Goal: Task Accomplishment & Management: Use online tool/utility

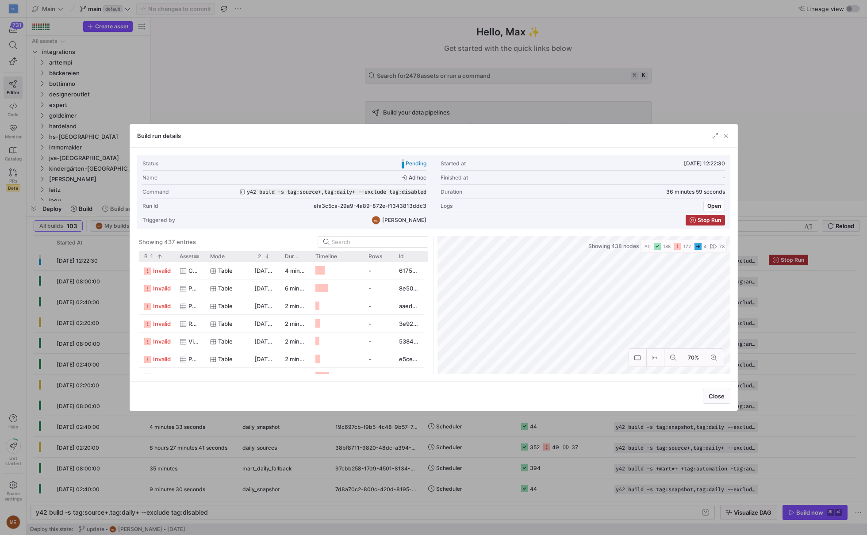
scroll to position [0, 170]
click at [204, 257] on div at bounding box center [205, 256] width 4 height 10
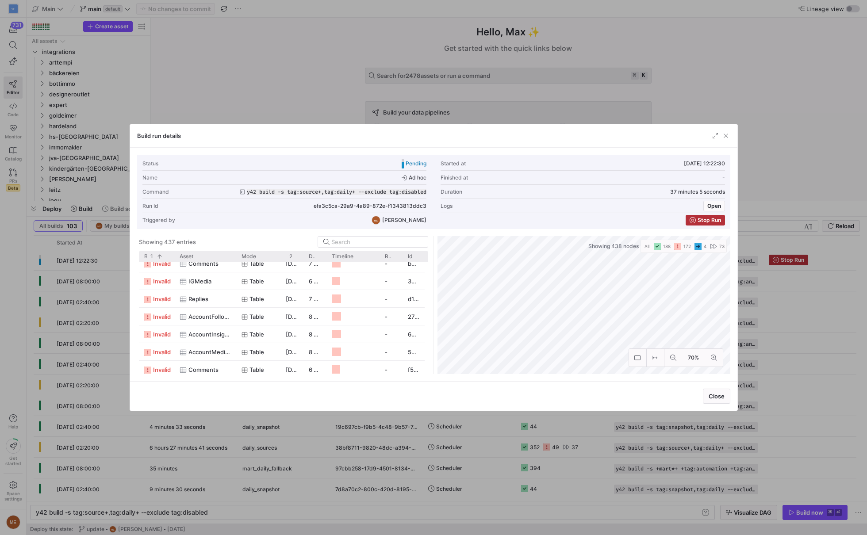
scroll to position [0, 0]
click at [305, 504] on div at bounding box center [433, 267] width 867 height 535
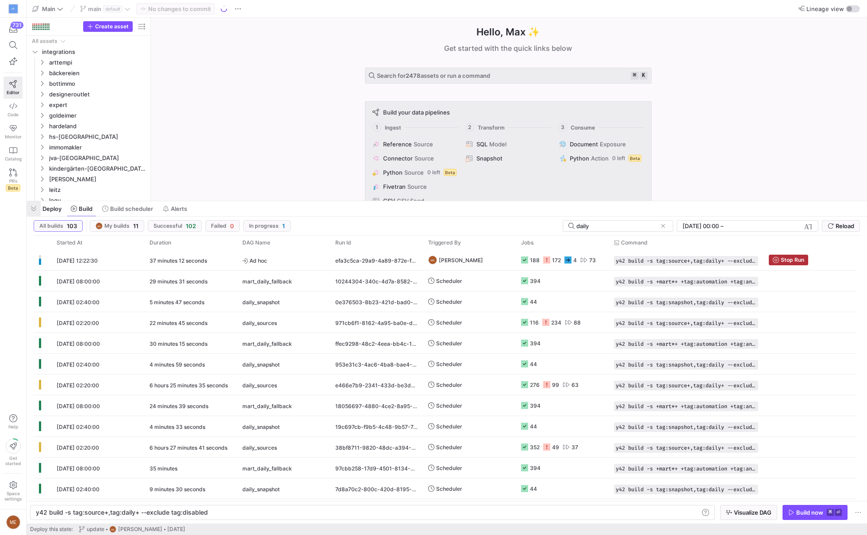
click at [39, 211] on span "button" at bounding box center [34, 208] width 14 height 15
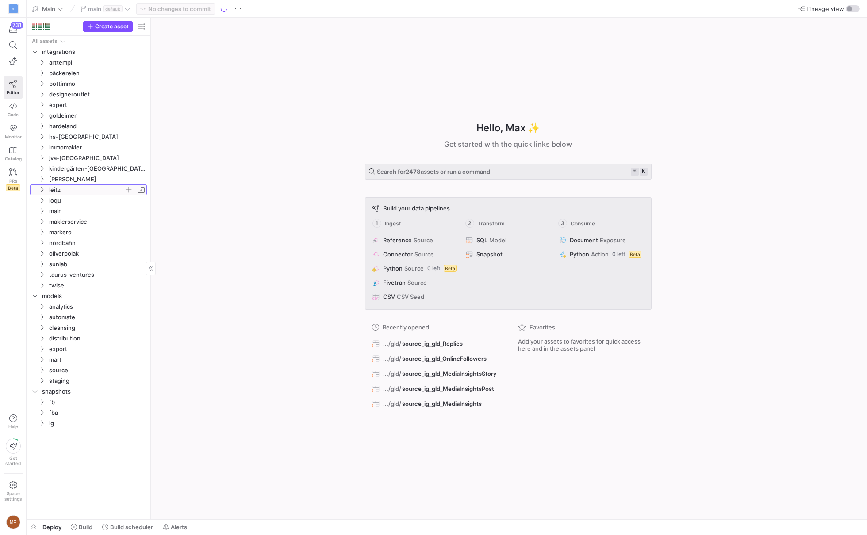
click at [43, 190] on icon "Press SPACE to select this row." at bounding box center [42, 189] width 6 height 5
click at [140, 28] on span "button" at bounding box center [141, 26] width 11 height 11
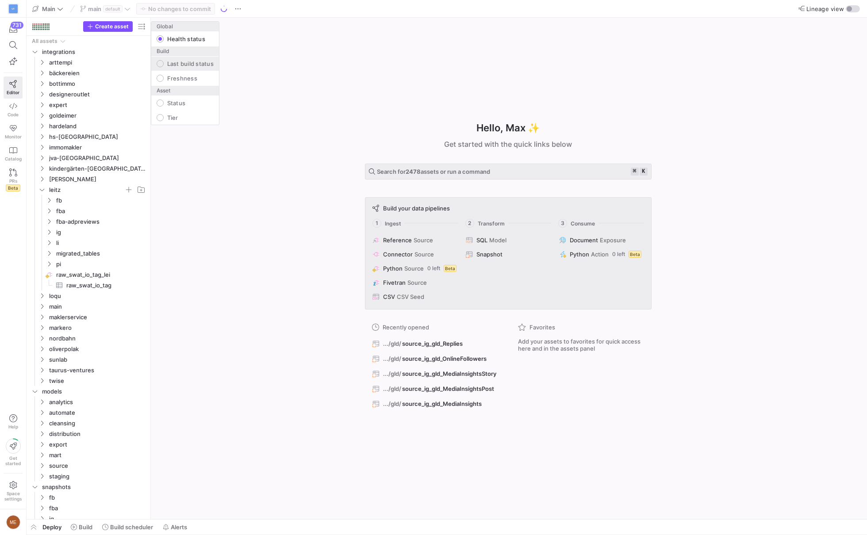
click at [167, 65] on label "Last build status" at bounding box center [189, 63] width 50 height 7
click at [164, 65] on input "Last build status" at bounding box center [160, 63] width 7 height 7
radio input "false"
radio input "true"
click at [50, 234] on div at bounding box center [433, 267] width 867 height 535
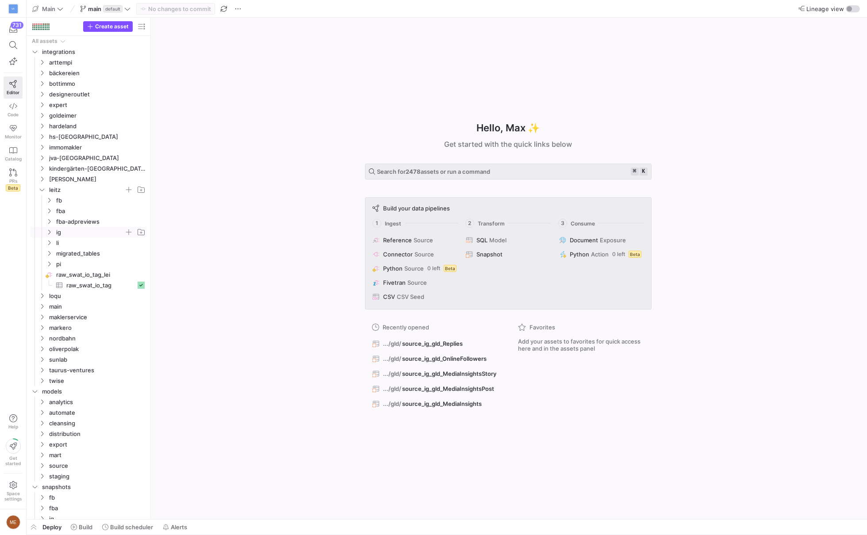
click at [49, 234] on icon "Press SPACE to select this row." at bounding box center [49, 232] width 6 height 5
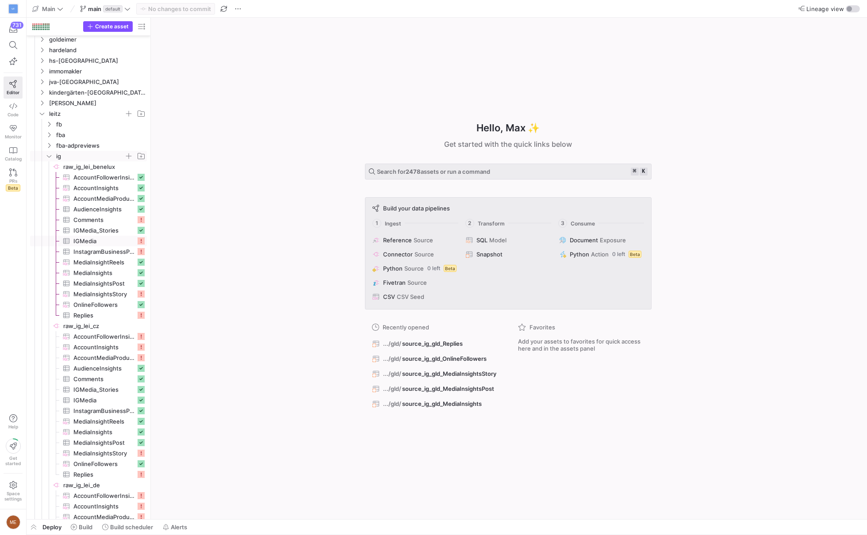
click at [129, 241] on span "IGMedia​​​​​​​​​" at bounding box center [104, 241] width 62 height 10
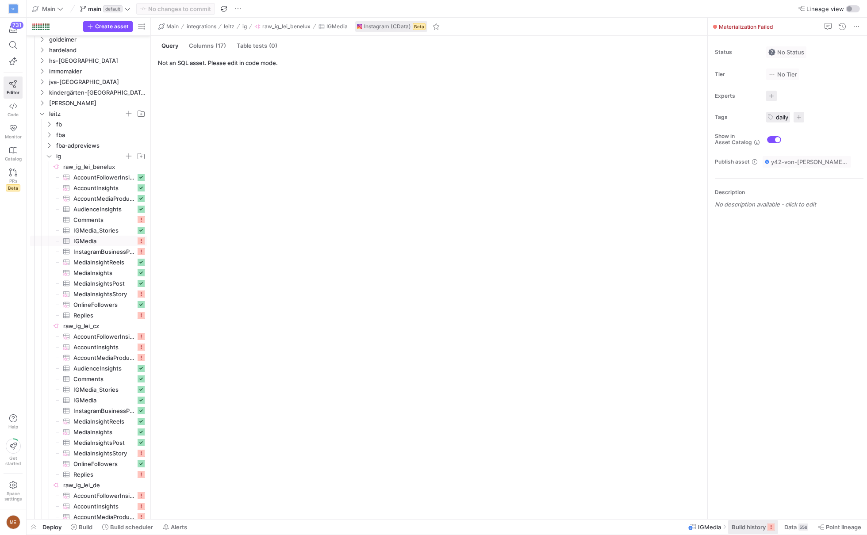
click at [762, 524] on span "Build history" at bounding box center [749, 527] width 34 height 7
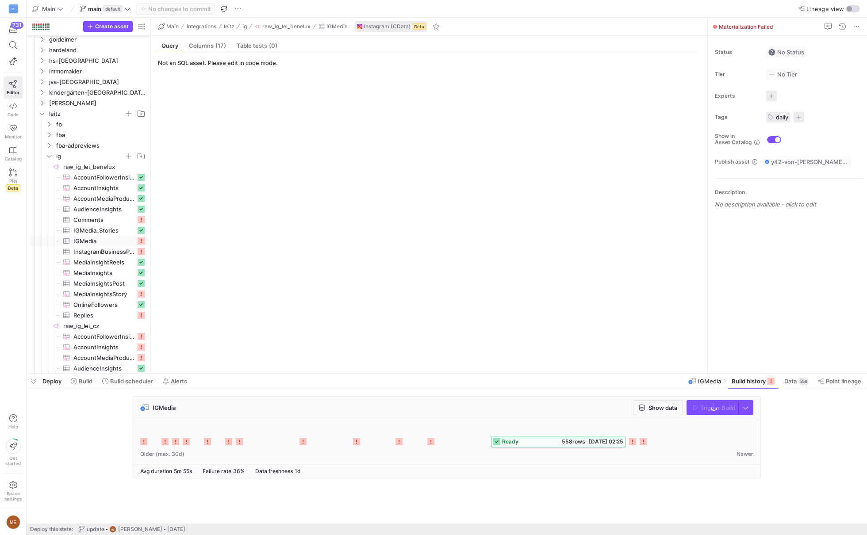
click at [784, 451] on div "IGMedia Show data Trigger Build ready 558 rows [DATE] 02:25 Older (max. 30d) Ne…" at bounding box center [445, 440] width 837 height 88
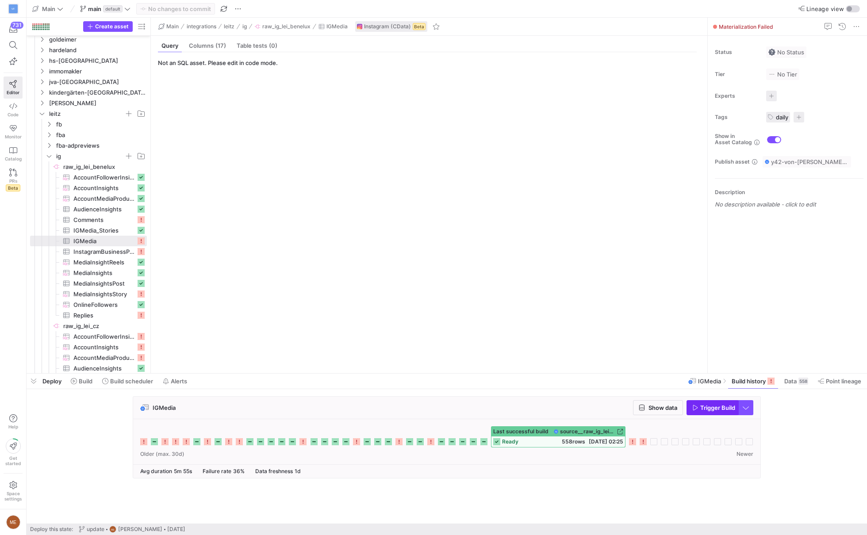
click at [715, 409] on span "Trigger Build" at bounding box center [717, 407] width 35 height 7
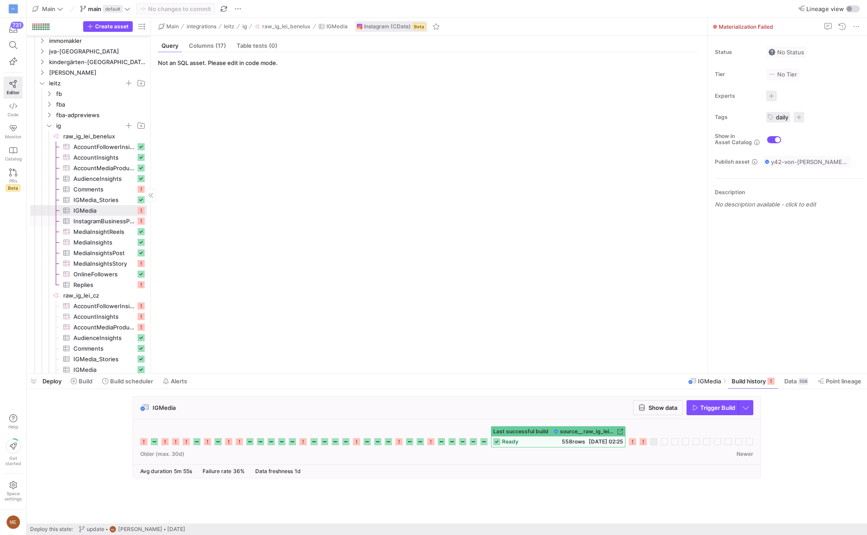
click at [102, 223] on span "InstagramBusinessProfile​​​​​​​​​" at bounding box center [104, 221] width 62 height 10
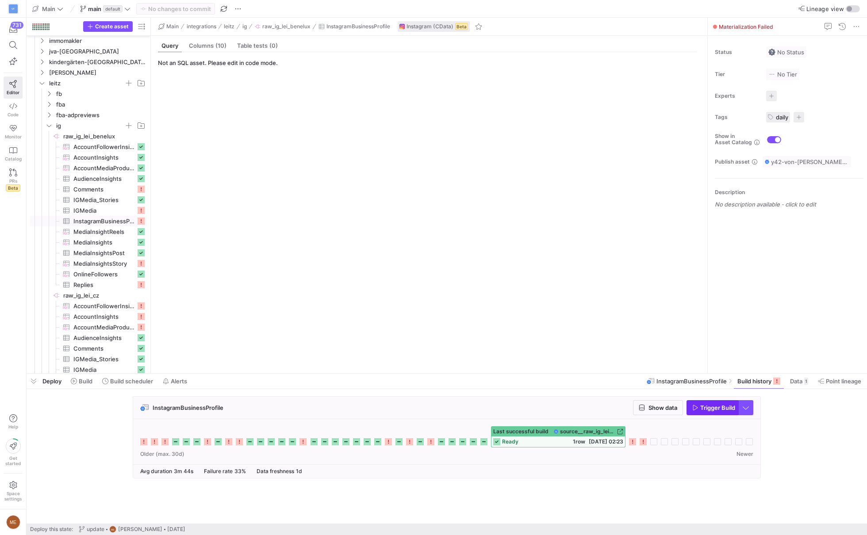
click at [705, 407] on span "Trigger Build" at bounding box center [717, 407] width 35 height 7
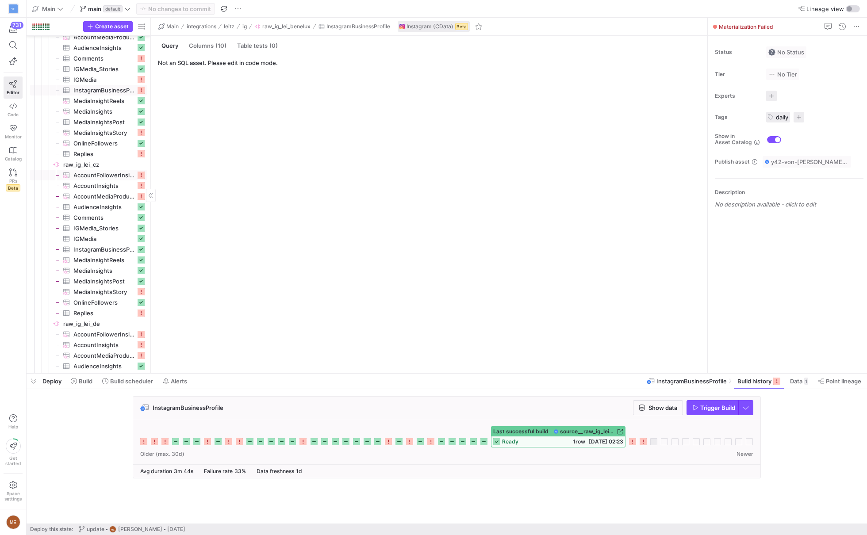
click at [125, 178] on span "AccountFollowerInsights​​​​​​​​​" at bounding box center [104, 175] width 62 height 10
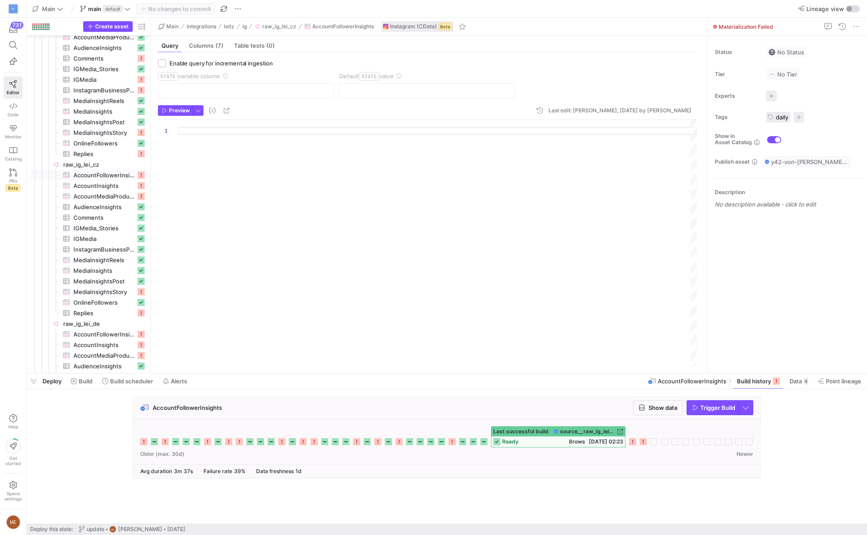
click at [717, 408] on span "Trigger Build" at bounding box center [717, 407] width 35 height 7
click at [85, 188] on span "AccountInsights​​​​​​​​​" at bounding box center [104, 186] width 62 height 10
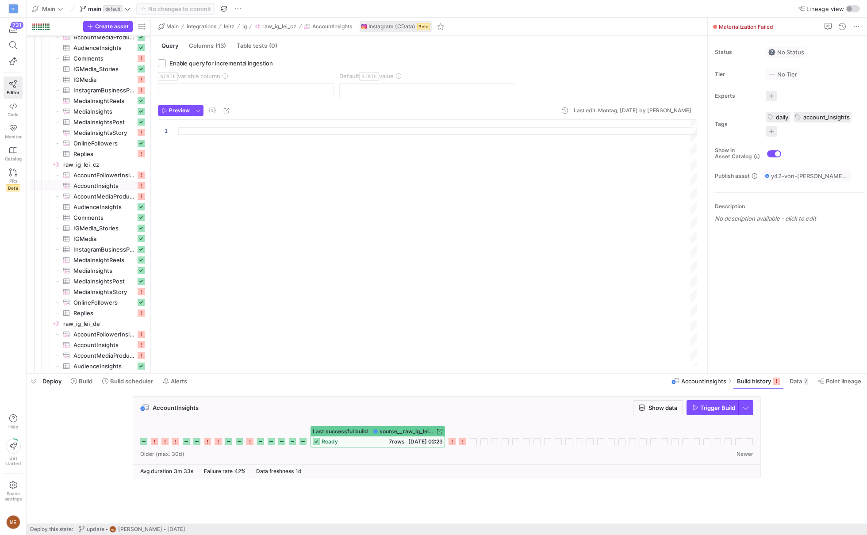
click at [708, 410] on span "Trigger Build" at bounding box center [717, 407] width 35 height 7
click at [114, 192] on span "AccountMediaProductType​​​​​​​​​" at bounding box center [104, 197] width 62 height 10
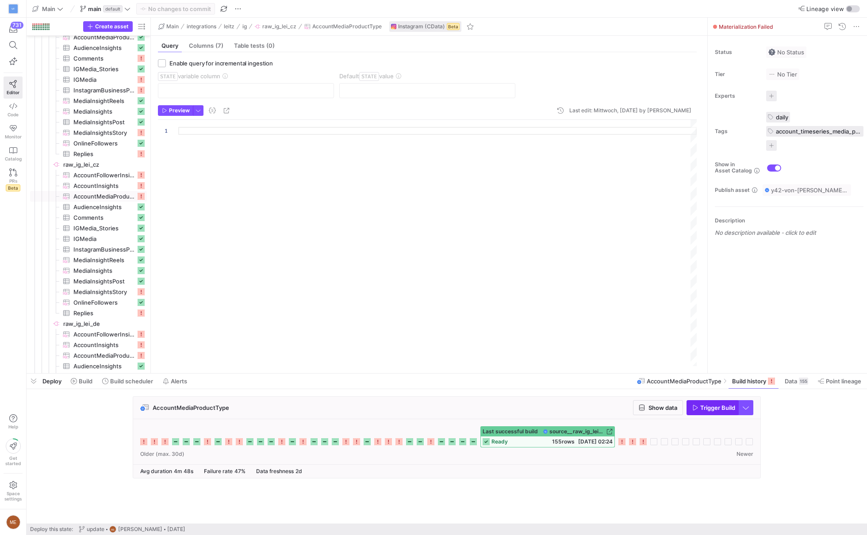
click at [713, 407] on span "Trigger Build" at bounding box center [717, 407] width 35 height 7
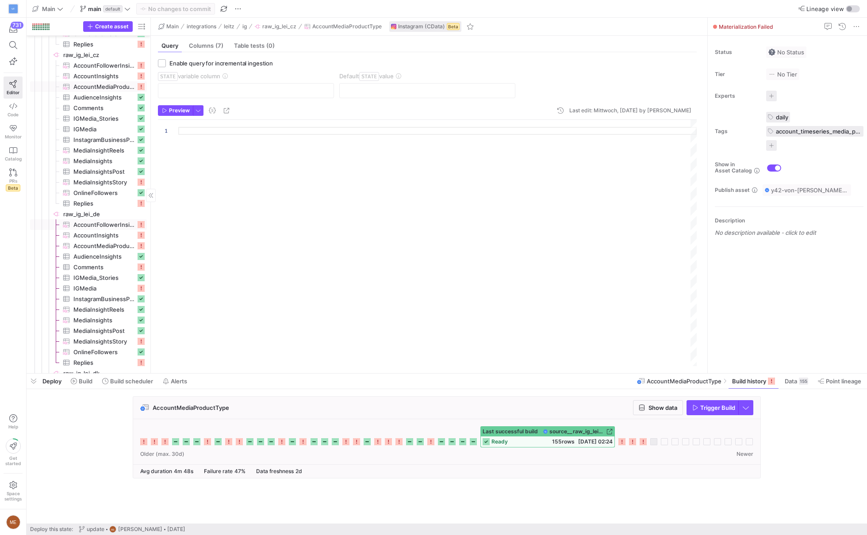
click at [113, 228] on span "AccountFollowerInsights​​​​​​​​​" at bounding box center [104, 225] width 62 height 10
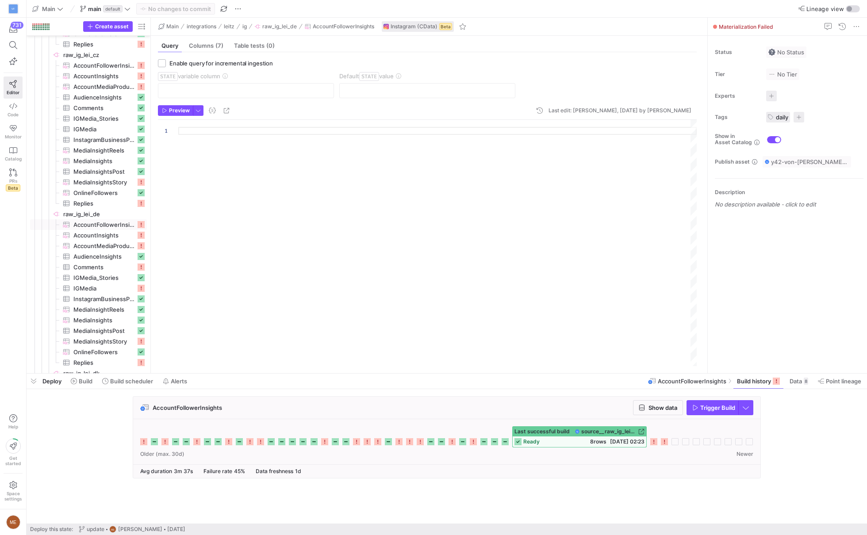
click at [702, 408] on span "Trigger Build" at bounding box center [717, 407] width 35 height 7
click at [107, 235] on span "AccountInsights​​​​​​​​​" at bounding box center [104, 236] width 62 height 10
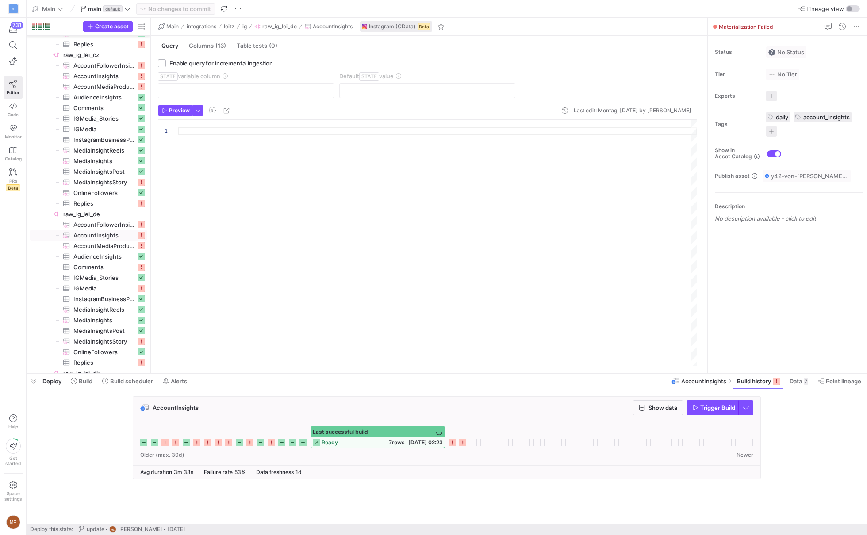
click at [712, 409] on span "Trigger Build" at bounding box center [717, 407] width 35 height 7
click at [118, 246] on span "AccountMediaProductType​​​​​​​​​" at bounding box center [104, 246] width 62 height 10
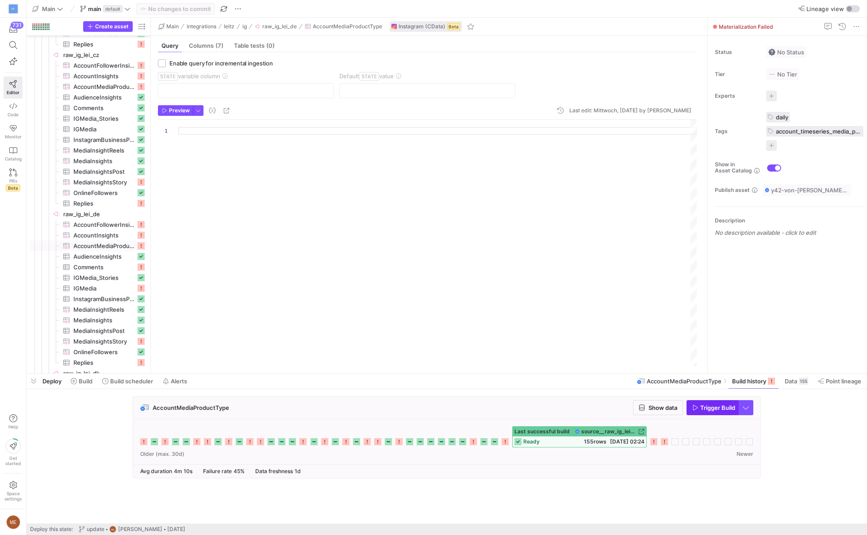
click at [699, 404] on span "Trigger Build" at bounding box center [713, 407] width 43 height 7
click at [123, 287] on span "IGMedia​​​​​​​​​" at bounding box center [104, 289] width 62 height 10
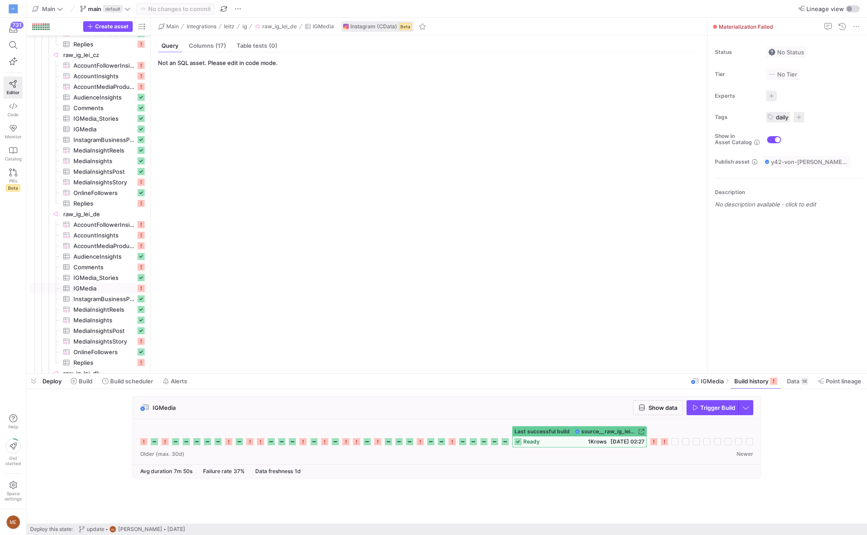
click at [712, 408] on span "Trigger Build" at bounding box center [717, 407] width 35 height 7
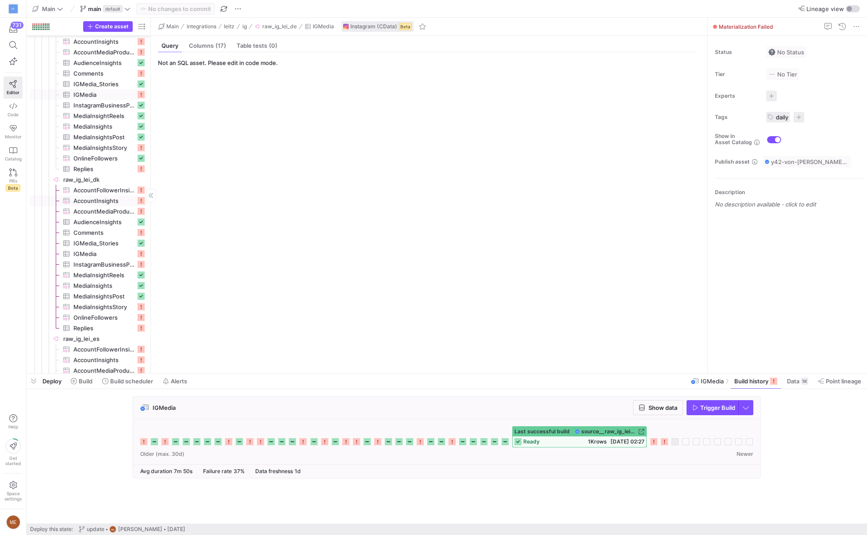
click at [93, 196] on span "AccountInsights​​​​​​​​​" at bounding box center [104, 201] width 62 height 10
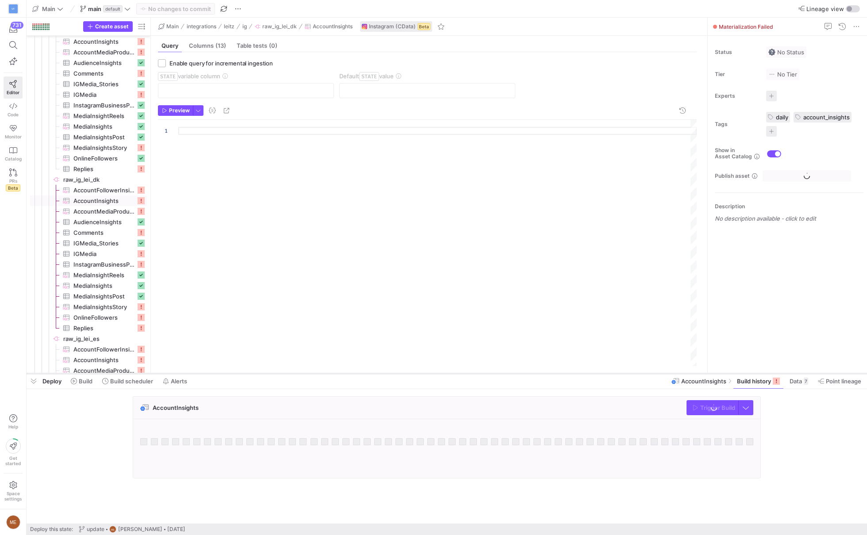
click at [105, 189] on span "AccountFollowerInsights​​​​​​​​​" at bounding box center [104, 190] width 62 height 10
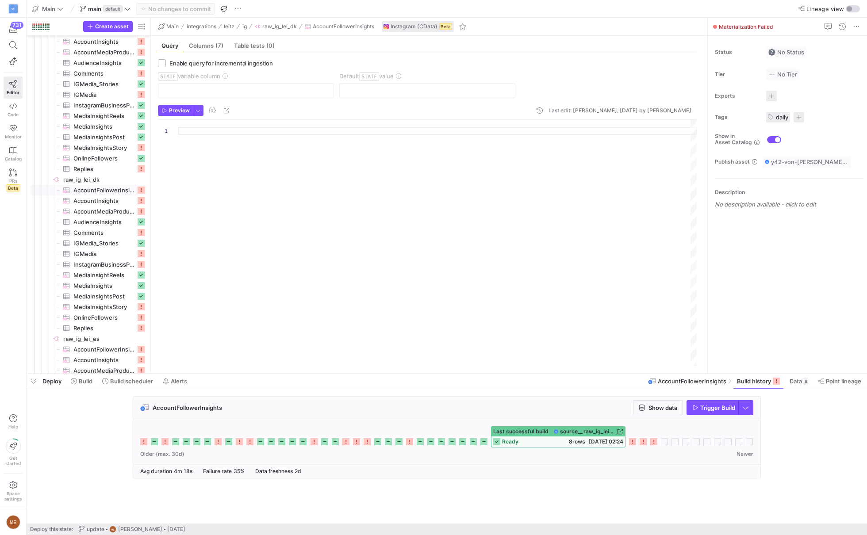
click at [718, 407] on span "Trigger Build" at bounding box center [717, 407] width 35 height 7
click at [113, 204] on span "AccountInsights​​​​​​​​​" at bounding box center [104, 201] width 62 height 10
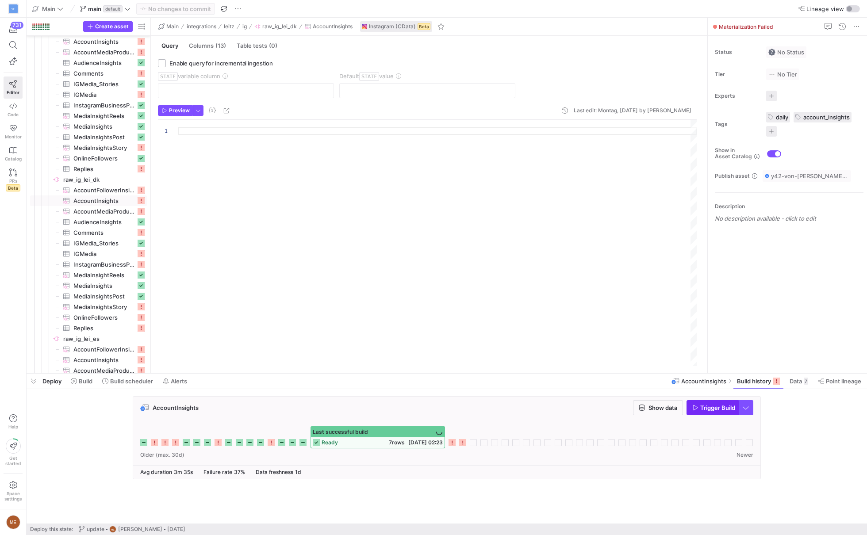
click at [715, 405] on span "Trigger Build" at bounding box center [717, 407] width 35 height 7
click at [126, 209] on span "AccountMediaProductType​​​​​​​​​" at bounding box center [104, 212] width 62 height 10
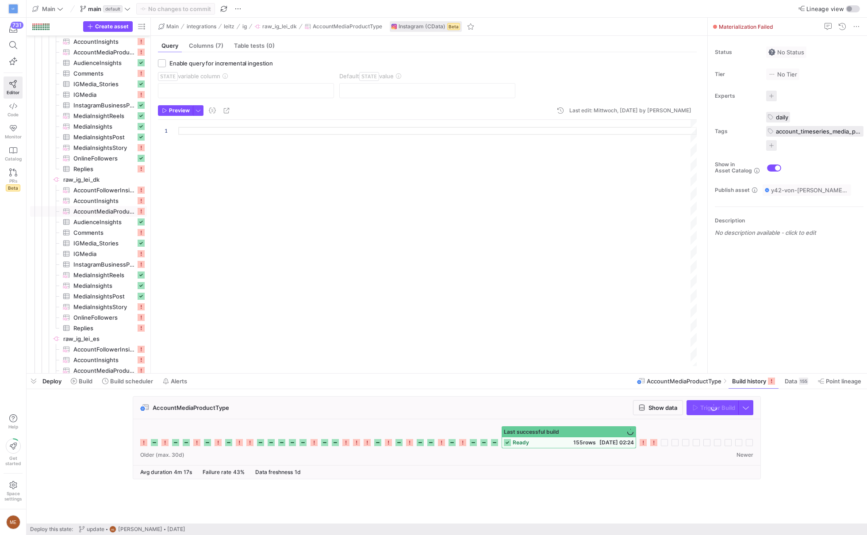
click at [715, 410] on span "Trigger Build" at bounding box center [717, 407] width 35 height 7
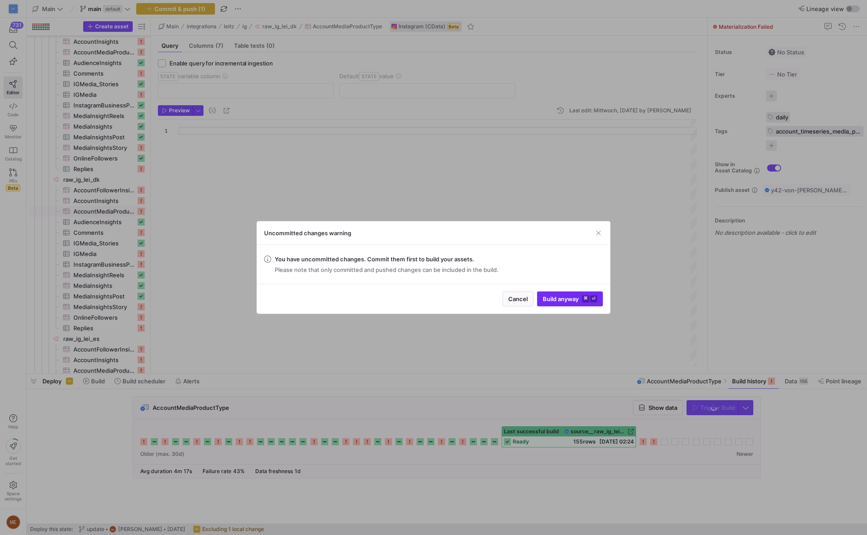
click at [575, 304] on span "submit" at bounding box center [570, 299] width 65 height 14
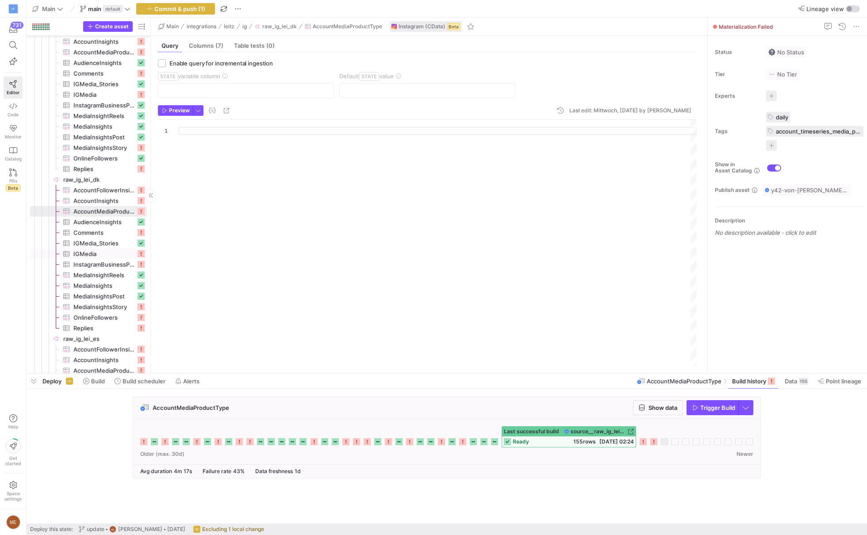
click at [124, 253] on span "IGMedia​​​​​​​​​" at bounding box center [104, 254] width 62 height 10
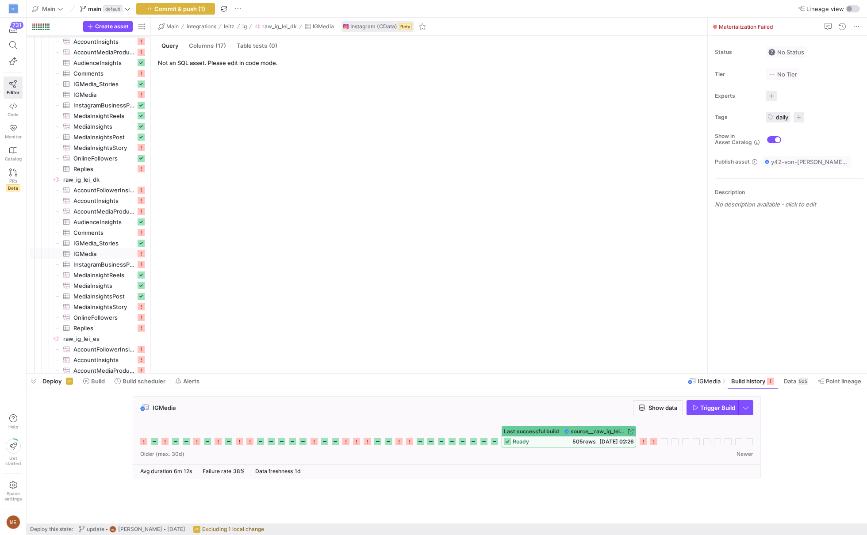
click at [705, 407] on span "Trigger Build" at bounding box center [717, 407] width 35 height 7
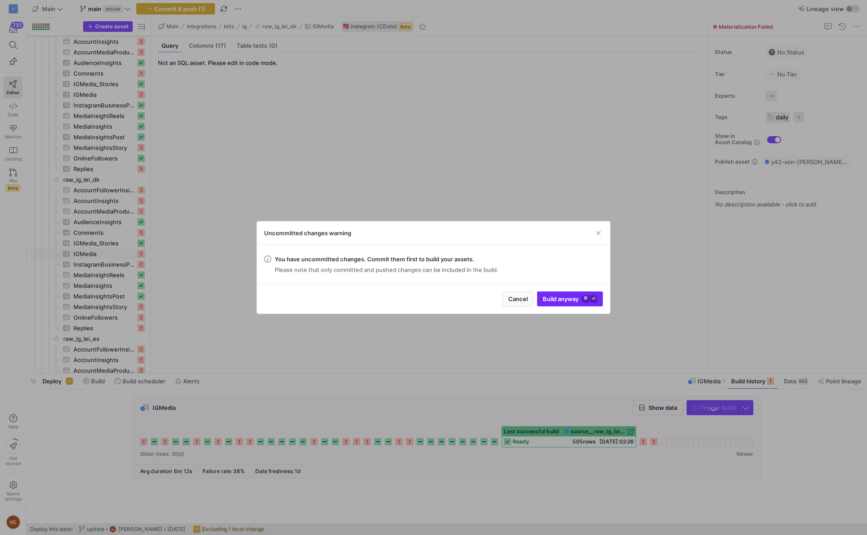
click at [557, 304] on span "submit" at bounding box center [570, 299] width 65 height 14
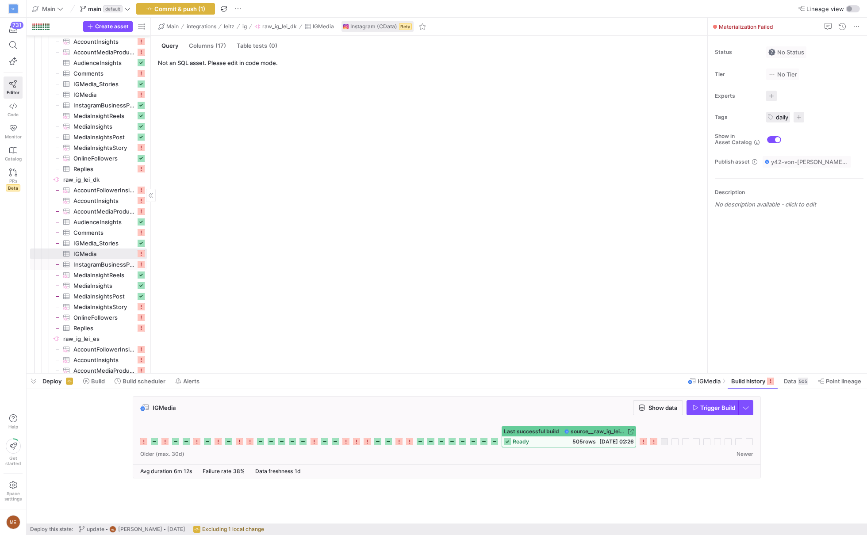
click at [134, 264] on span "InstagramBusinessProfile​​​​​​​​​" at bounding box center [104, 265] width 62 height 10
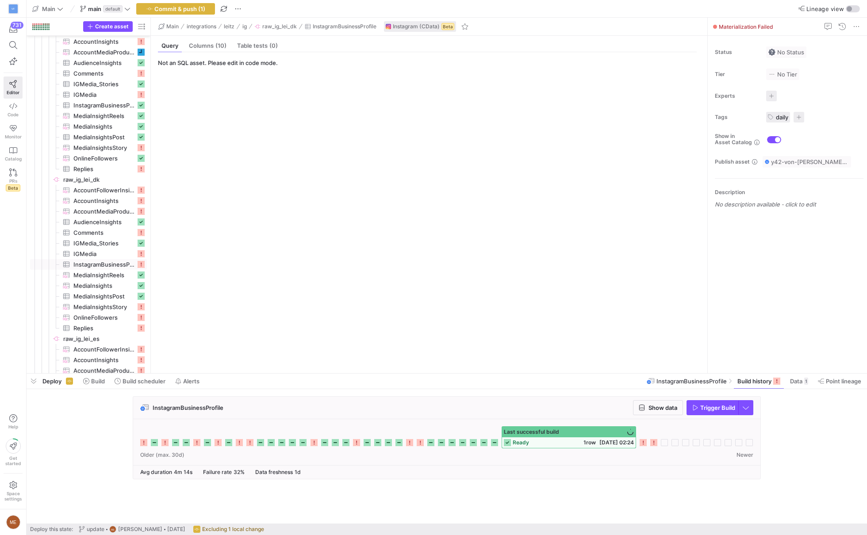
click at [723, 407] on span "Trigger Build" at bounding box center [717, 407] width 35 height 7
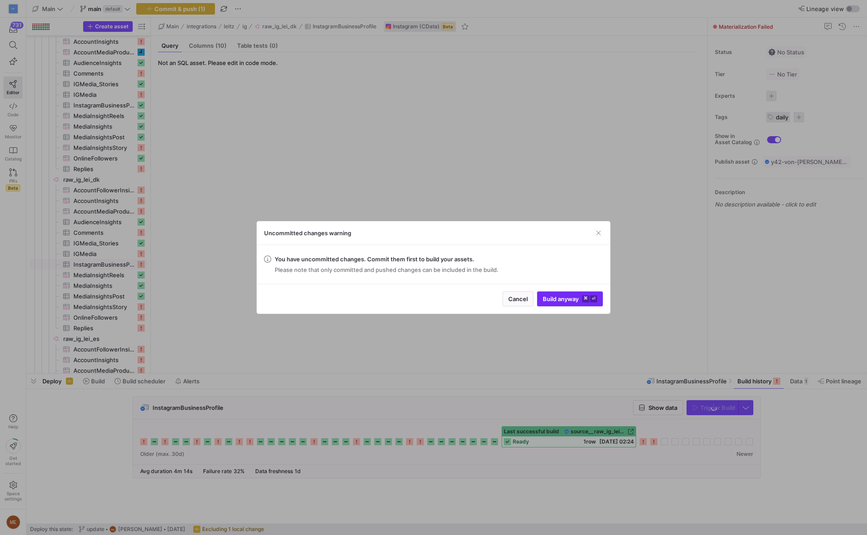
click at [572, 296] on span "Build anyway ⌘ ⏎" at bounding box center [570, 299] width 54 height 7
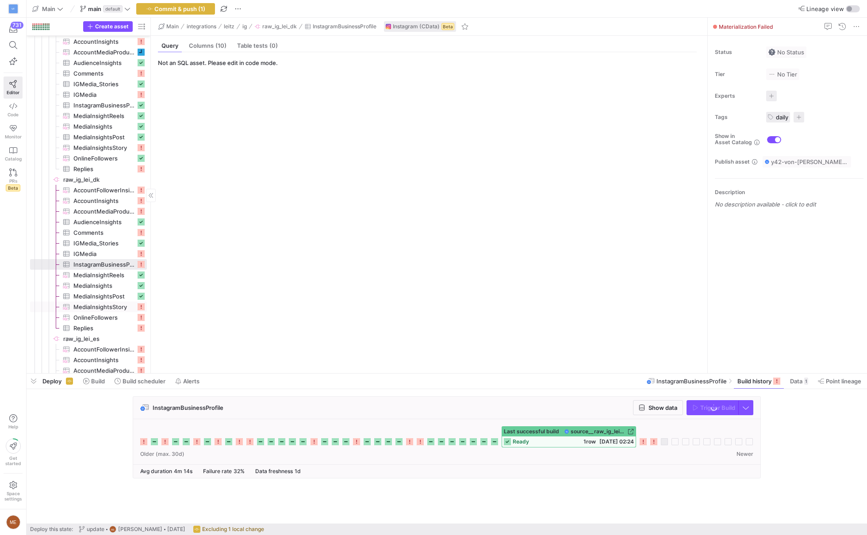
click at [98, 310] on span "MediaInsightsStory​​​​​​​​​" at bounding box center [104, 307] width 62 height 10
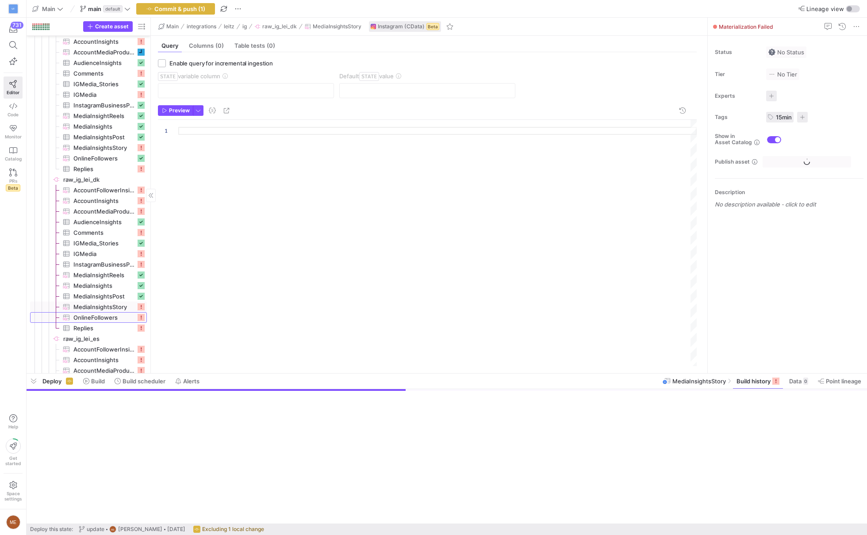
click at [98, 315] on span "OnlineFollowers​​​​​​​​​" at bounding box center [104, 318] width 62 height 10
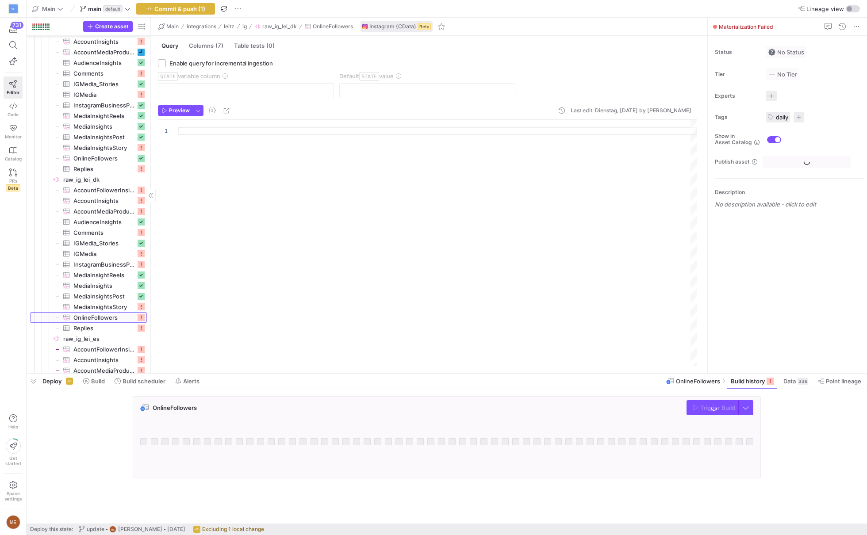
scroll to position [665, 0]
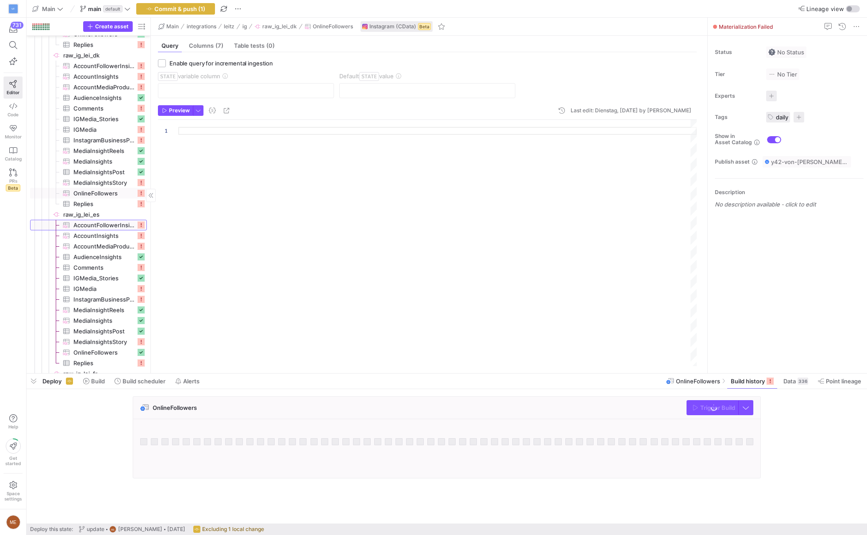
click at [108, 228] on span "AccountFollowerInsights​​​​​​​​​" at bounding box center [104, 225] width 62 height 10
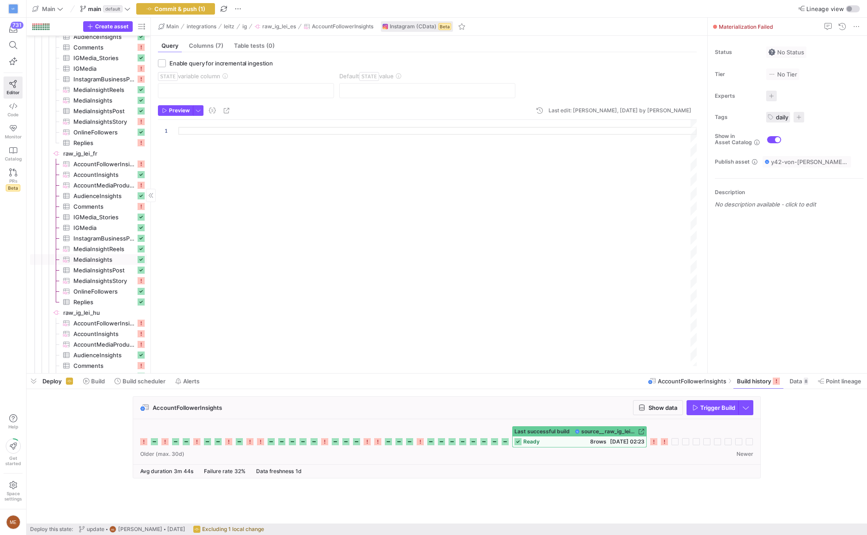
scroll to position [695, 0]
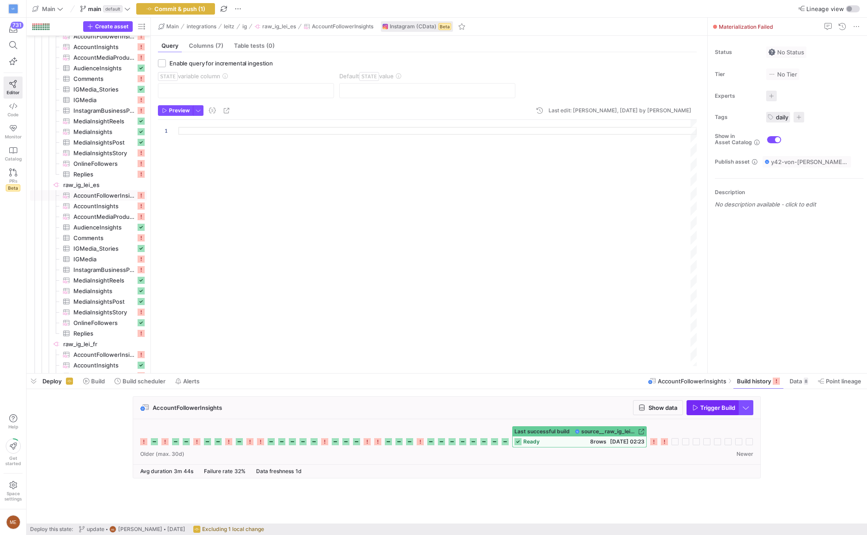
click at [717, 407] on span "Trigger Build" at bounding box center [717, 407] width 35 height 7
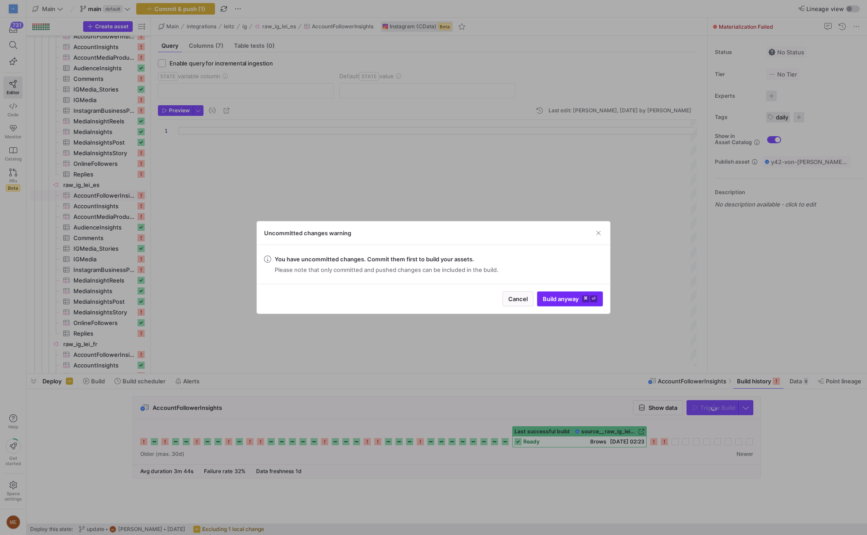
click at [547, 298] on span "Build anyway ⌘ ⏎" at bounding box center [570, 299] width 54 height 7
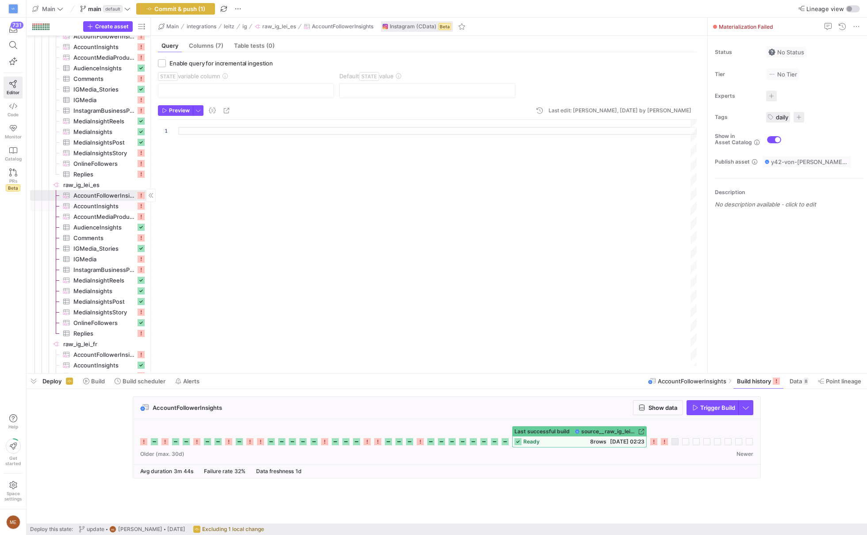
click at [119, 209] on span "AccountInsights​​​​​​​​​" at bounding box center [104, 206] width 62 height 10
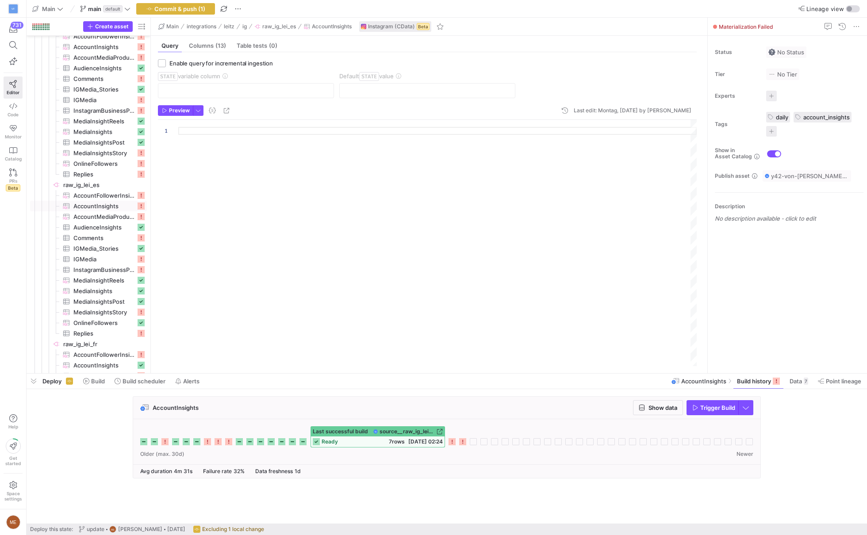
click at [710, 408] on span "Trigger Build" at bounding box center [717, 407] width 35 height 7
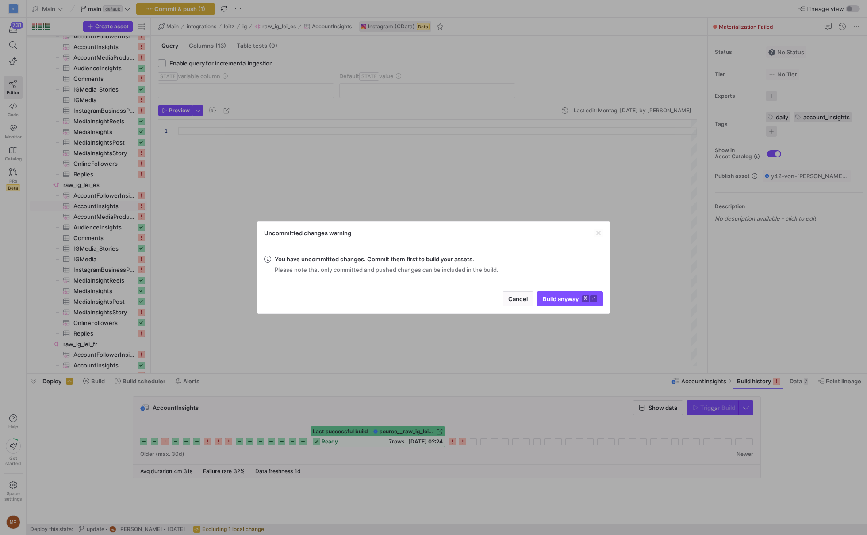
click at [544, 290] on div "Cancel Build anyway ⌘ ⏎" at bounding box center [433, 299] width 353 height 30
click at [562, 302] on span "Build anyway ⌘ ⏎" at bounding box center [570, 299] width 54 height 7
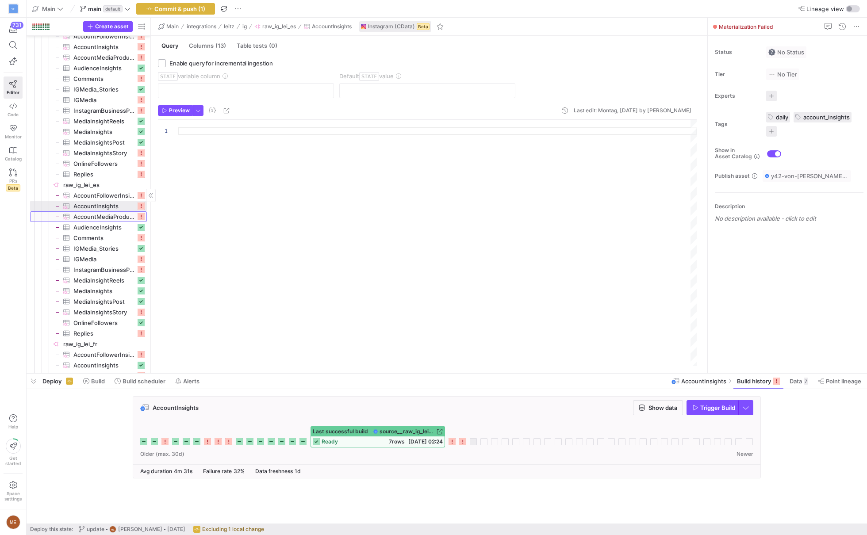
click at [90, 217] on span "AccountMediaProductType​​​​​​​​​" at bounding box center [104, 217] width 62 height 10
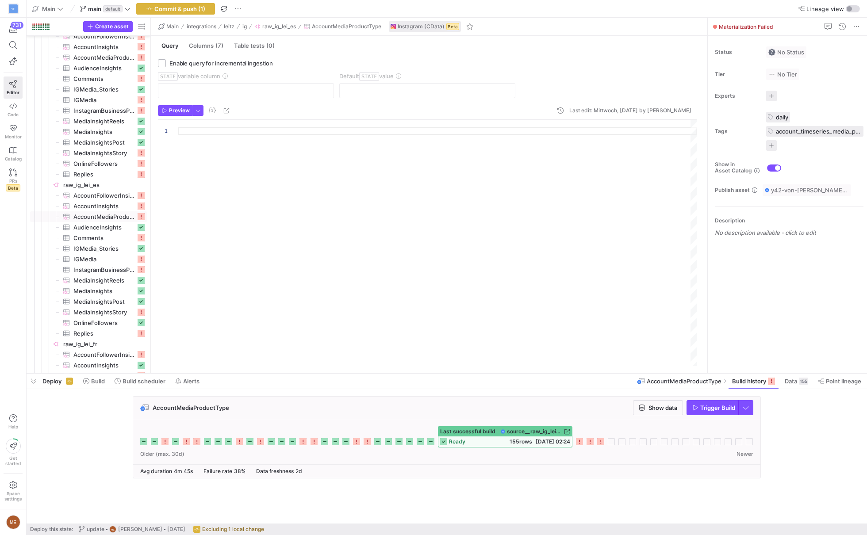
click at [708, 408] on span "Trigger Build" at bounding box center [717, 407] width 35 height 7
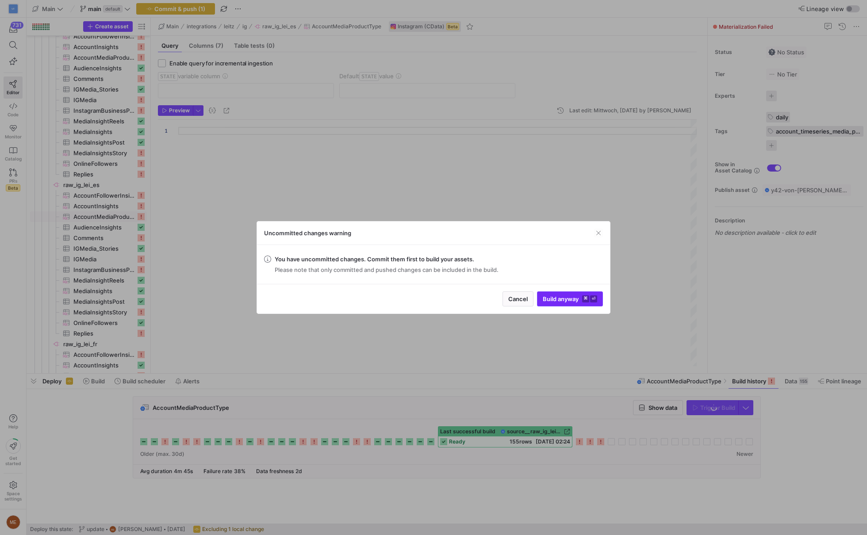
click at [573, 301] on span "Build anyway ⌘ ⏎" at bounding box center [570, 299] width 54 height 7
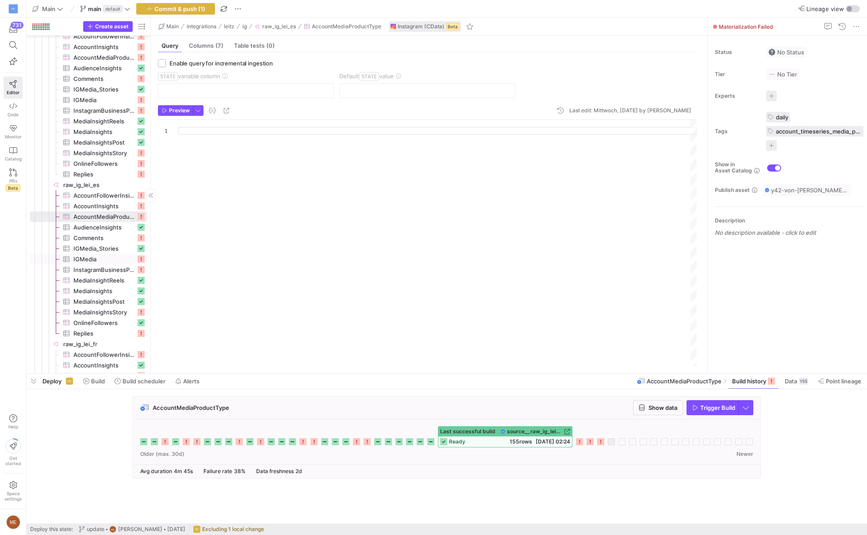
click at [102, 256] on span "IGMedia​​​​​​​​​" at bounding box center [104, 259] width 62 height 10
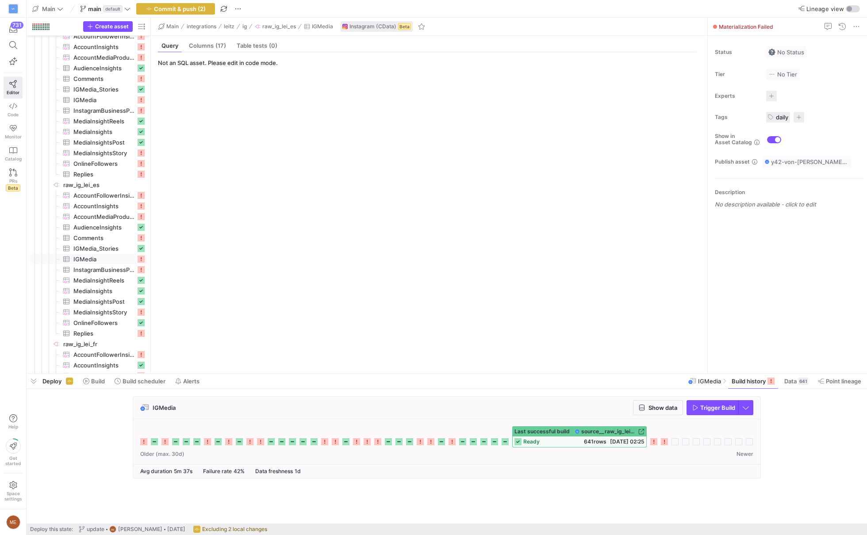
click at [706, 409] on span "Trigger Build" at bounding box center [717, 407] width 35 height 7
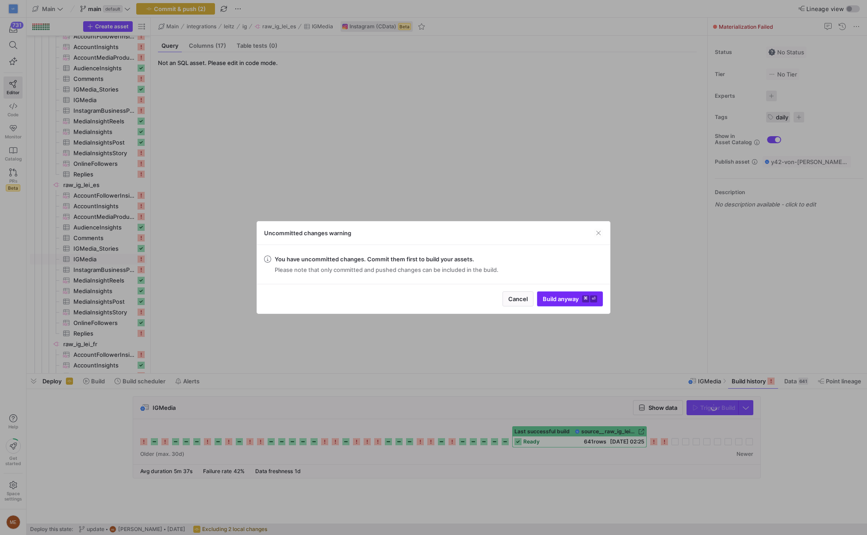
click at [551, 305] on span "submit" at bounding box center [570, 299] width 65 height 14
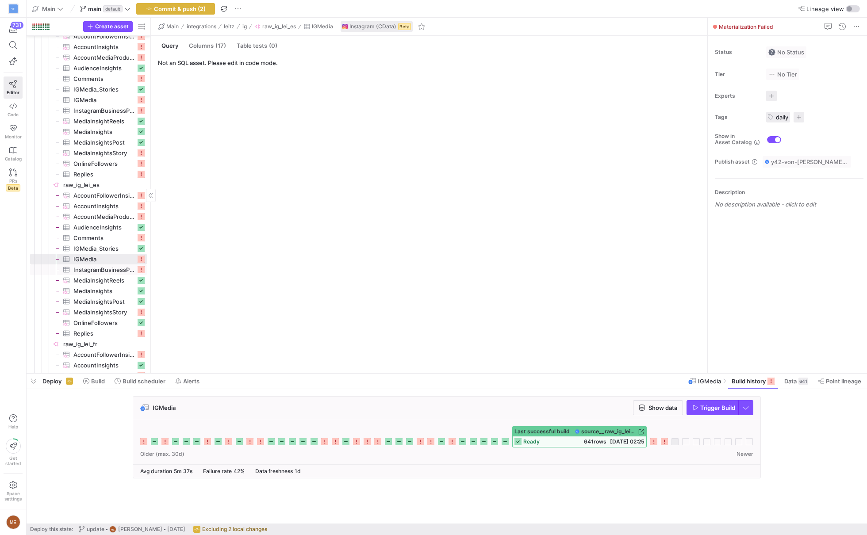
click at [106, 265] on span "InstagramBusinessProfile​​​​​​​​​" at bounding box center [104, 270] width 62 height 10
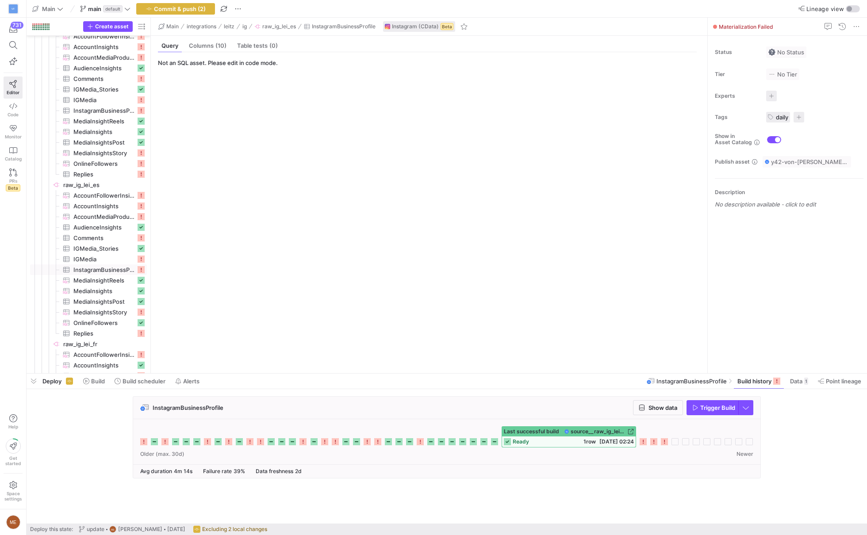
click at [700, 407] on span "Trigger Build" at bounding box center [717, 407] width 35 height 7
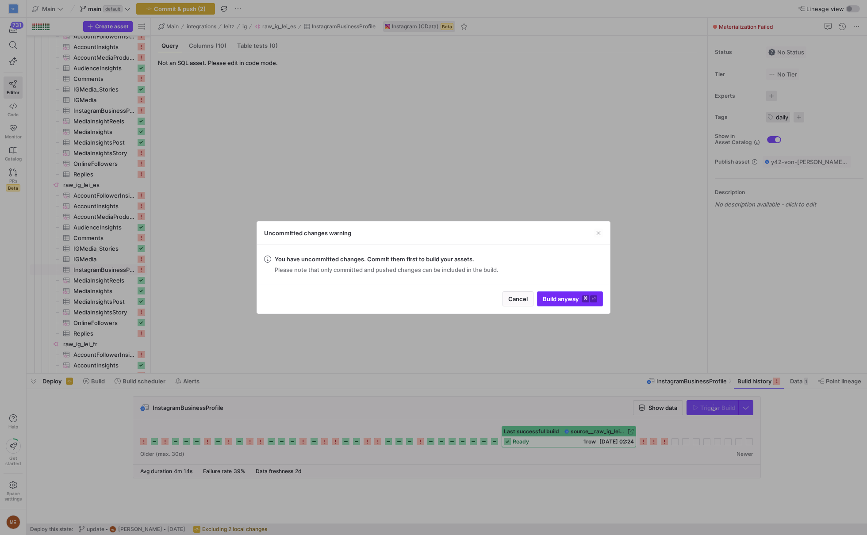
click at [556, 298] on span "Build anyway ⌘ ⏎" at bounding box center [570, 299] width 54 height 7
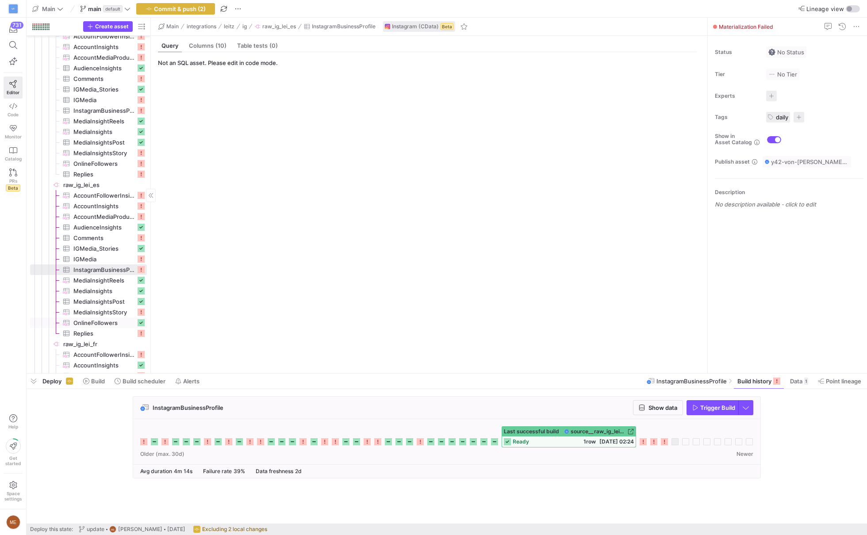
scroll to position [734, 0]
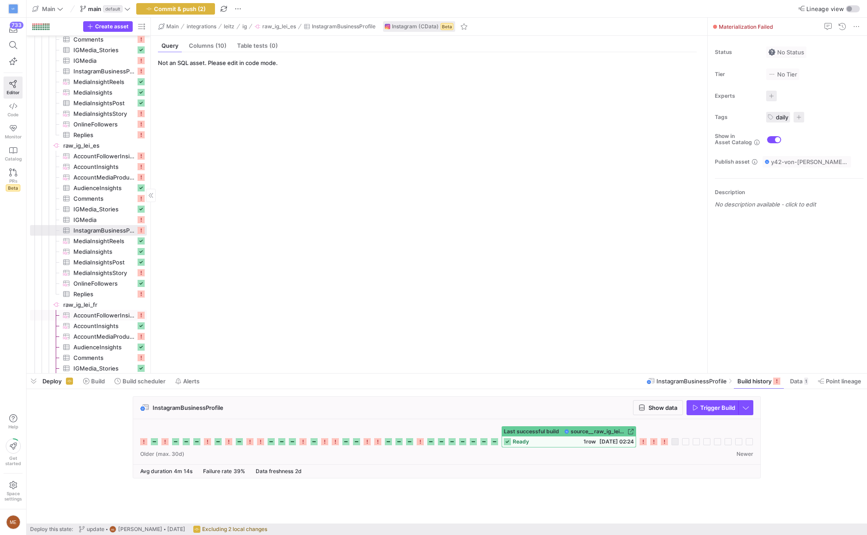
click at [119, 315] on span "AccountFollowerInsights​​​​​​​​​" at bounding box center [104, 316] width 62 height 10
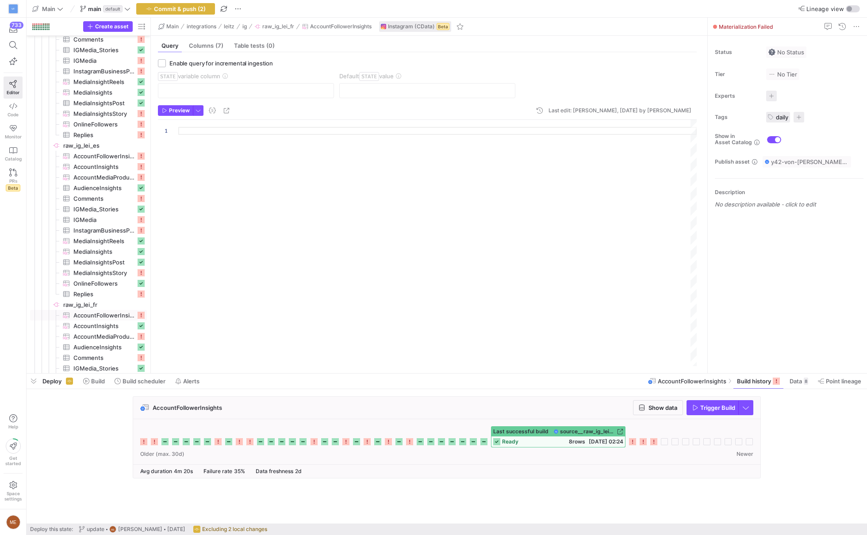
click at [729, 407] on span "Trigger Build" at bounding box center [717, 407] width 35 height 7
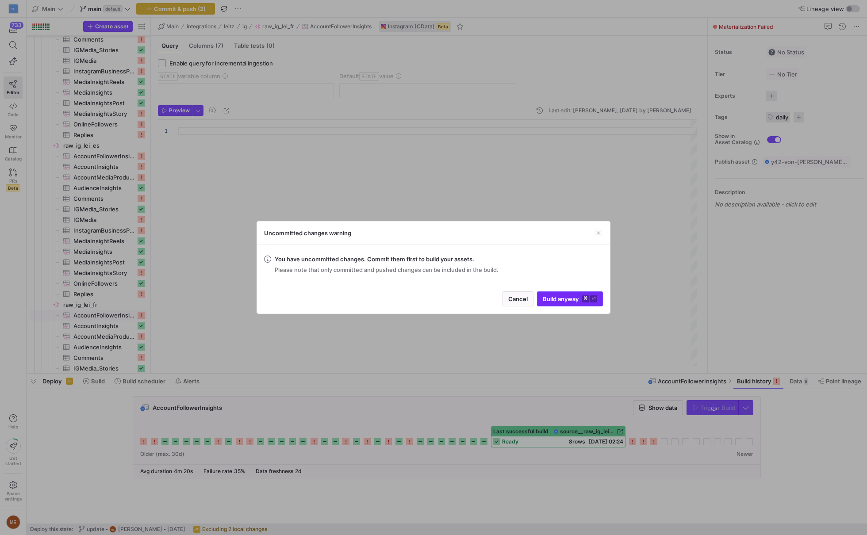
click at [571, 297] on span "Build anyway ⌘ ⏎" at bounding box center [570, 299] width 54 height 7
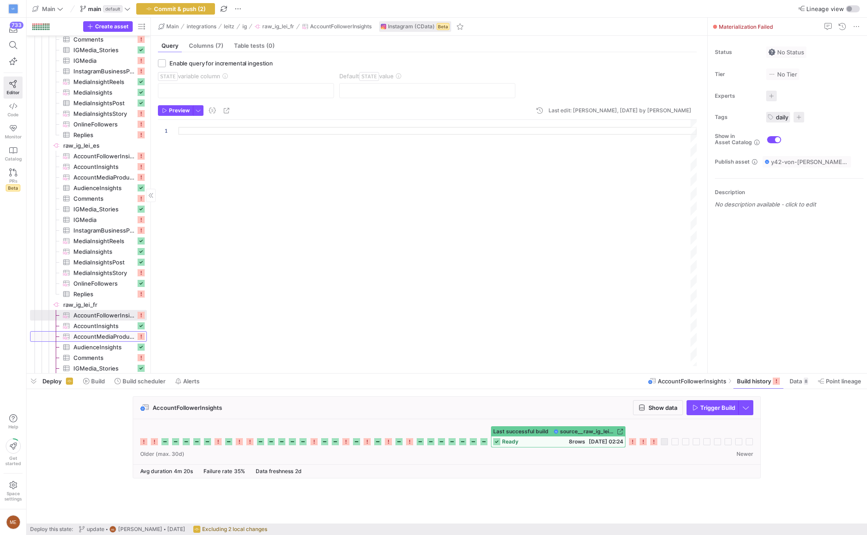
click at [92, 337] on span "AccountMediaProductType​​​​​​​​​" at bounding box center [104, 337] width 62 height 10
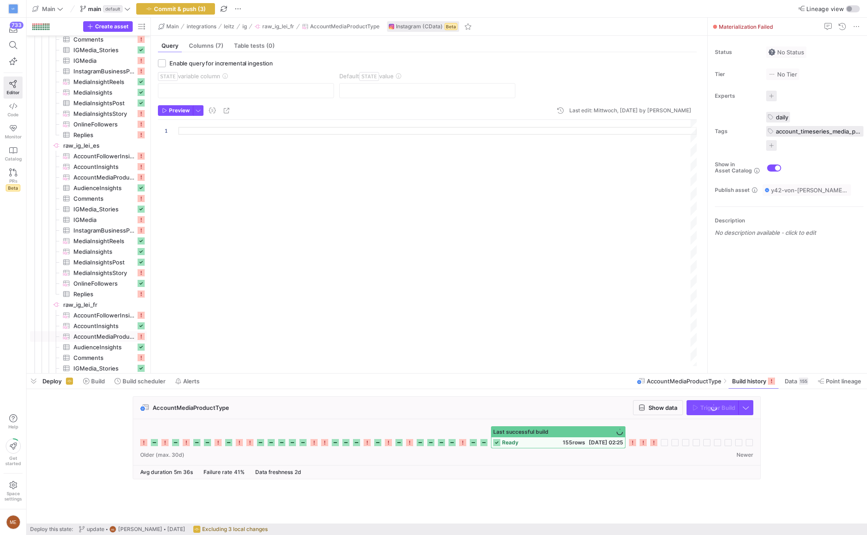
click at [720, 403] on span "button" at bounding box center [712, 408] width 51 height 14
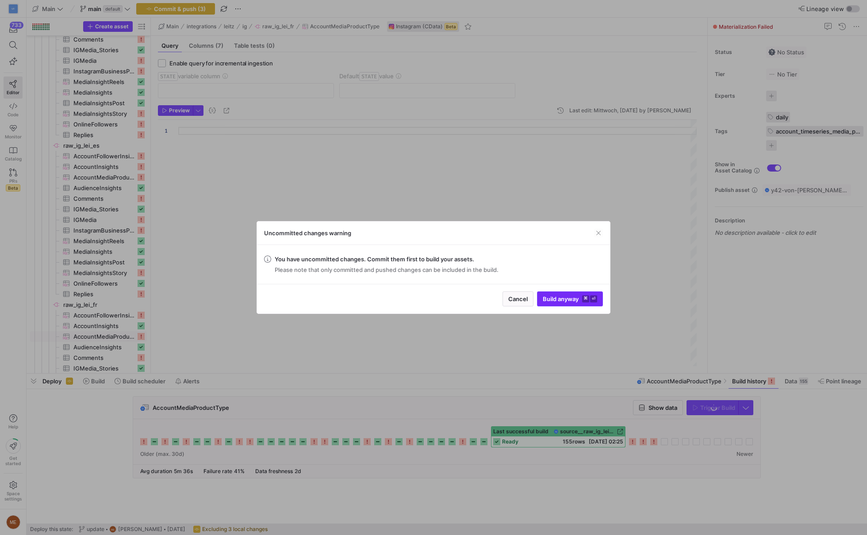
click at [563, 305] on span "submit" at bounding box center [570, 299] width 65 height 14
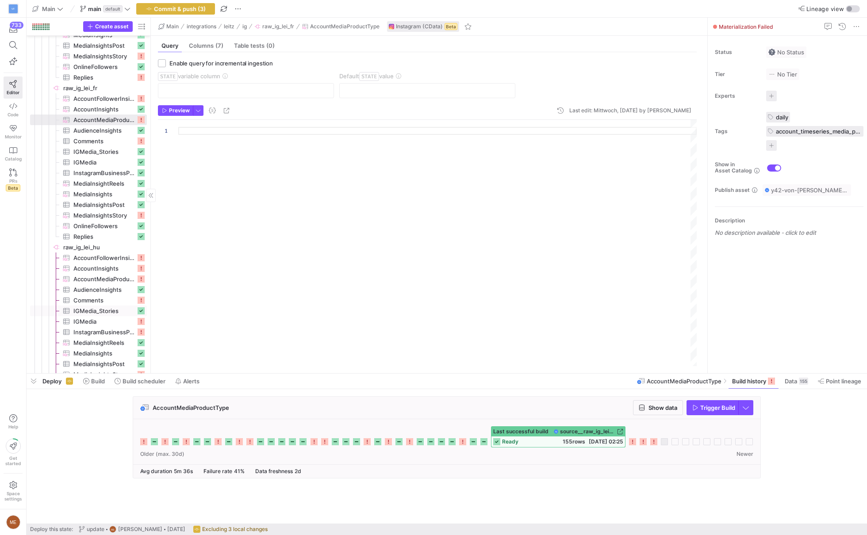
scroll to position [978, 0]
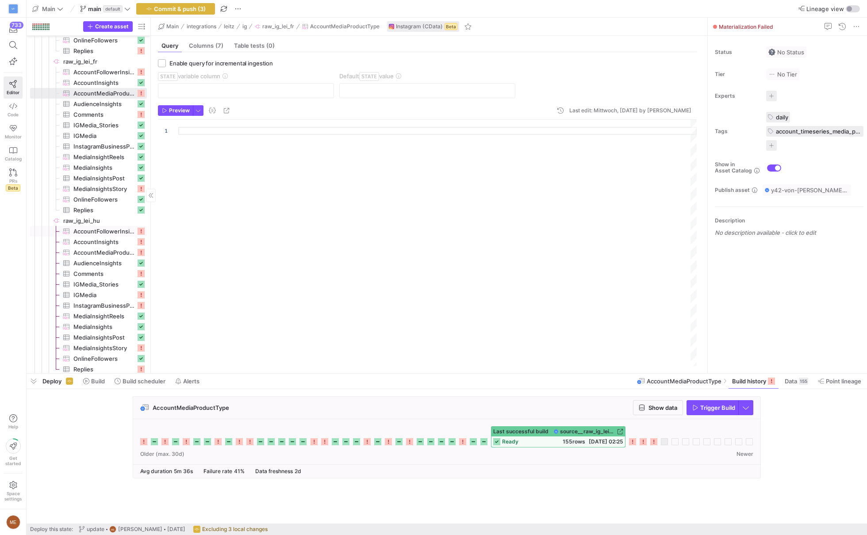
click at [109, 230] on span "AccountFollowerInsights​​​​​​​​​" at bounding box center [104, 232] width 62 height 10
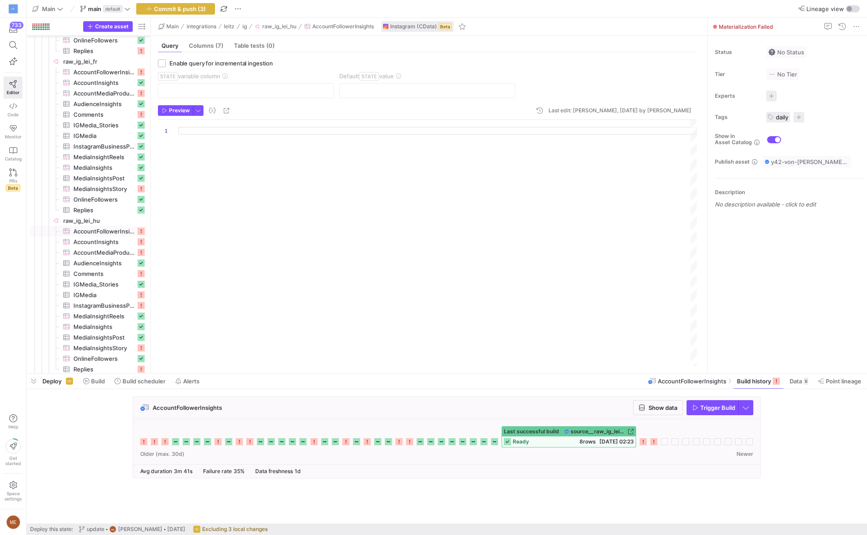
click at [698, 411] on span "Trigger Build" at bounding box center [713, 407] width 43 height 7
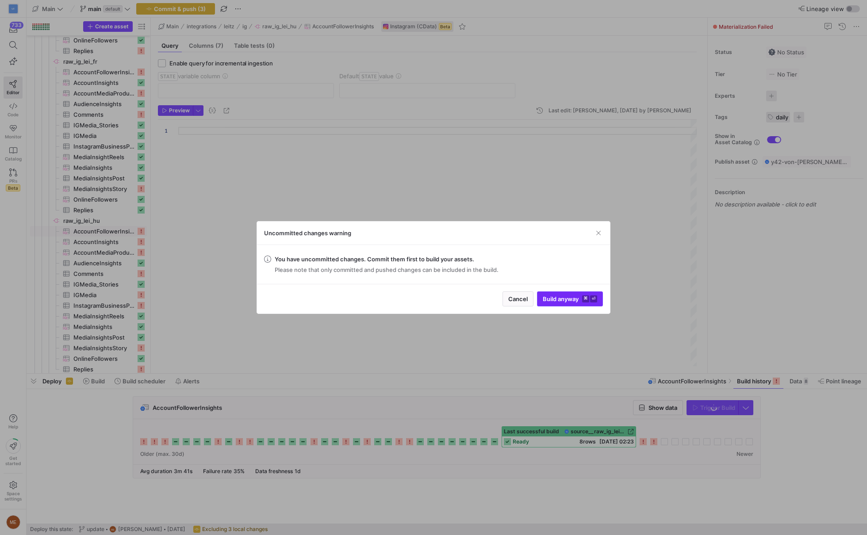
click at [569, 294] on span "submit" at bounding box center [570, 299] width 65 height 14
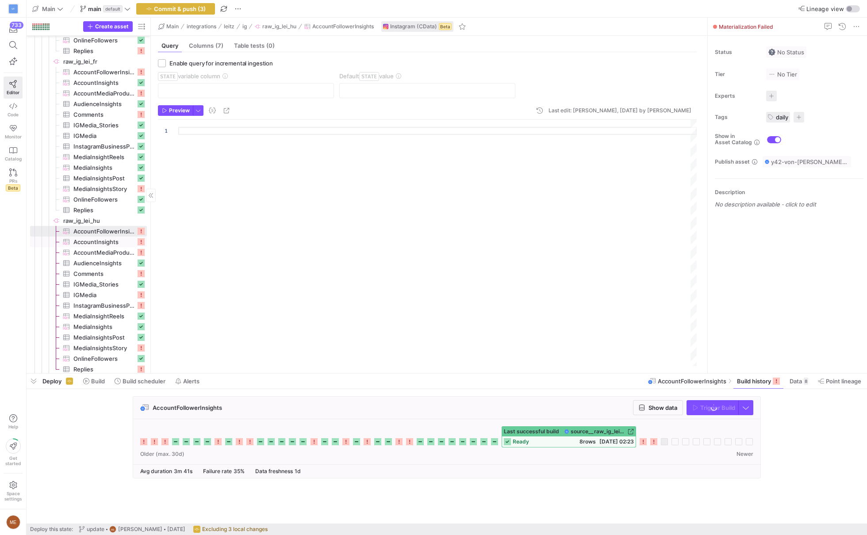
click at [98, 239] on span "AccountInsights​​​​​​​​​" at bounding box center [104, 242] width 62 height 10
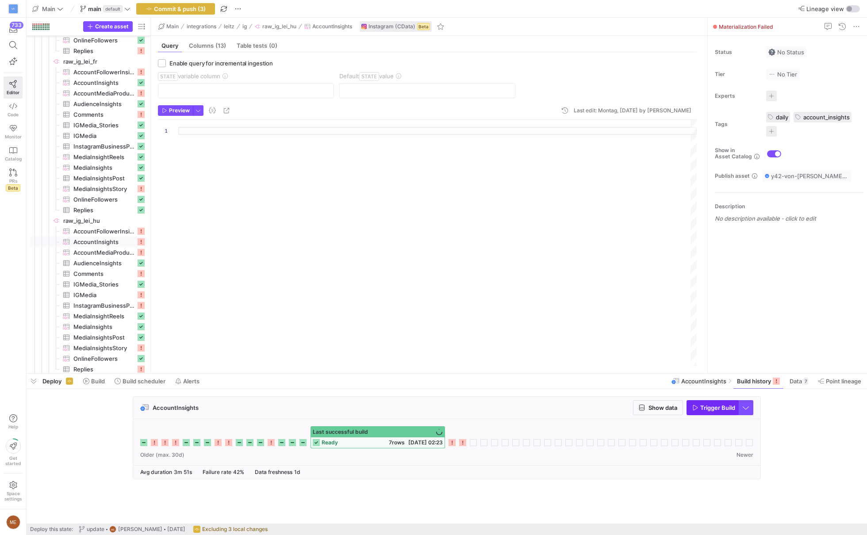
click at [711, 409] on span "Trigger Build" at bounding box center [717, 407] width 35 height 7
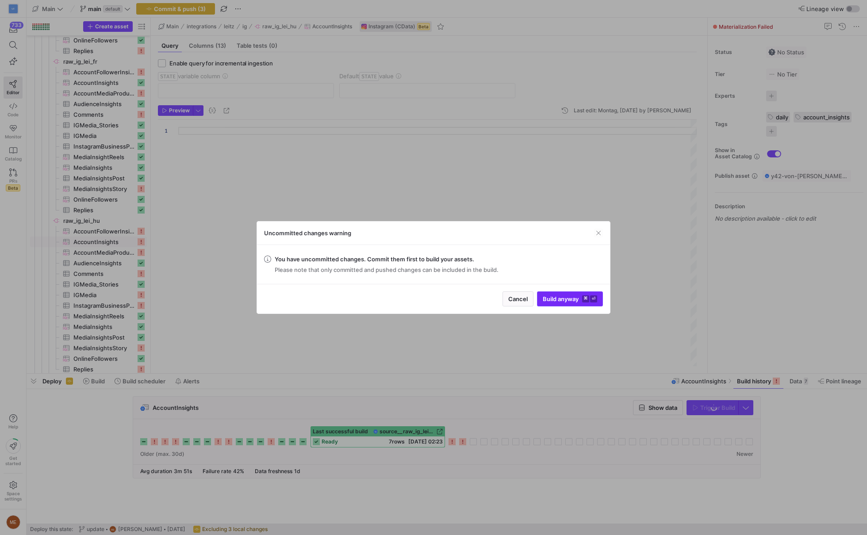
click at [568, 302] on span "submit" at bounding box center [570, 299] width 65 height 14
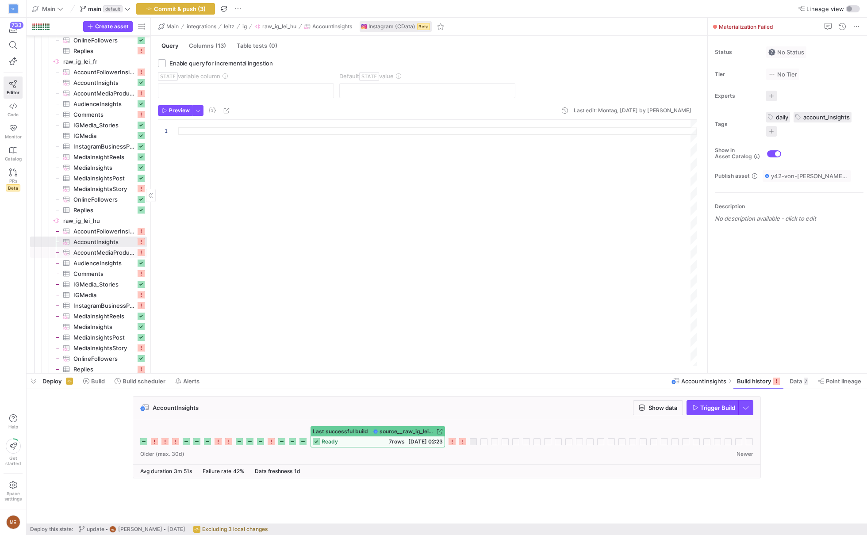
click at [125, 255] on span "AccountMediaProductType​​​​​​​​​" at bounding box center [104, 253] width 62 height 10
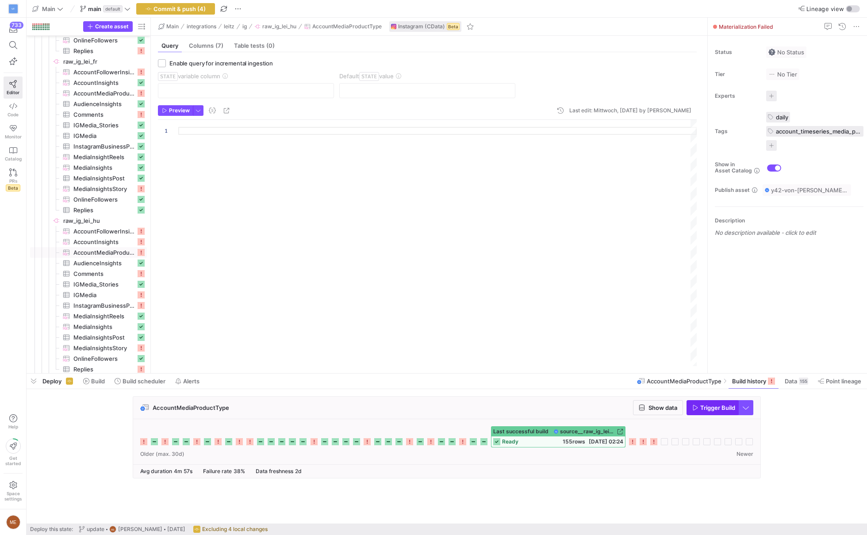
click at [709, 407] on span "Trigger Build" at bounding box center [717, 407] width 35 height 7
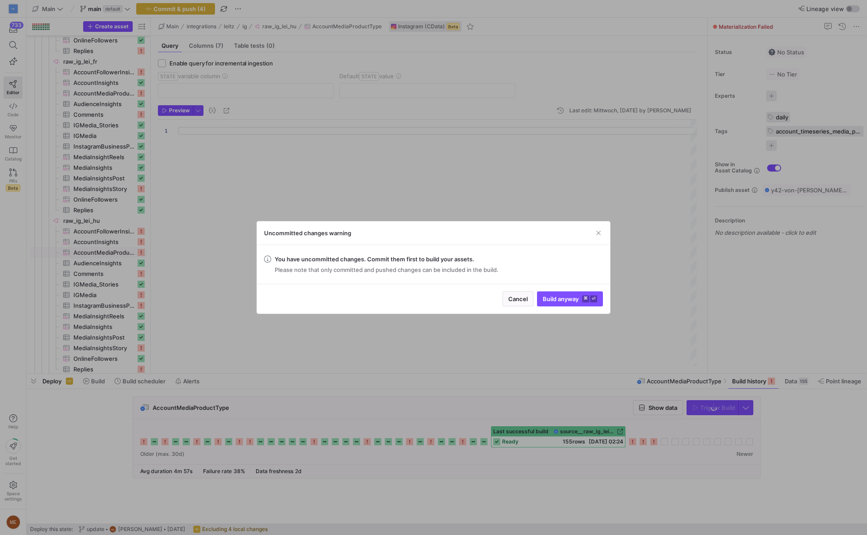
click at [590, 307] on div "Cancel Build anyway ⌘ ⏎" at bounding box center [433, 299] width 353 height 30
click at [590, 303] on span "submit" at bounding box center [570, 299] width 65 height 14
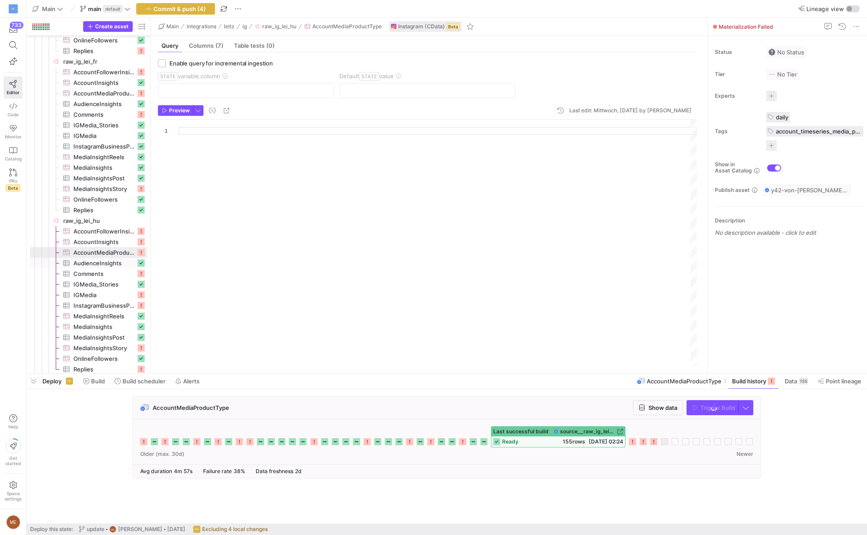
click at [98, 277] on span "Comments​​​​​​​​​" at bounding box center [104, 274] width 62 height 10
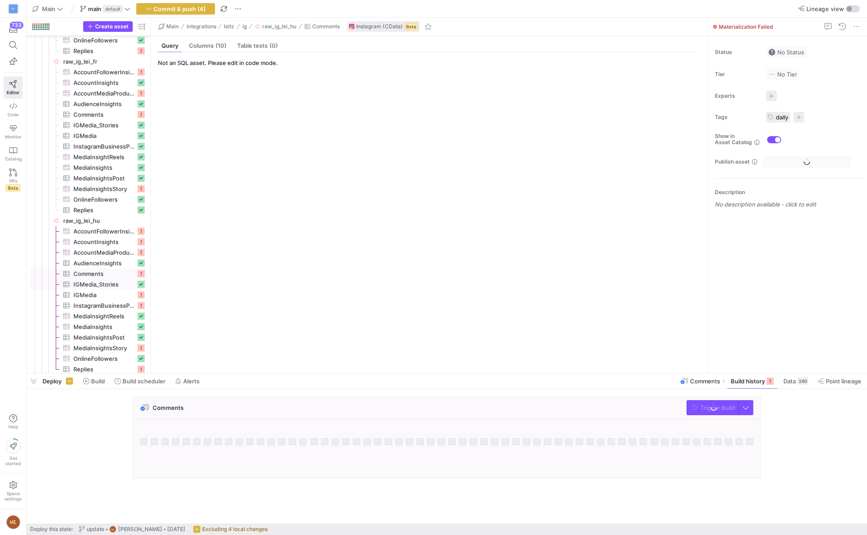
click at [115, 296] on span "IGMedia​​​​​​​​​" at bounding box center [104, 295] width 62 height 10
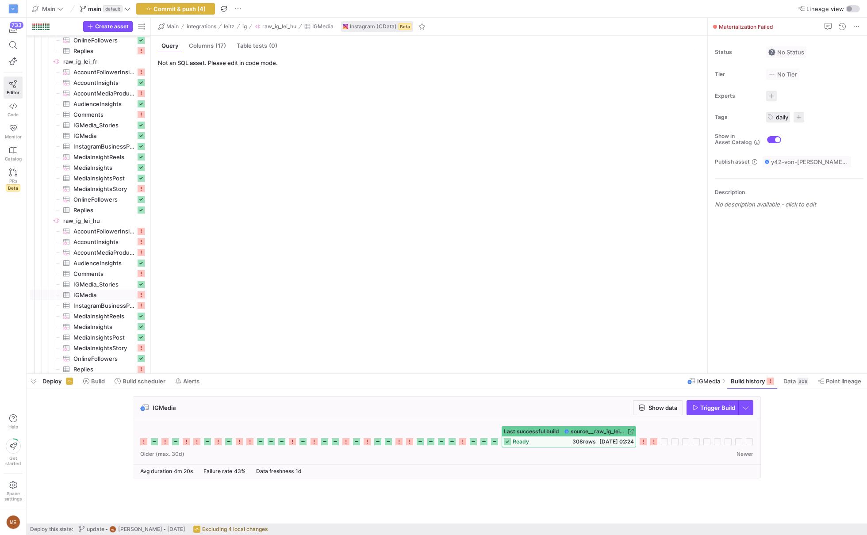
click at [703, 403] on span "button" at bounding box center [712, 408] width 51 height 14
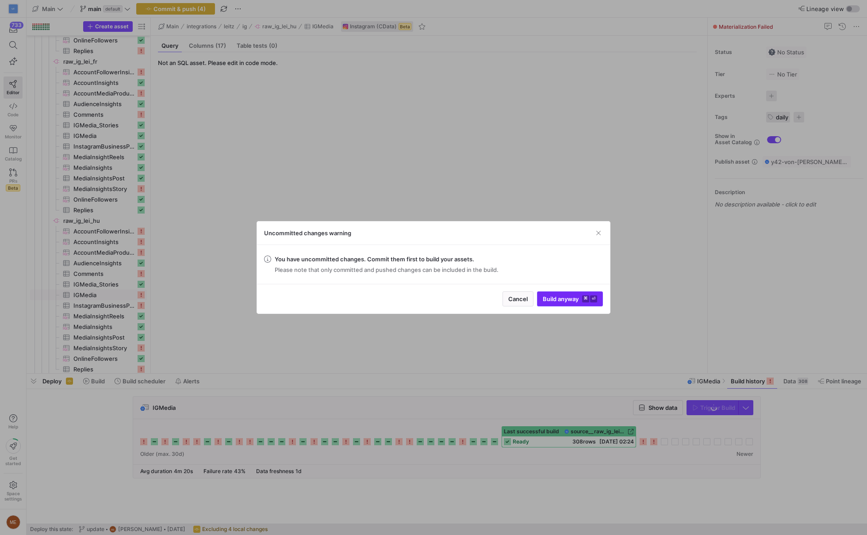
click at [585, 297] on kbd "⌘" at bounding box center [585, 299] width 7 height 7
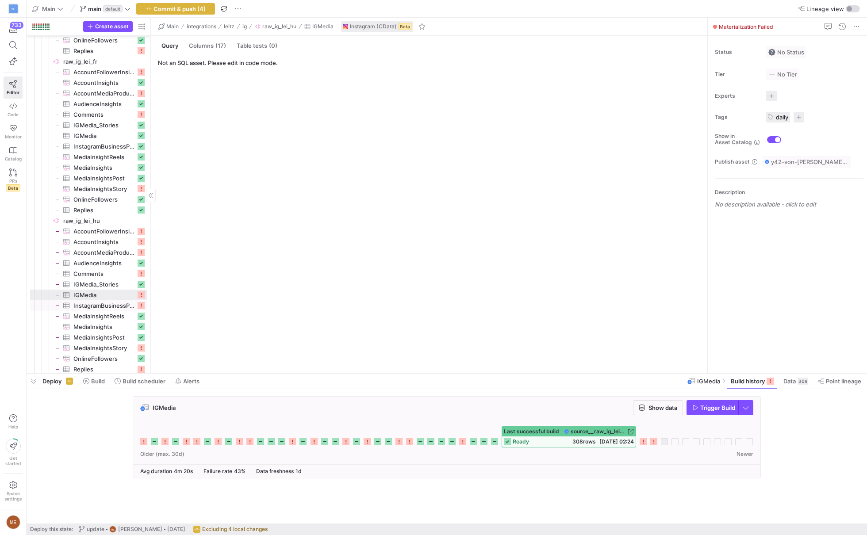
click at [96, 303] on span "InstagramBusinessProfile​​​​​​​​​" at bounding box center [104, 306] width 62 height 10
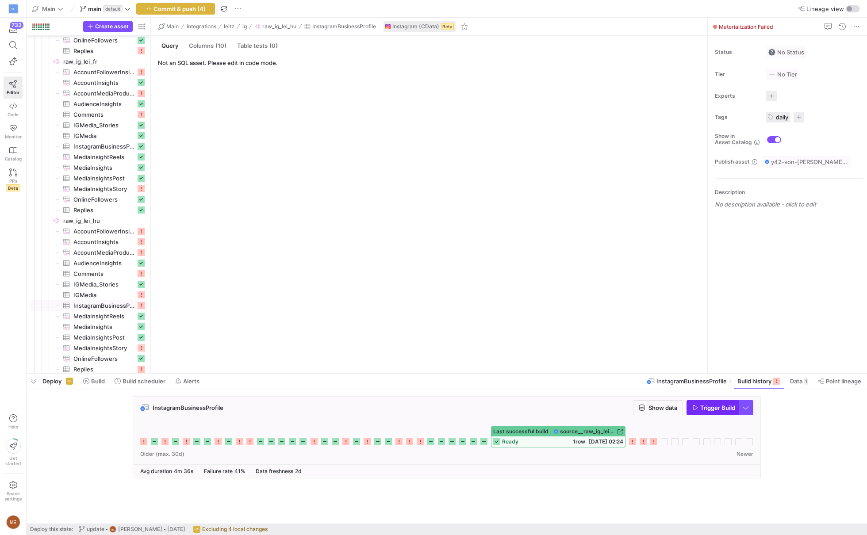
click at [705, 409] on span "Trigger Build" at bounding box center [717, 407] width 35 height 7
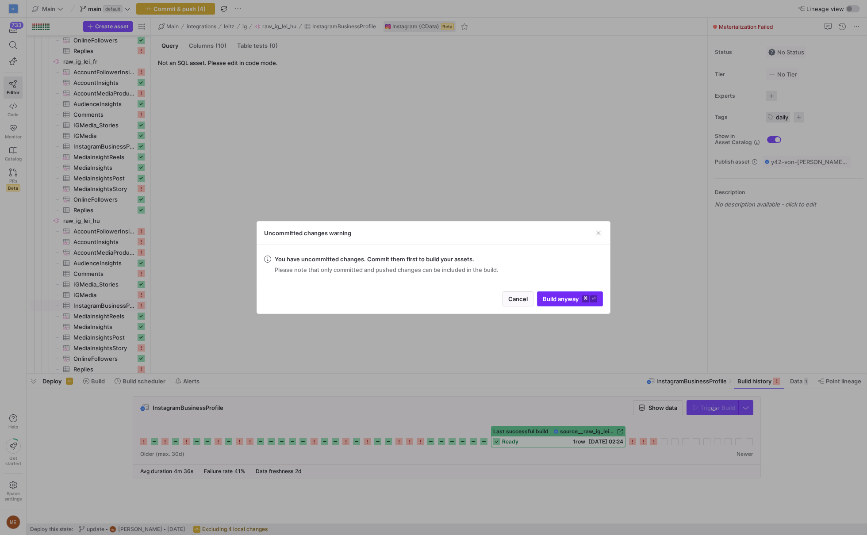
click at [552, 302] on span "submit" at bounding box center [570, 299] width 65 height 14
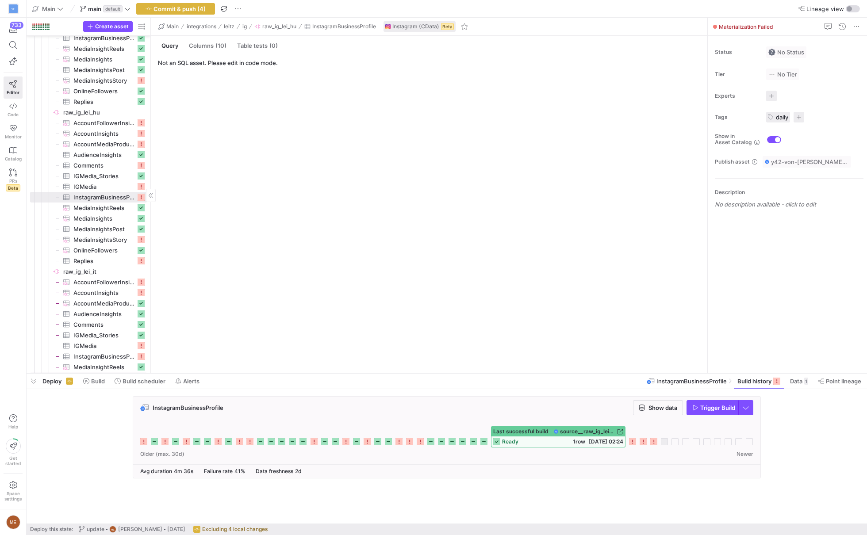
scroll to position [1126, 0]
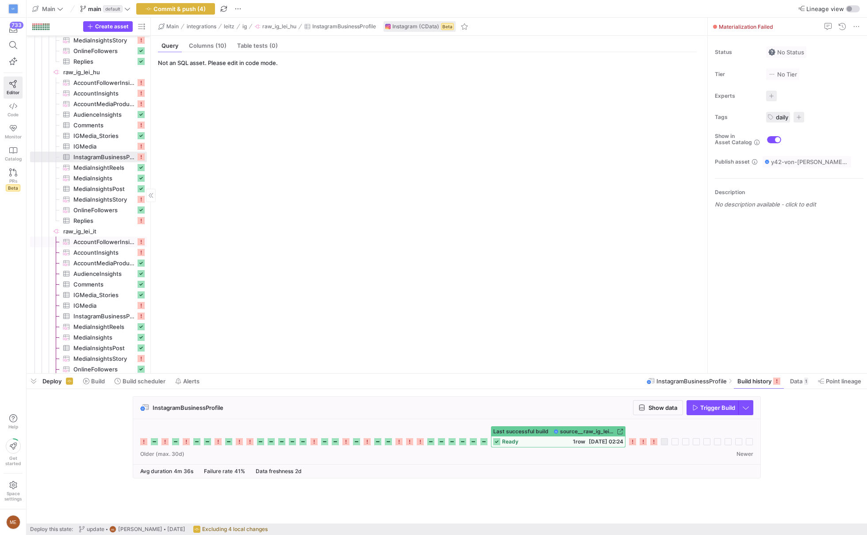
click at [110, 243] on span "AccountFollowerInsights​​​​​​​​​" at bounding box center [104, 242] width 62 height 10
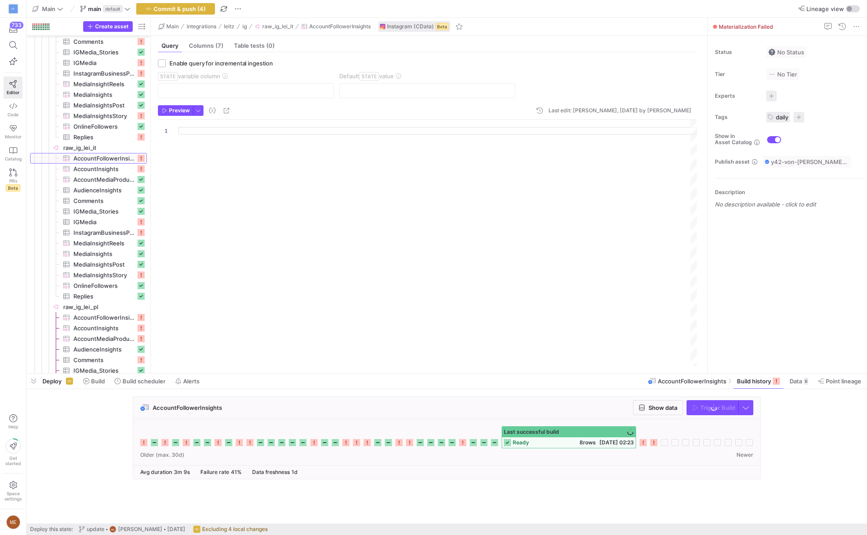
scroll to position [1261, 0]
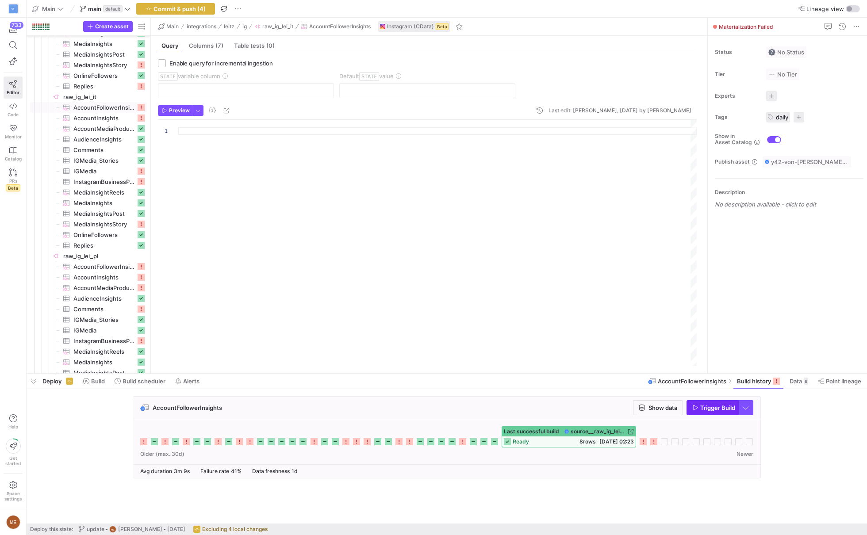
click at [705, 410] on span "Trigger Build" at bounding box center [717, 407] width 35 height 7
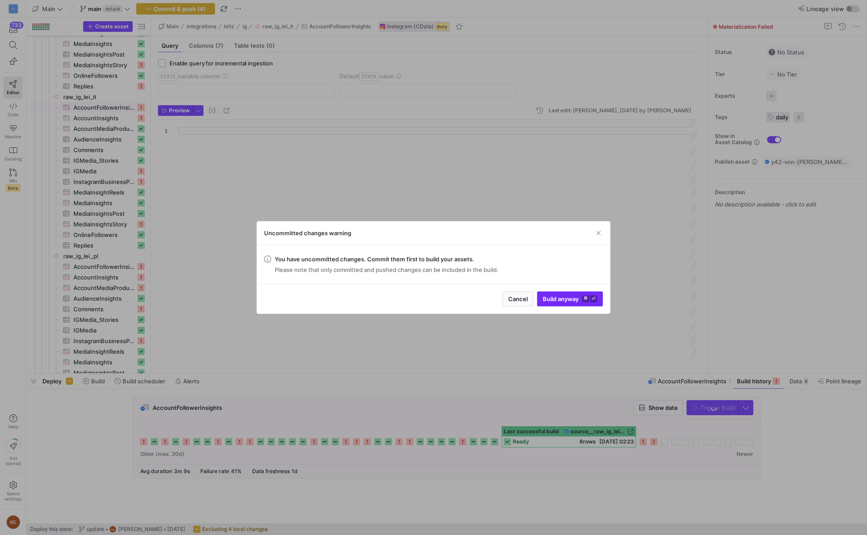
click at [562, 299] on span "Build anyway ⌘ ⏎" at bounding box center [570, 299] width 54 height 7
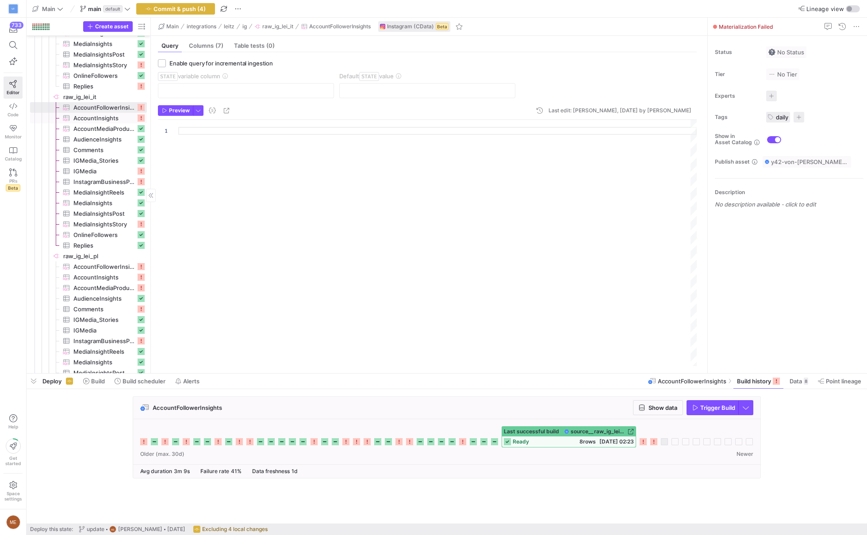
click at [92, 116] on span "AccountInsights​​​​​​​​​" at bounding box center [104, 118] width 62 height 10
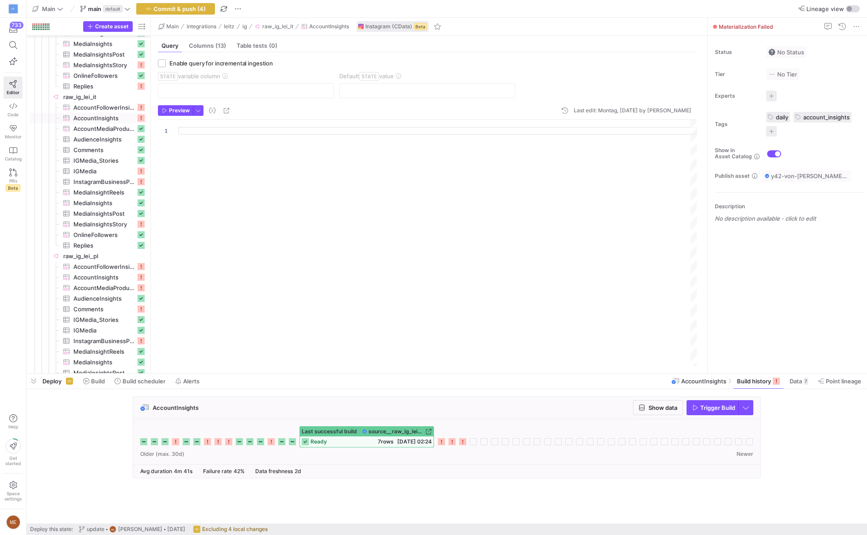
click at [697, 406] on icon "button" at bounding box center [695, 408] width 6 height 6
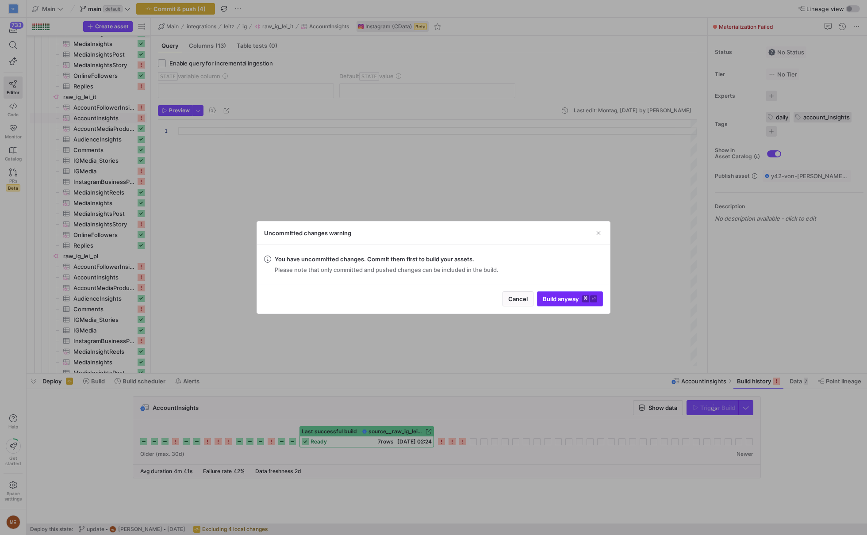
click at [548, 299] on span "Build anyway ⌘ ⏎" at bounding box center [570, 299] width 54 height 7
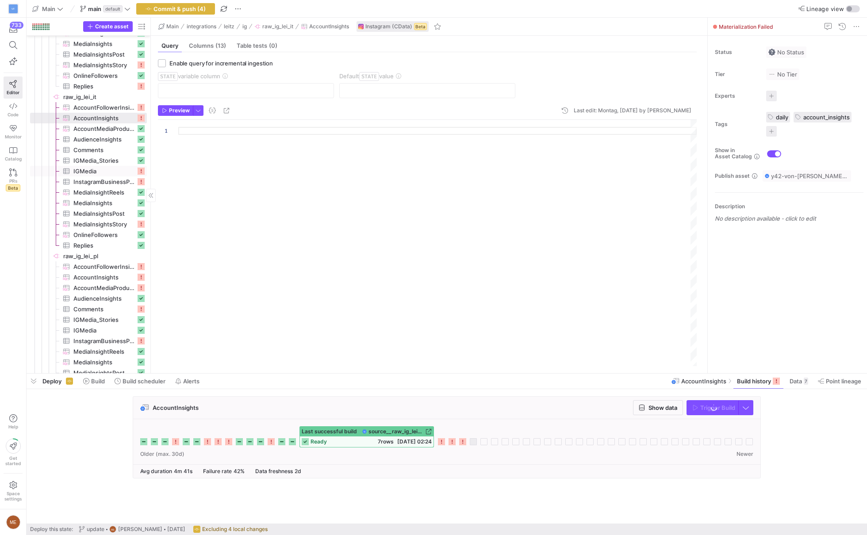
click at [94, 174] on span "IGMedia​​​​​​​​​" at bounding box center [104, 171] width 62 height 10
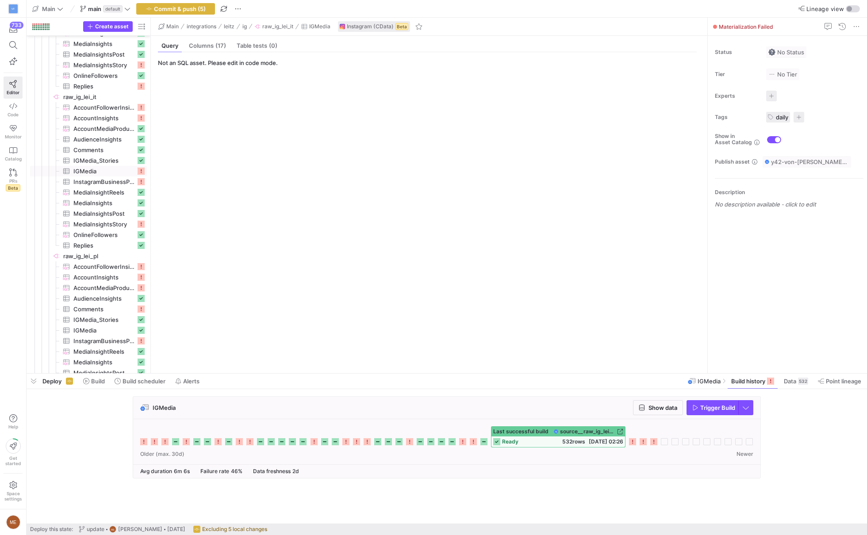
click at [718, 407] on span "Trigger Build" at bounding box center [717, 407] width 35 height 7
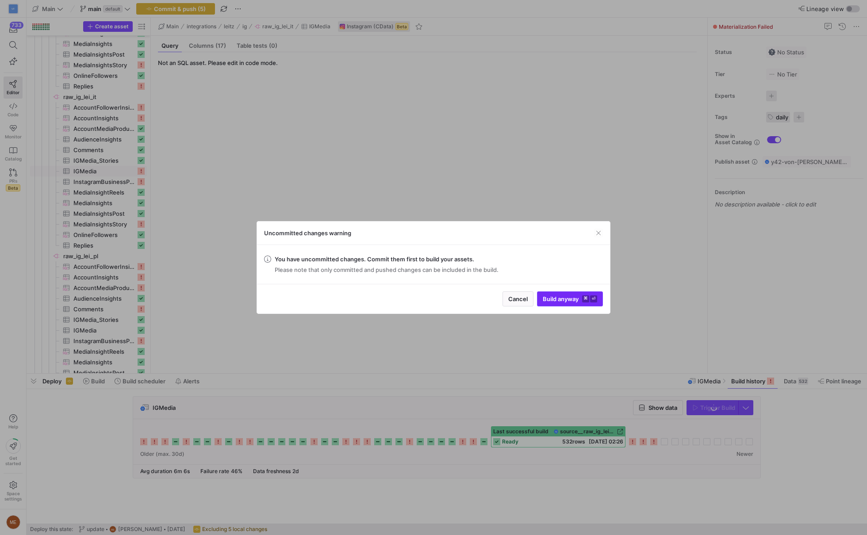
click at [574, 292] on span "submit" at bounding box center [570, 299] width 65 height 14
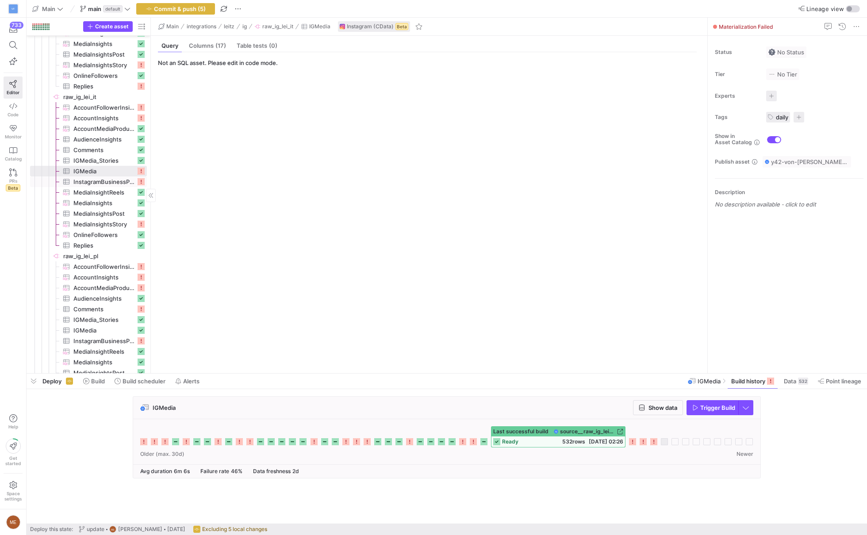
click at [124, 183] on span "InstagramBusinessProfile​​​​​​​​​" at bounding box center [104, 182] width 62 height 10
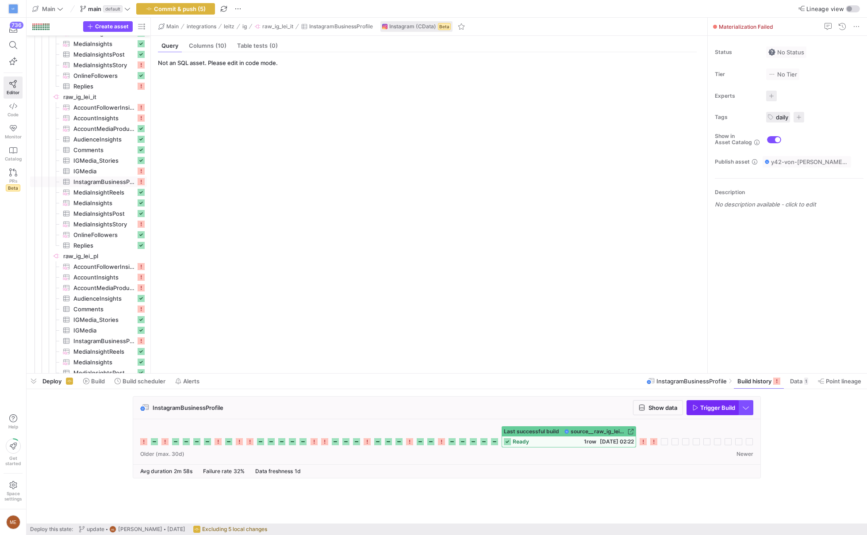
click at [708, 405] on span "Trigger Build" at bounding box center [717, 407] width 35 height 7
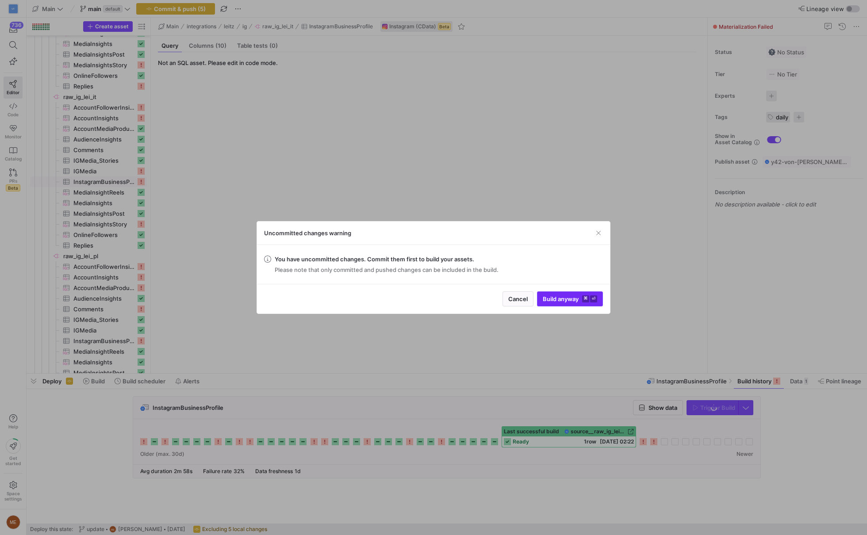
click at [593, 299] on kbd "⏎" at bounding box center [593, 299] width 7 height 7
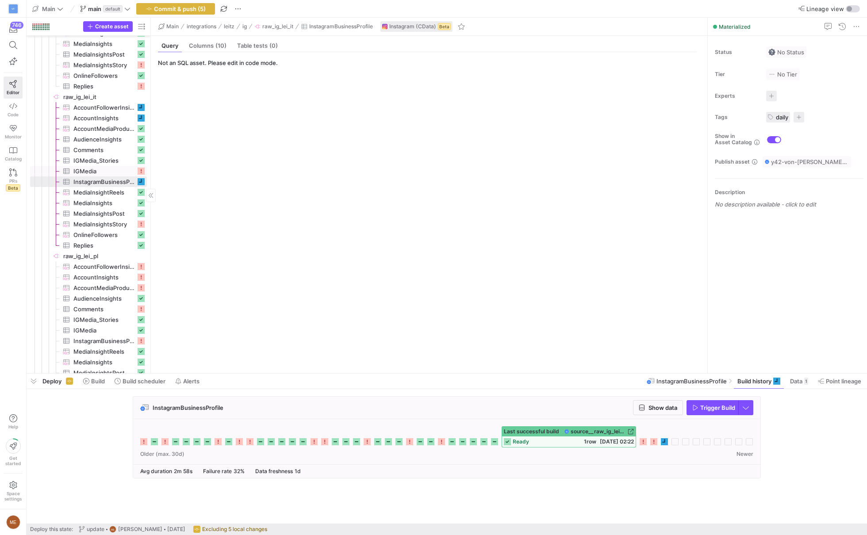
click at [88, 169] on span "IGMedia​​​​​​​​​" at bounding box center [104, 171] width 62 height 10
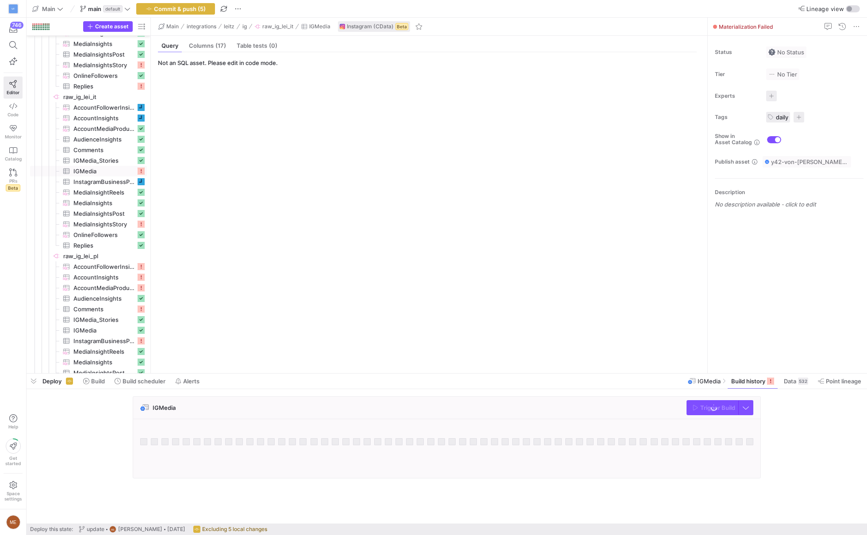
click at [820, 420] on div "IGMedia Trigger Build" at bounding box center [445, 440] width 837 height 88
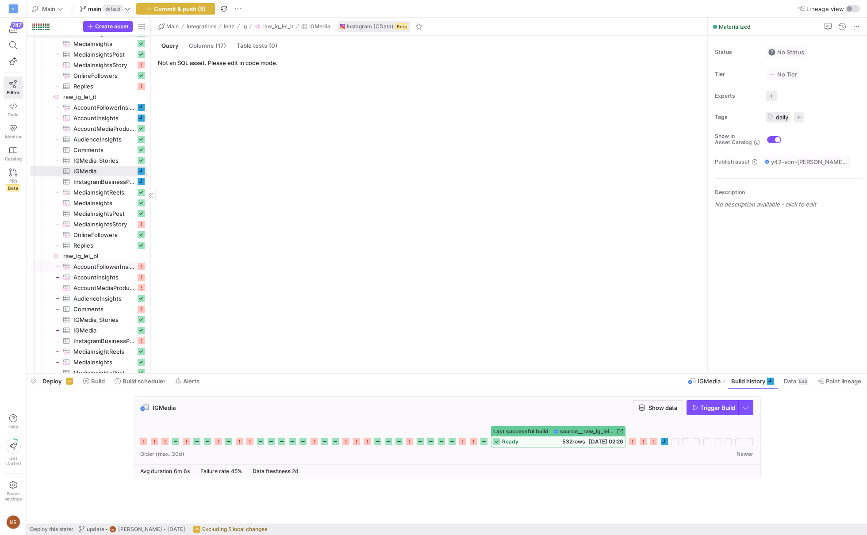
click at [105, 269] on span "AccountFollowerInsights​​​​​​​​​" at bounding box center [104, 267] width 62 height 10
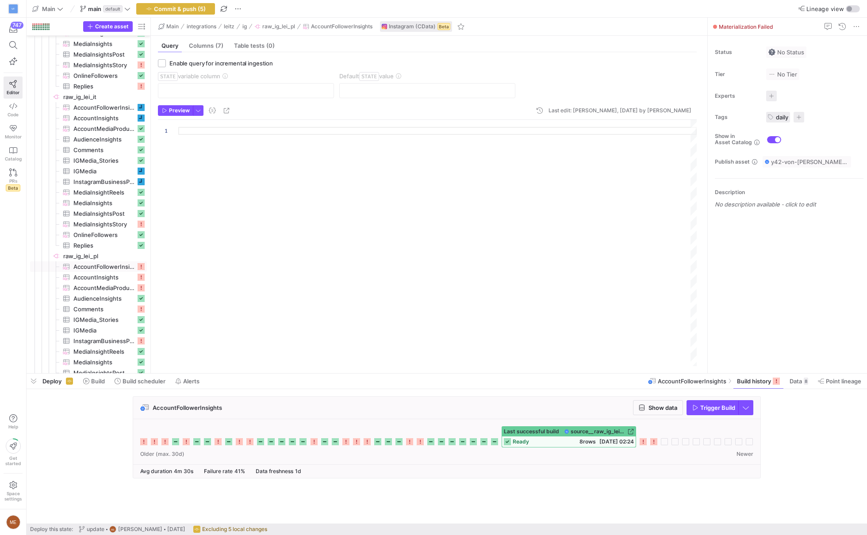
click at [719, 406] on span "Trigger Build" at bounding box center [717, 407] width 35 height 7
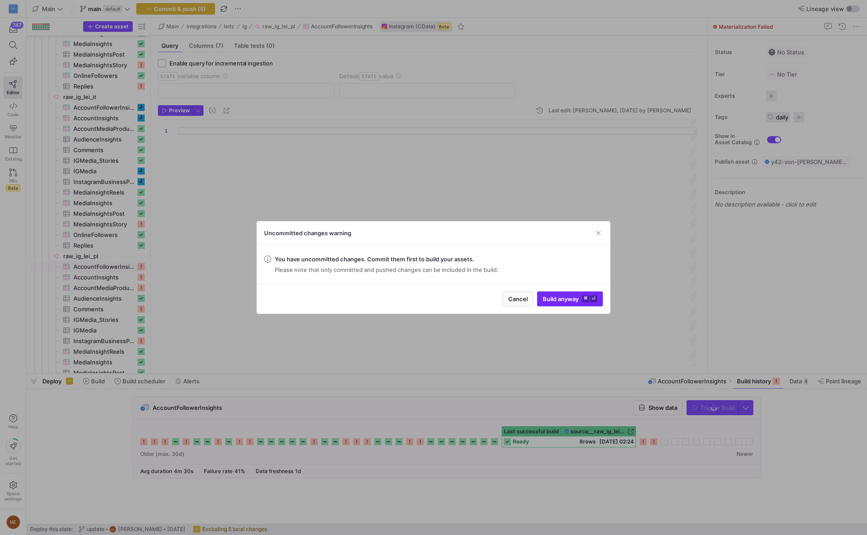
click at [546, 294] on span "submit" at bounding box center [570, 299] width 65 height 14
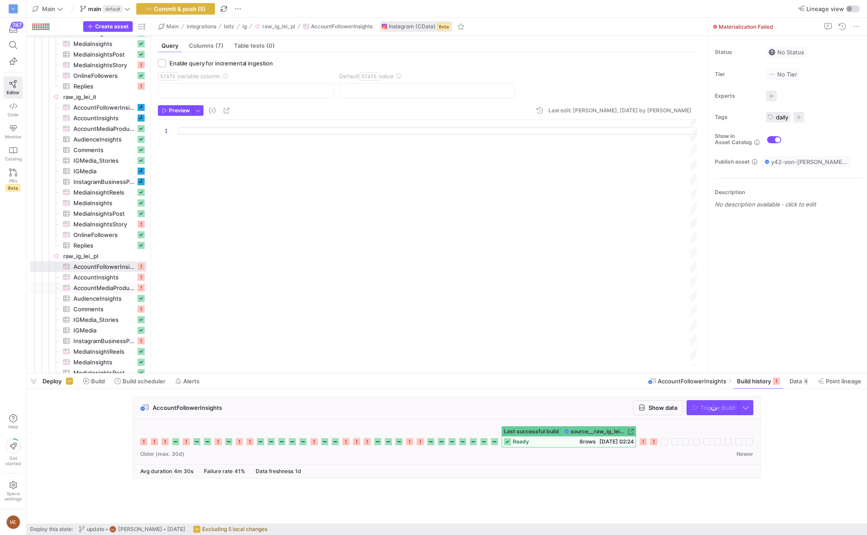
click at [122, 273] on span "AccountInsights​​​​​​​​​" at bounding box center [104, 278] width 62 height 10
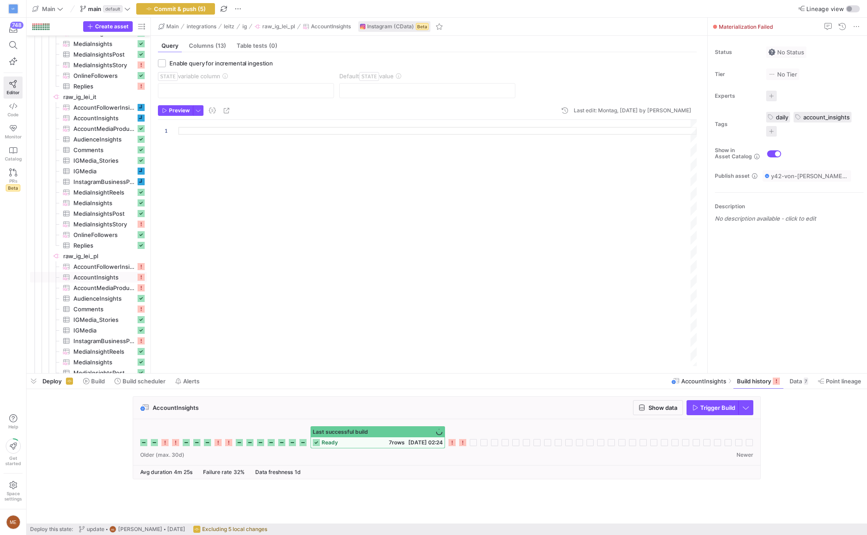
click at [707, 407] on span "Trigger Build" at bounding box center [717, 407] width 35 height 7
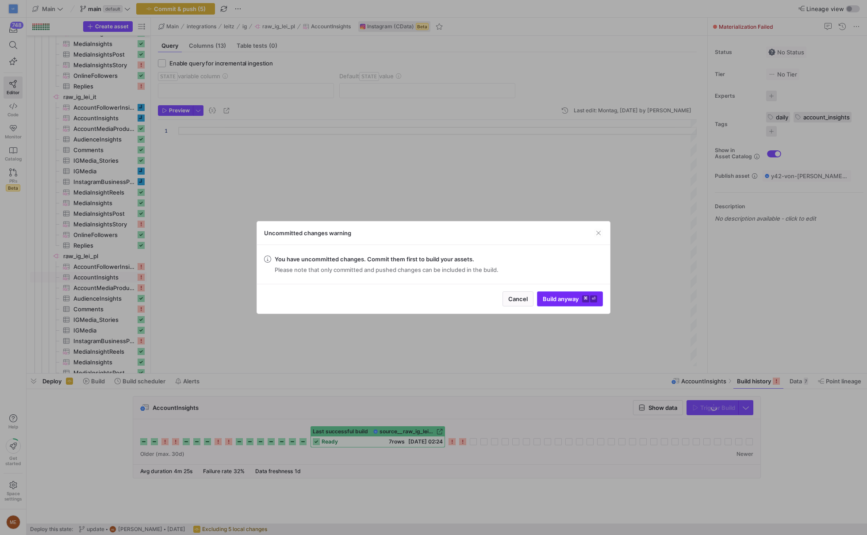
click at [576, 302] on span "Build anyway ⌘ ⏎" at bounding box center [570, 299] width 54 height 7
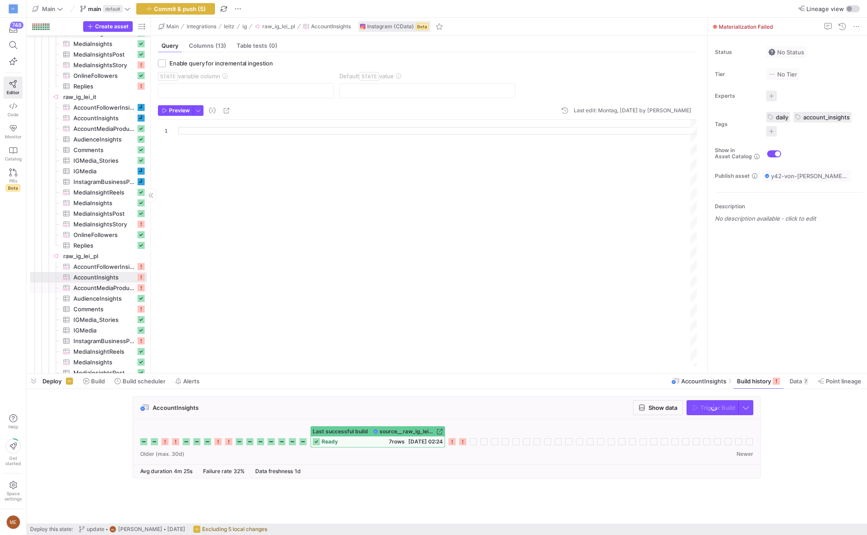
click at [108, 286] on span "AccountMediaProductType​​​​​​​​​" at bounding box center [104, 288] width 62 height 10
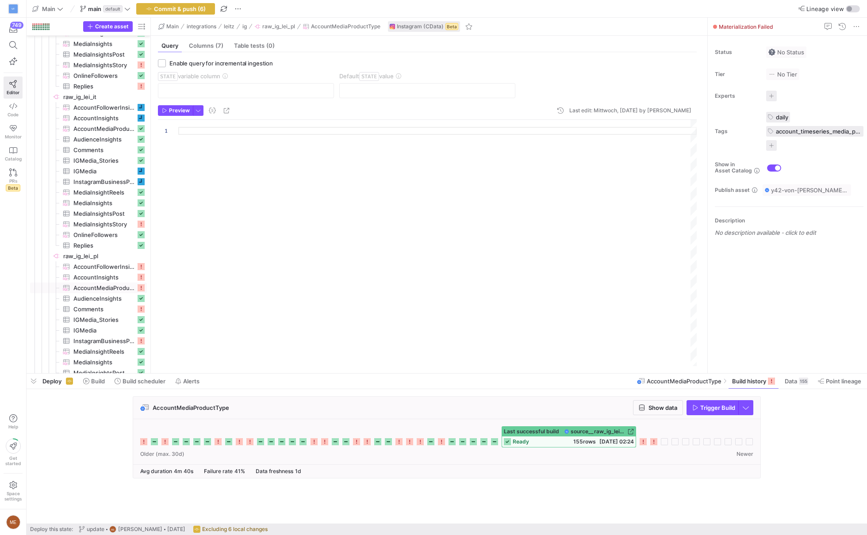
click at [722, 405] on span "Trigger Build" at bounding box center [717, 407] width 35 height 7
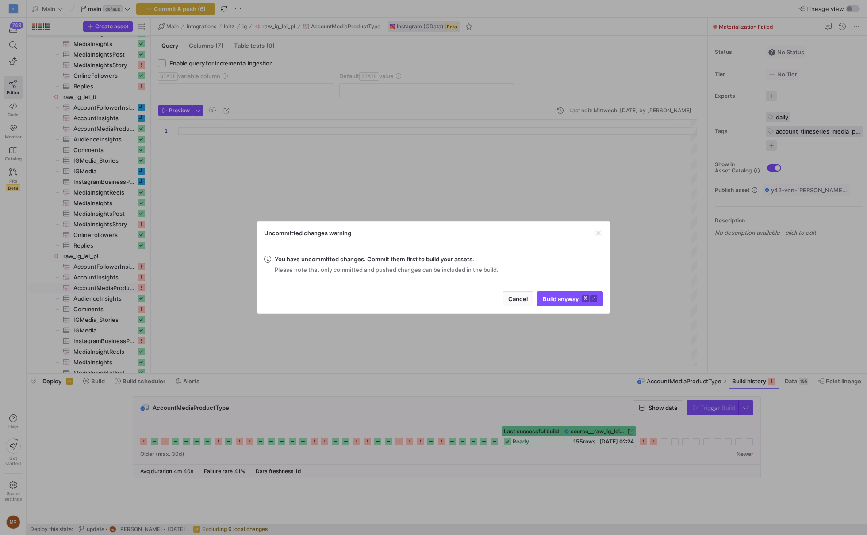
click at [580, 300] on span "Build anyway ⌘ ⏎" at bounding box center [570, 299] width 54 height 7
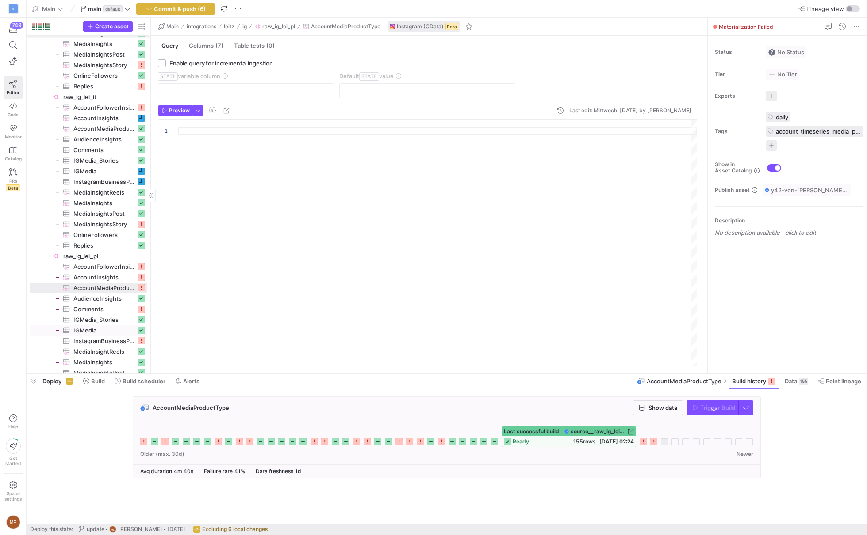
click at [112, 343] on span "InstagramBusinessProfile​​​​​​​​​" at bounding box center [104, 341] width 62 height 10
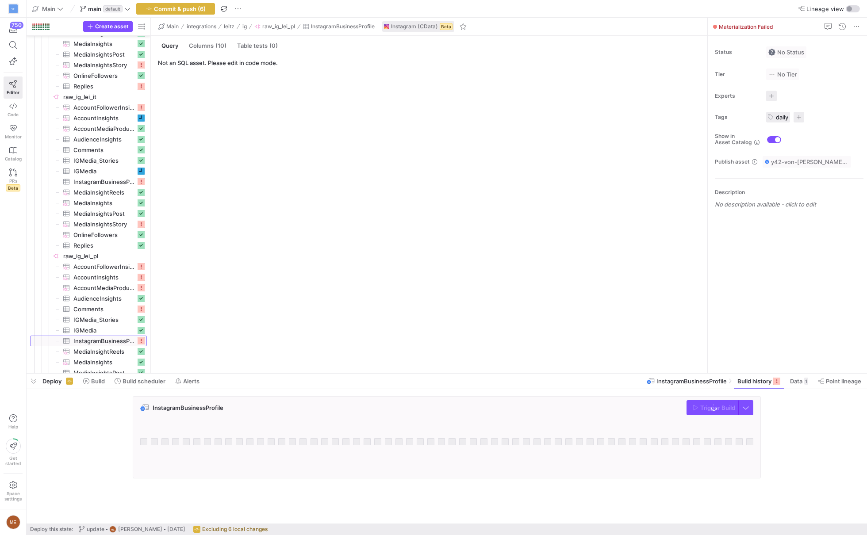
scroll to position [1441, 0]
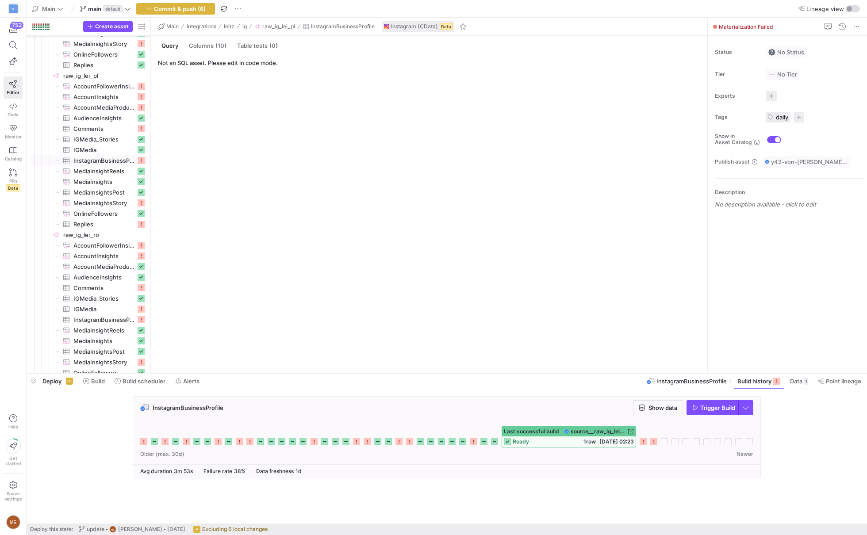
click at [722, 410] on span "Trigger Build" at bounding box center [717, 407] width 35 height 7
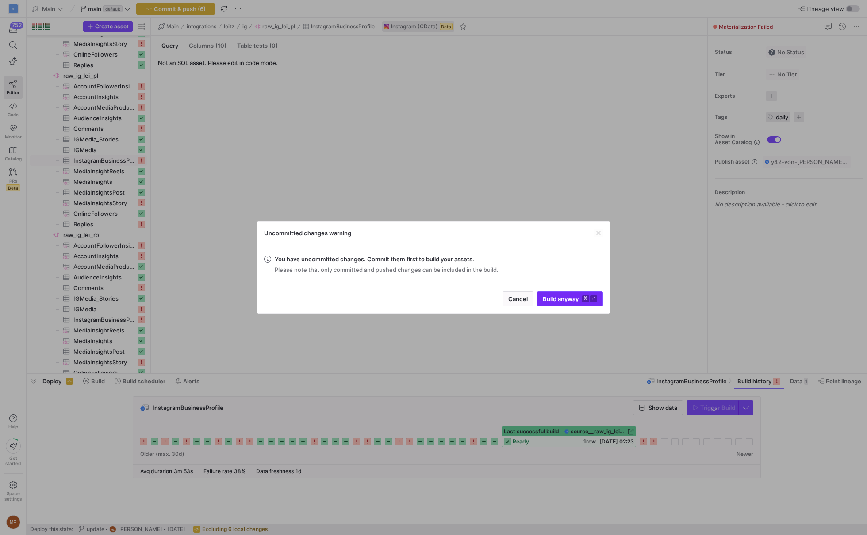
click at [577, 304] on span "submit" at bounding box center [570, 299] width 65 height 14
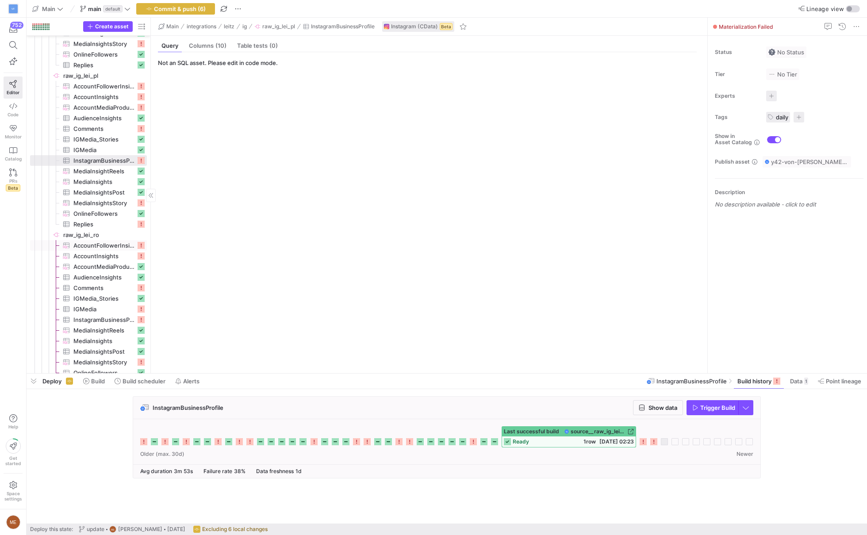
click at [96, 244] on span "AccountFollowerInsights​​​​​​​​​" at bounding box center [104, 246] width 62 height 10
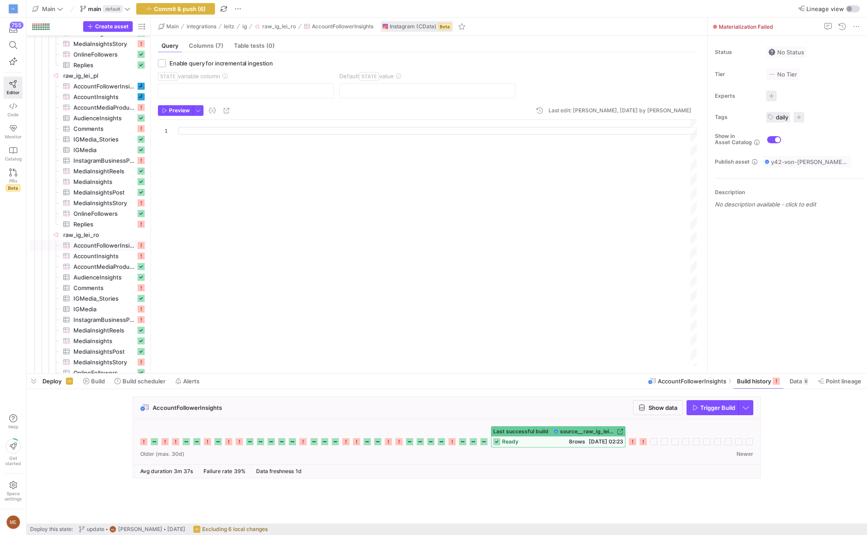
click at [711, 407] on span "Trigger Build" at bounding box center [717, 407] width 35 height 7
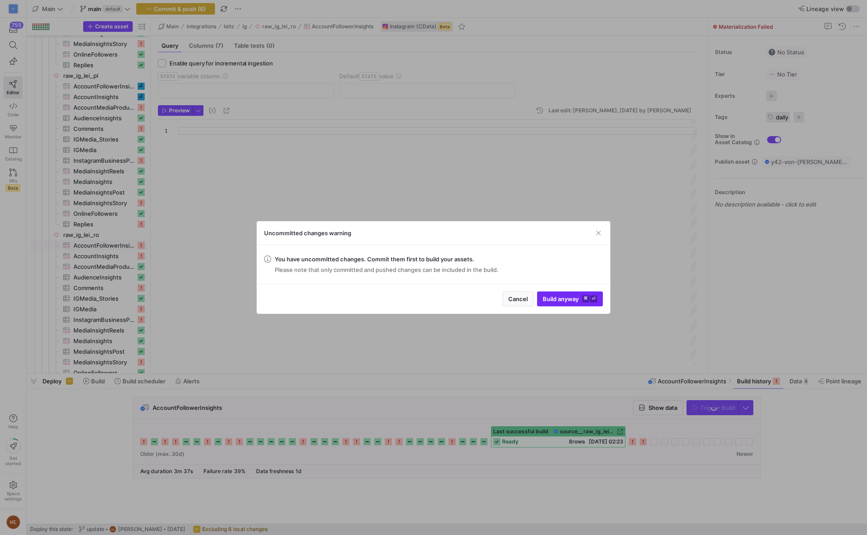
click at [598, 304] on span "submit" at bounding box center [570, 299] width 65 height 14
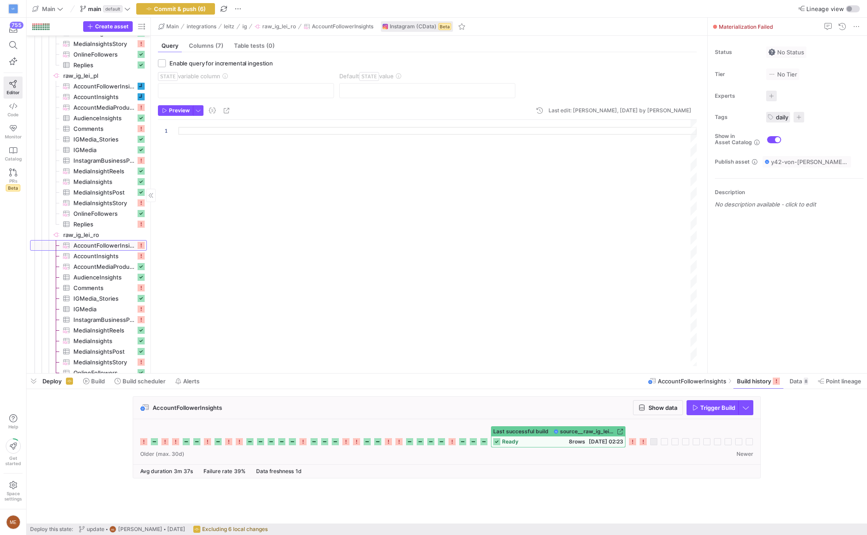
click at [102, 250] on link "AccountFollowerInsights​​​​​​​​​" at bounding box center [88, 245] width 117 height 11
click at [102, 253] on span "AccountInsights​​​​​​​​​" at bounding box center [104, 256] width 62 height 10
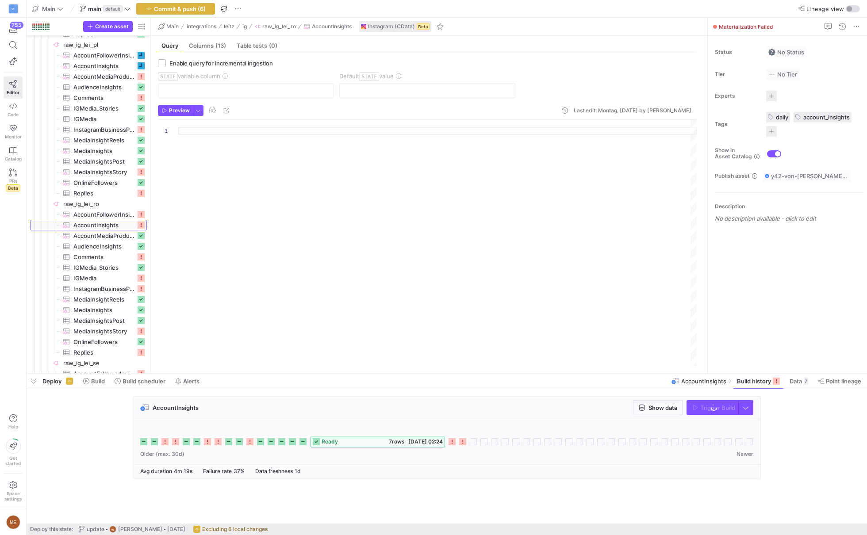
scroll to position [1510, 0]
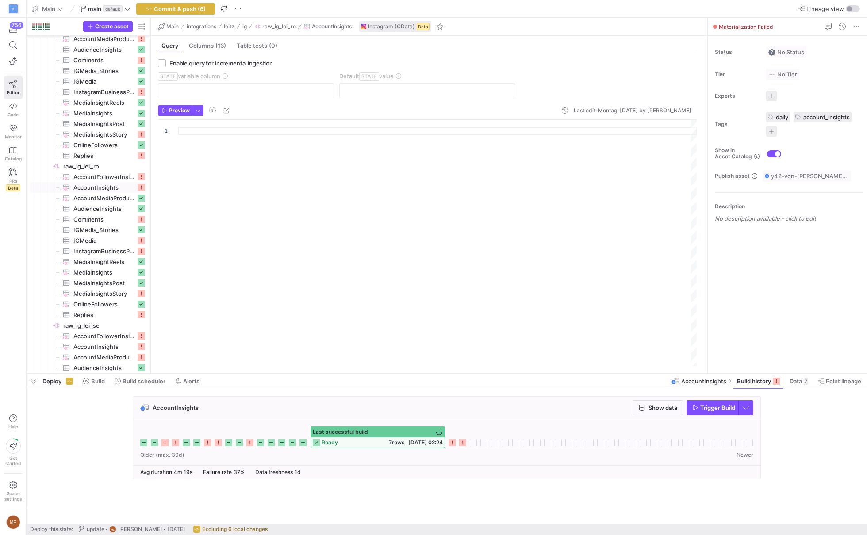
click at [720, 410] on span "Trigger Build" at bounding box center [717, 407] width 35 height 7
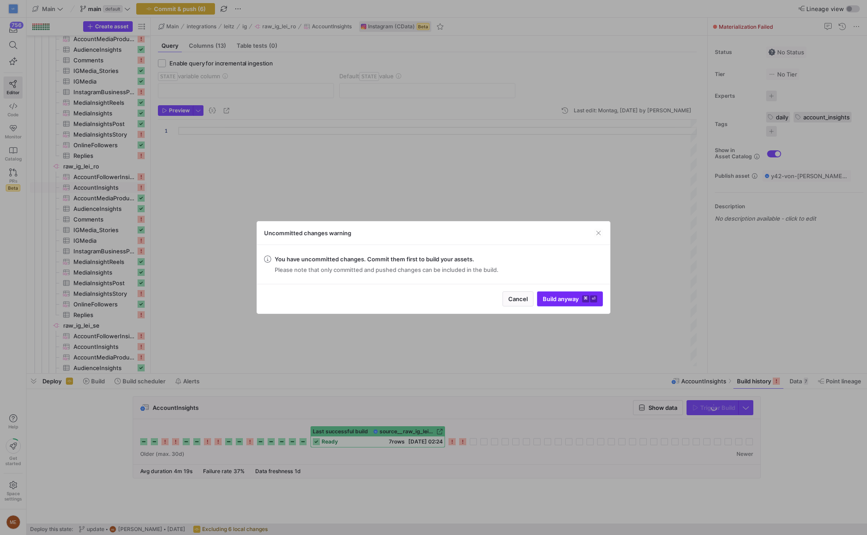
click at [557, 292] on span "submit" at bounding box center [570, 299] width 65 height 14
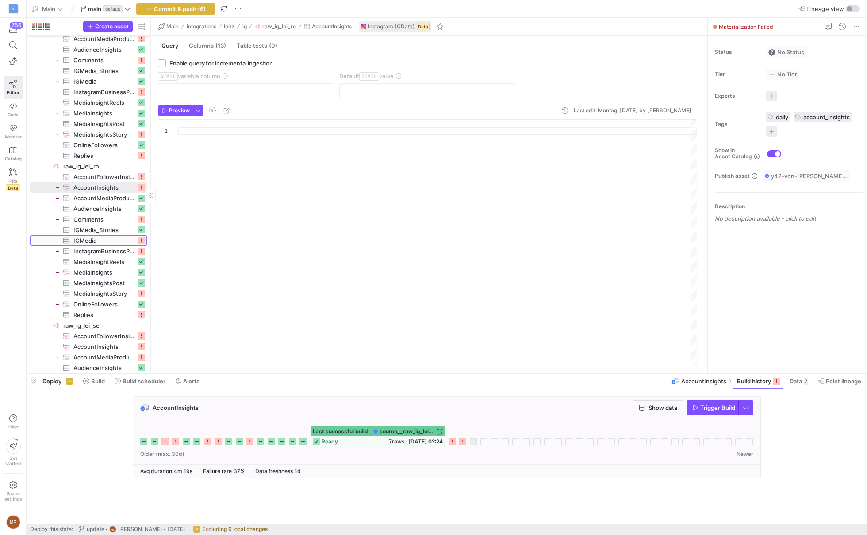
click at [124, 241] on span "IGMedia​​​​​​​​​" at bounding box center [104, 241] width 62 height 10
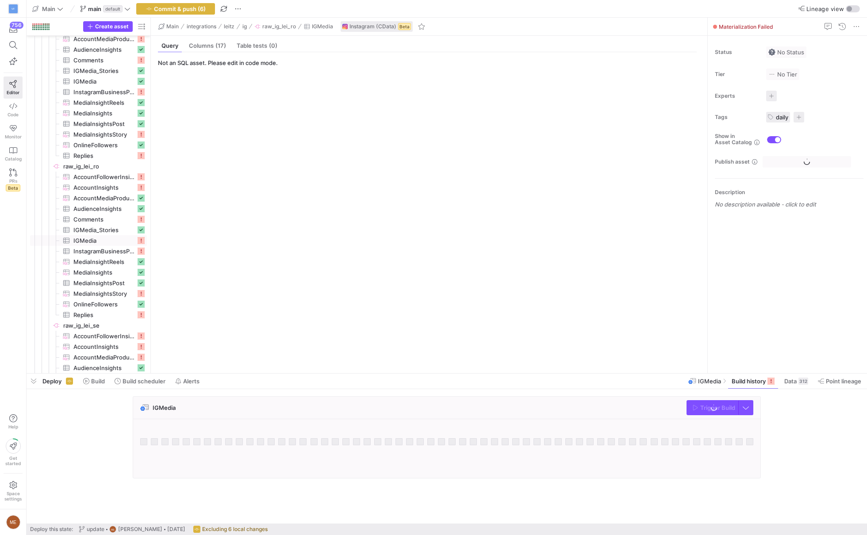
click at [705, 402] on div "Trigger Build" at bounding box center [720, 407] width 67 height 15
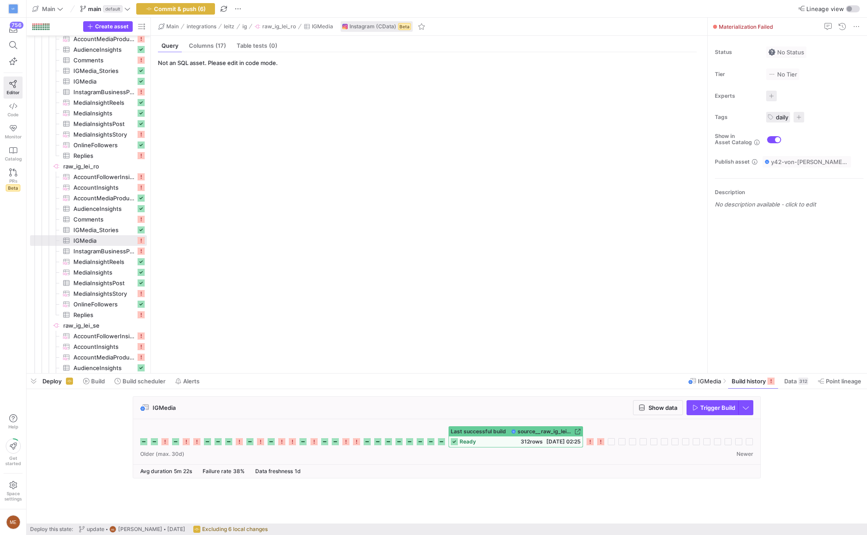
click at [705, 402] on span "button" at bounding box center [712, 408] width 51 height 14
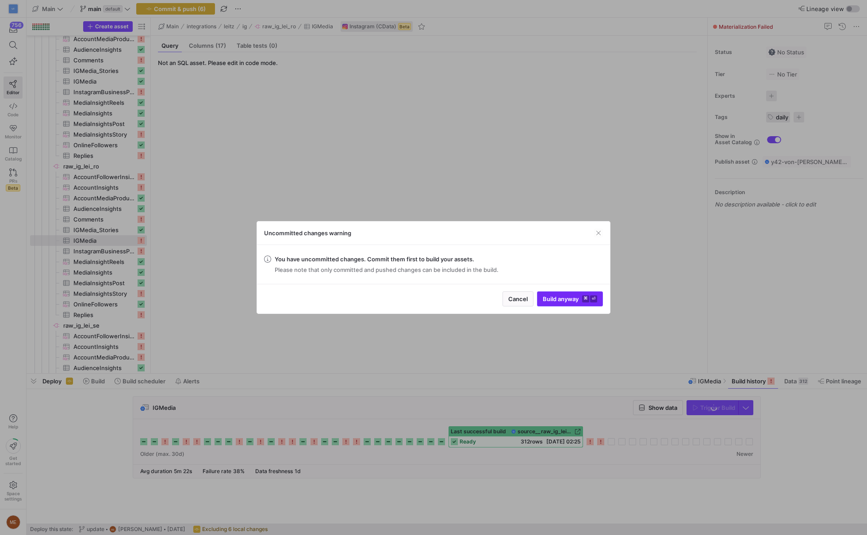
click at [567, 300] on span "Build anyway ⌘ ⏎" at bounding box center [570, 299] width 54 height 7
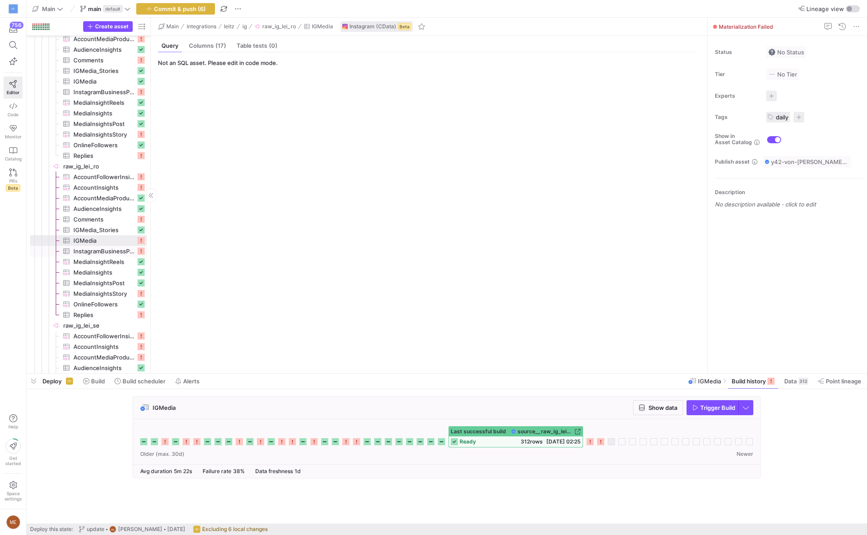
click at [98, 252] on span "InstagramBusinessProfile​​​​​​​​​" at bounding box center [104, 251] width 62 height 10
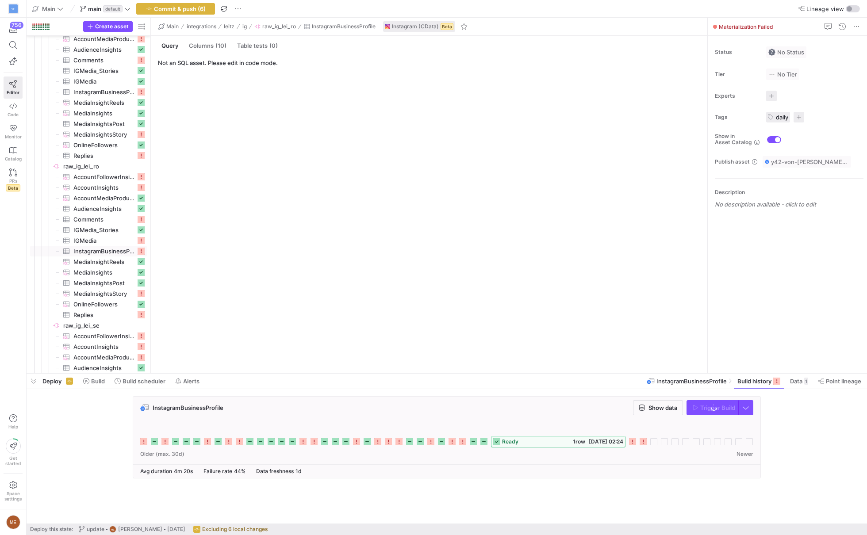
click at [708, 408] on div "Trigger Build" at bounding box center [720, 407] width 67 height 15
click at [708, 408] on span "Trigger Build" at bounding box center [717, 407] width 35 height 7
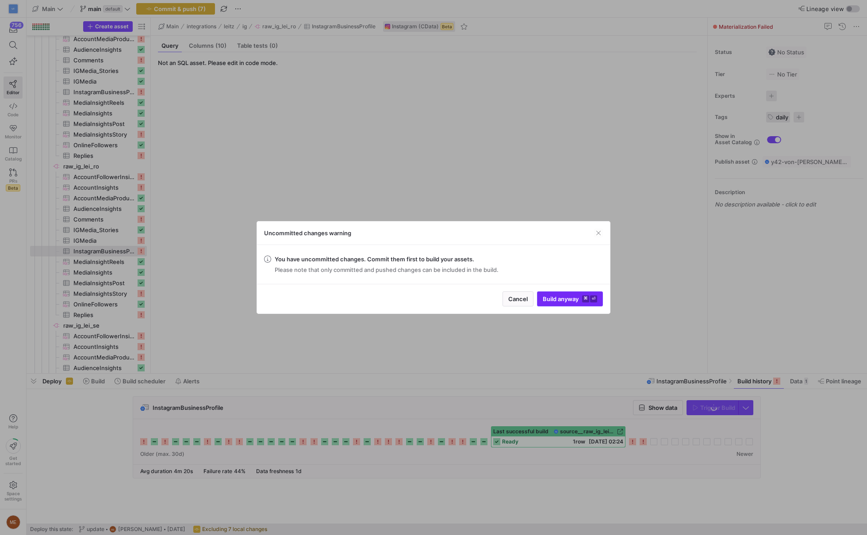
click at [564, 303] on span "submit" at bounding box center [570, 299] width 65 height 14
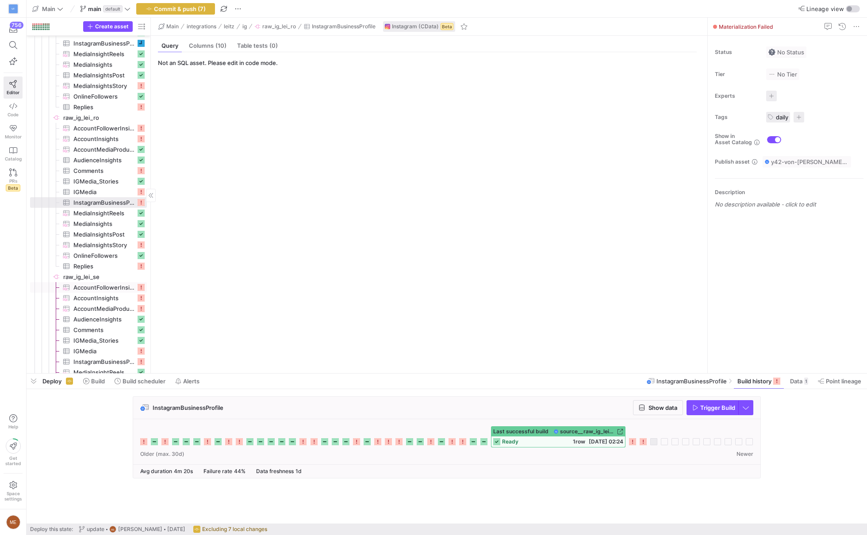
scroll to position [1574, 0]
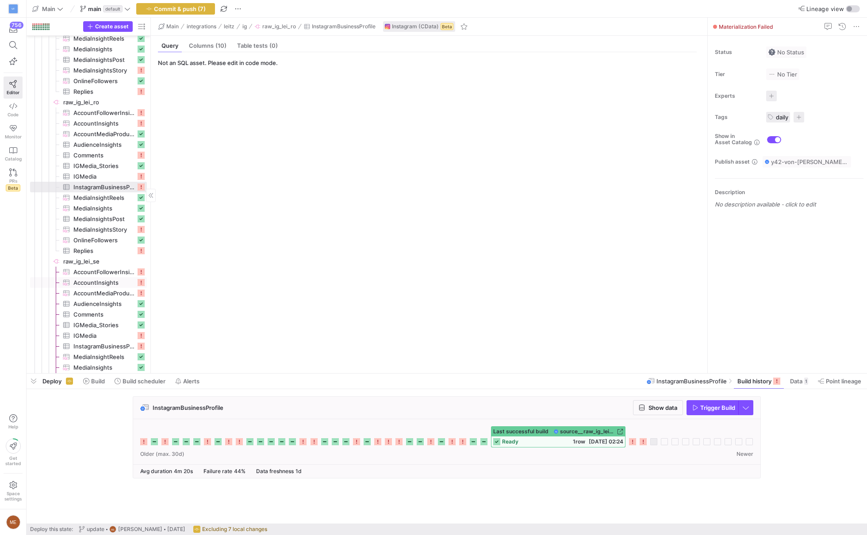
click at [119, 278] on span "AccountInsights​​​​​​​​​" at bounding box center [104, 283] width 62 height 10
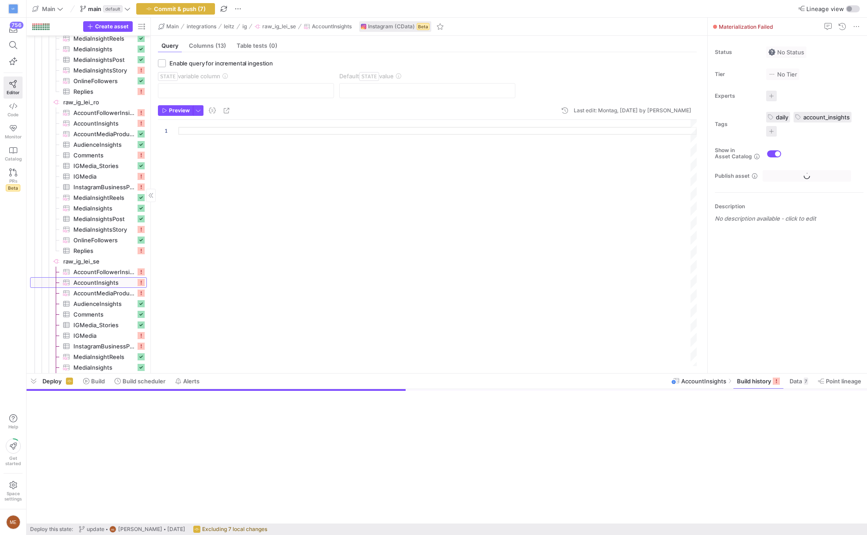
click at [119, 278] on span "AccountInsights​​​​​​​​​" at bounding box center [104, 283] width 62 height 10
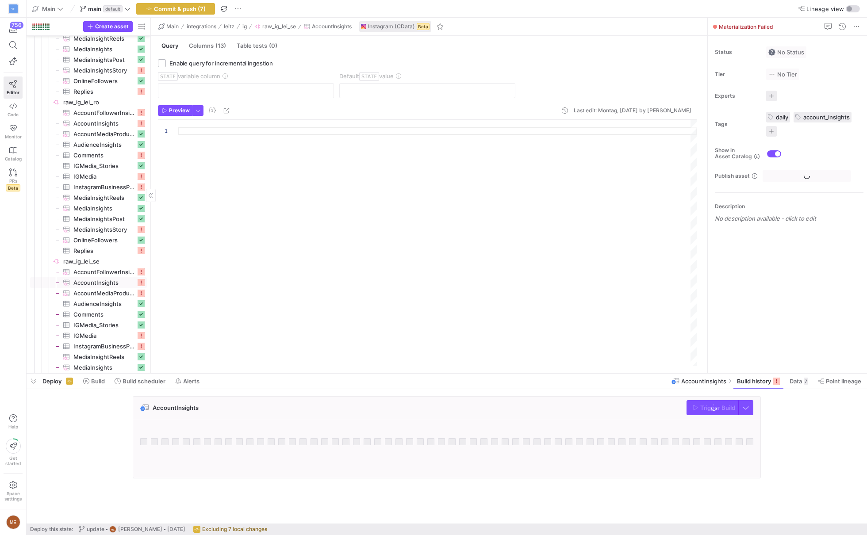
click at [127, 271] on span "AccountFollowerInsights​​​​​​​​​" at bounding box center [104, 272] width 62 height 10
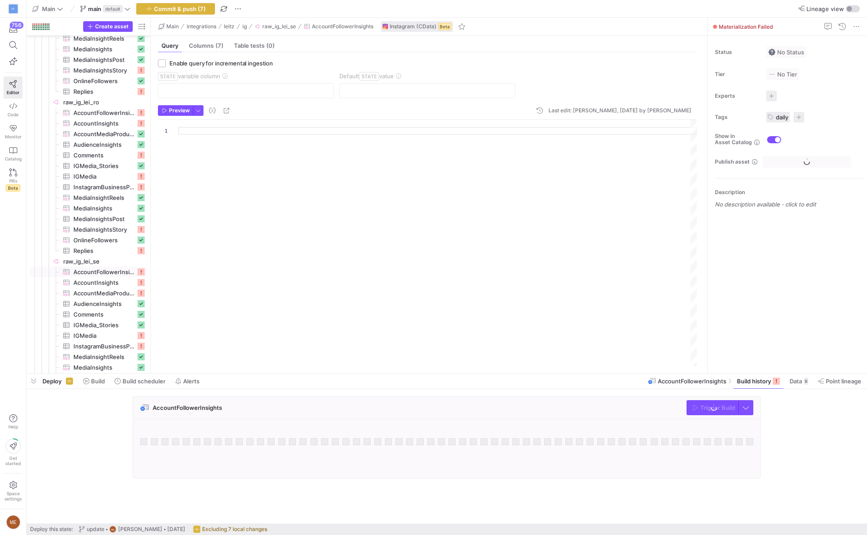
click at [713, 407] on div "Trigger Build" at bounding box center [720, 407] width 67 height 15
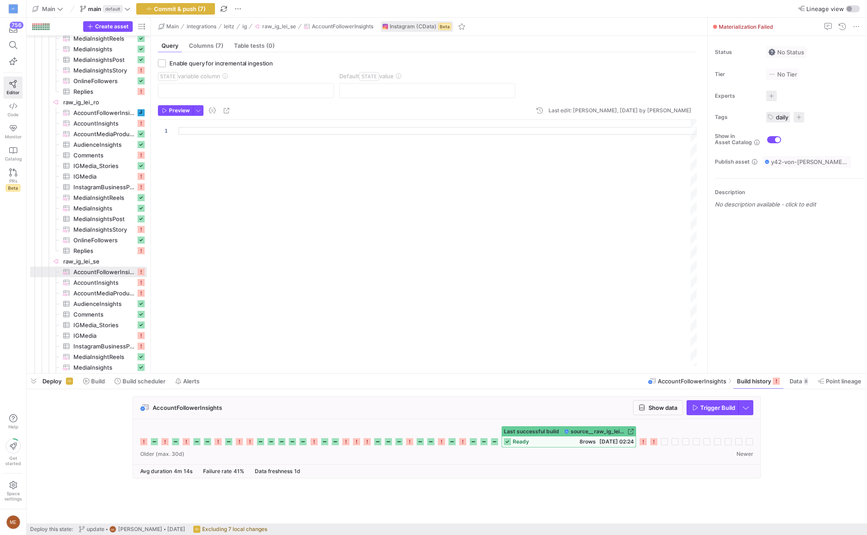
click at [713, 407] on span "Trigger Build" at bounding box center [717, 407] width 35 height 7
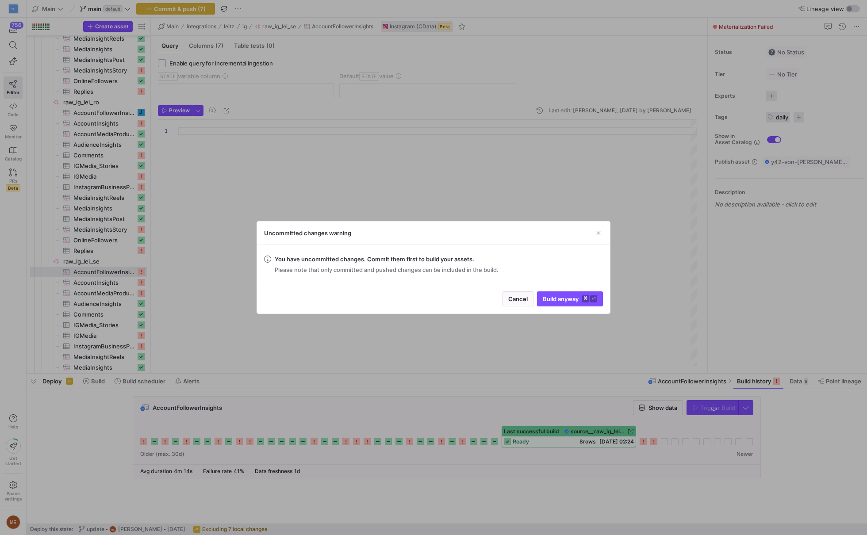
click at [713, 407] on div at bounding box center [433, 267] width 867 height 535
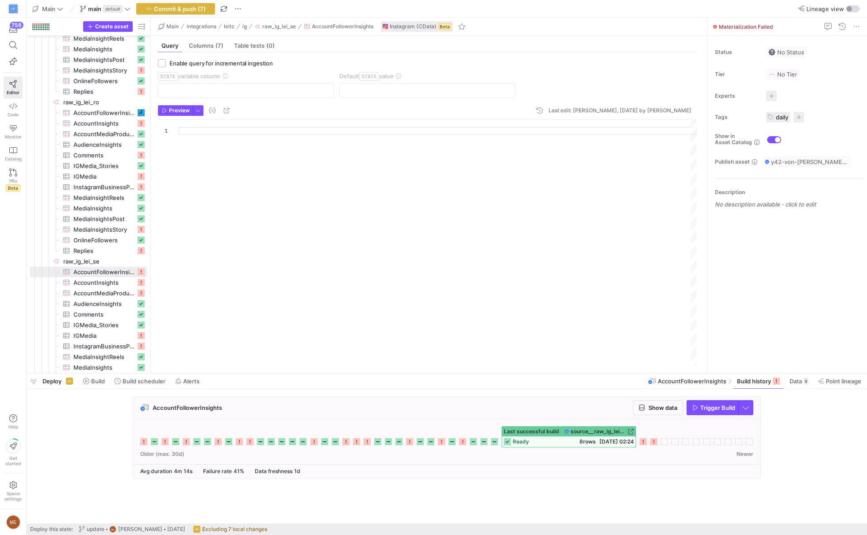
click at [713, 407] on span "Trigger Build" at bounding box center [717, 407] width 35 height 7
click at [89, 280] on span "AccountInsights​​​​​​​​​" at bounding box center [104, 283] width 62 height 10
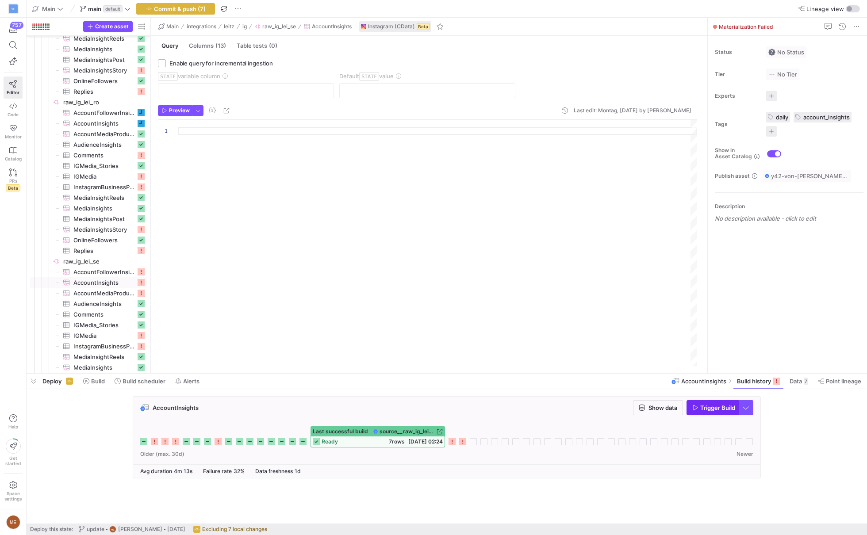
click at [715, 402] on span "button" at bounding box center [712, 408] width 51 height 14
click at [128, 290] on span "AccountMediaProductType​​​​​​​​​" at bounding box center [104, 293] width 62 height 10
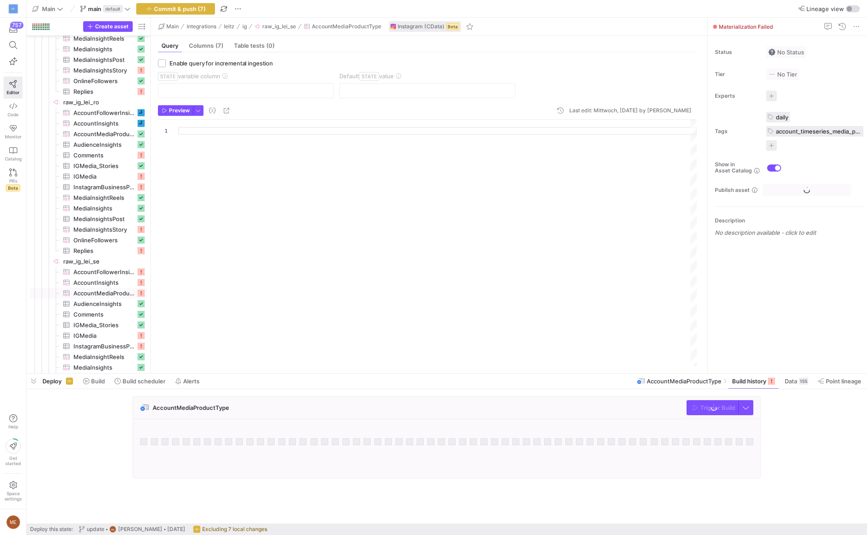
click at [715, 405] on div "Trigger Build" at bounding box center [720, 407] width 67 height 15
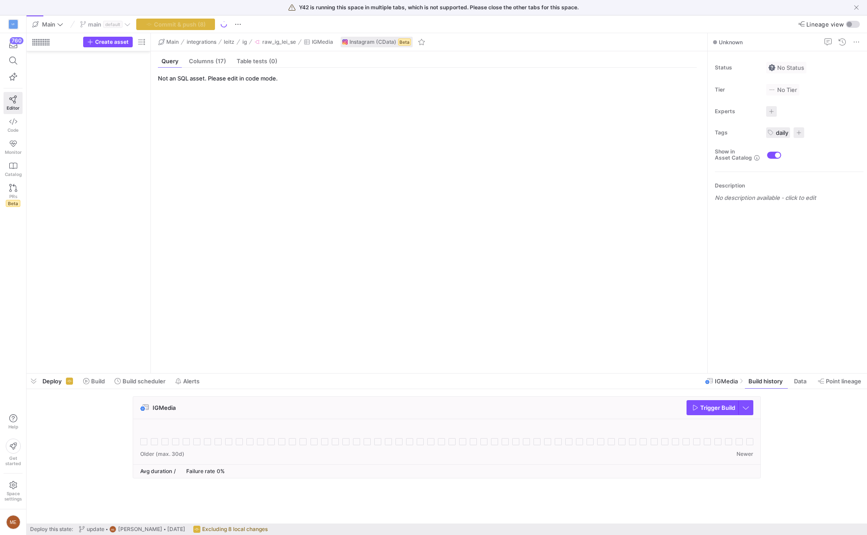
scroll to position [1557, 0]
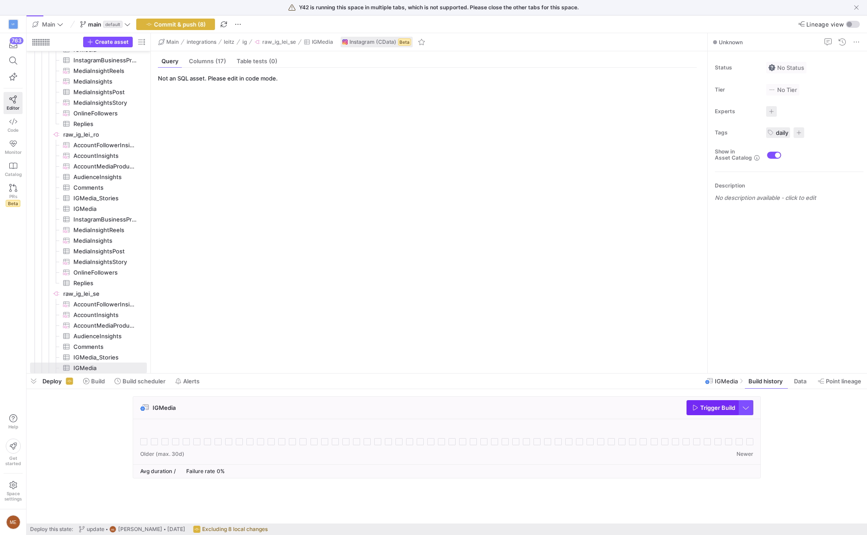
click at [716, 415] on button "Trigger Build" at bounding box center [713, 407] width 52 height 15
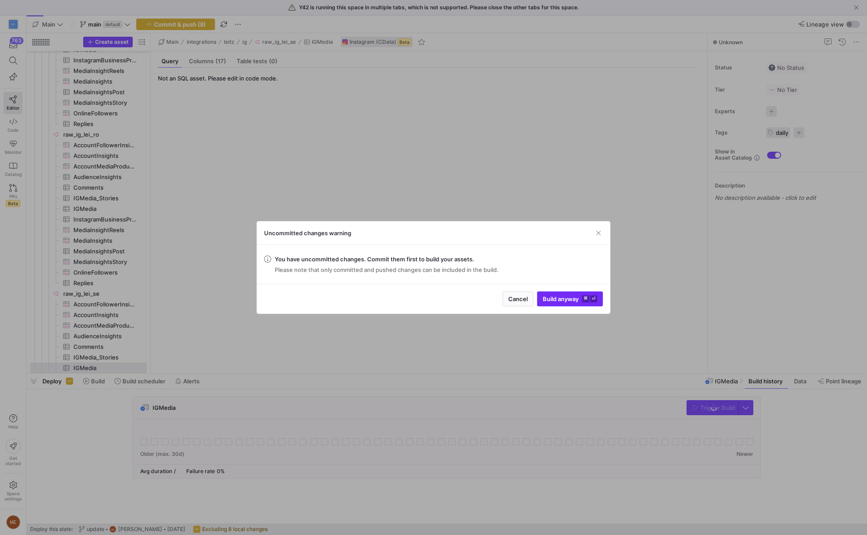
click at [553, 306] on button "Build anyway ⌘ ⏎" at bounding box center [570, 299] width 66 height 15
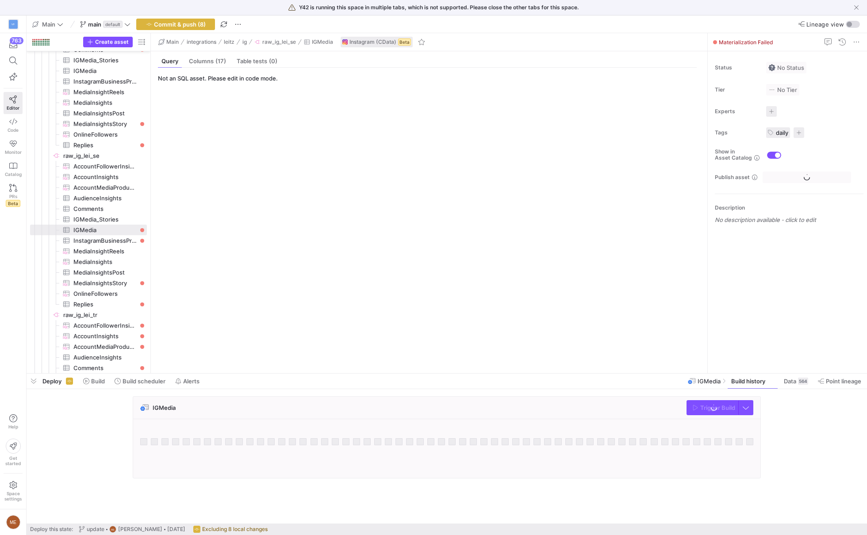
scroll to position [1695, 0]
click at [121, 240] on span "InstagramBusinessProfile​​​​​​​​​" at bounding box center [104, 241] width 63 height 10
click at [145, 46] on span "button" at bounding box center [141, 42] width 11 height 11
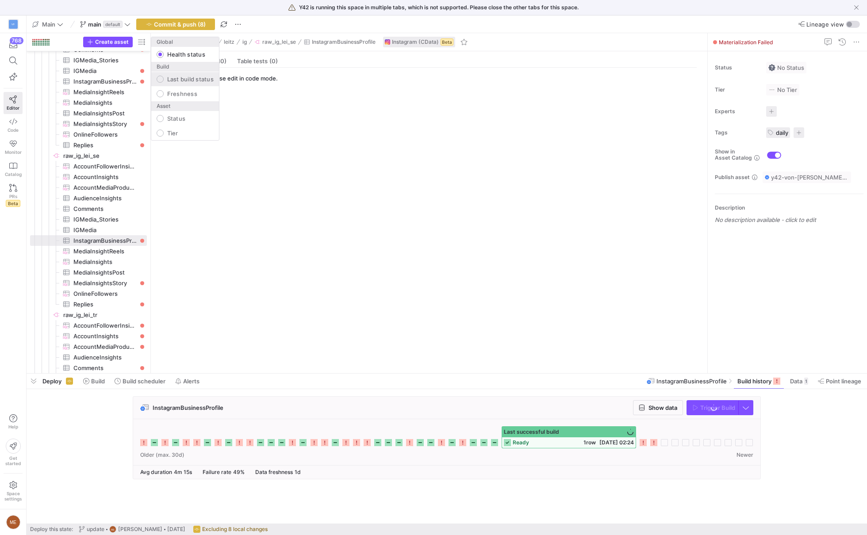
click at [174, 82] on label "Last build status" at bounding box center [189, 79] width 50 height 7
click at [164, 82] on input "Last build status" at bounding box center [160, 79] width 7 height 7
radio input "false"
radio input "true"
click at [714, 411] on div at bounding box center [433, 267] width 867 height 535
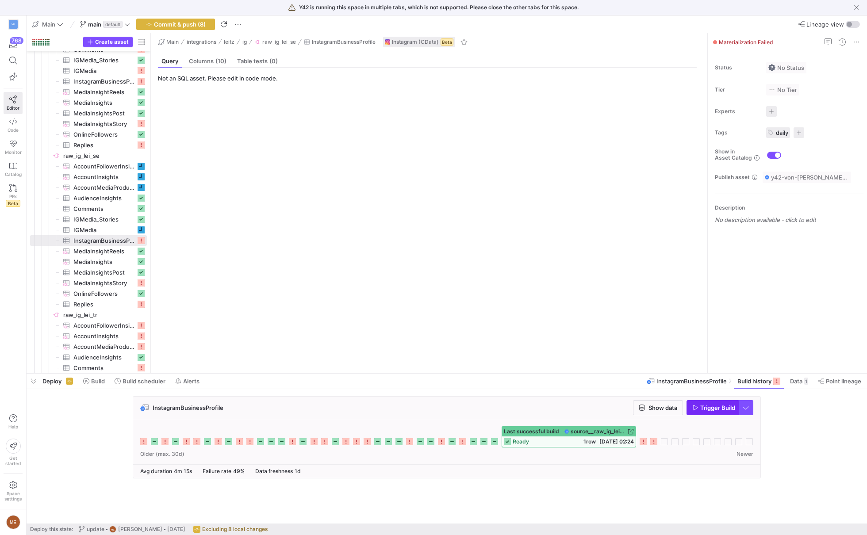
click at [712, 407] on span "Trigger Build" at bounding box center [717, 407] width 35 height 7
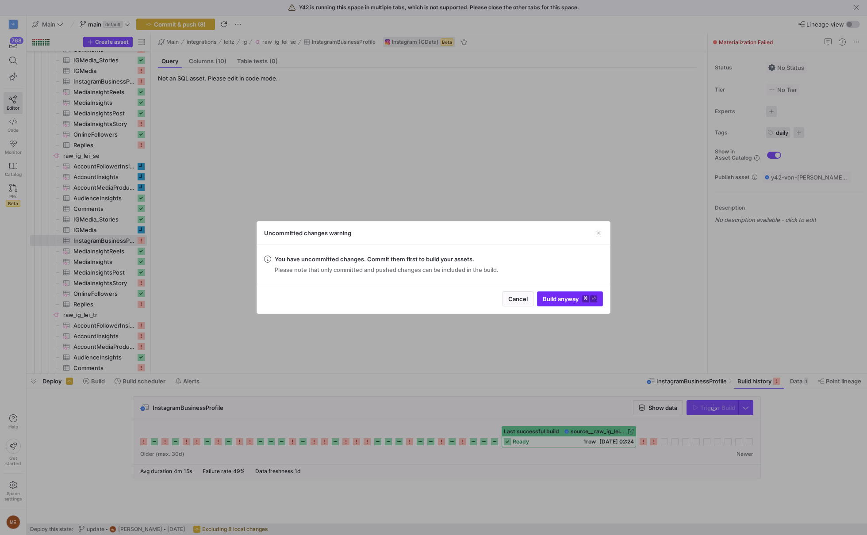
click at [582, 296] on kbd "⌘" at bounding box center [585, 299] width 7 height 7
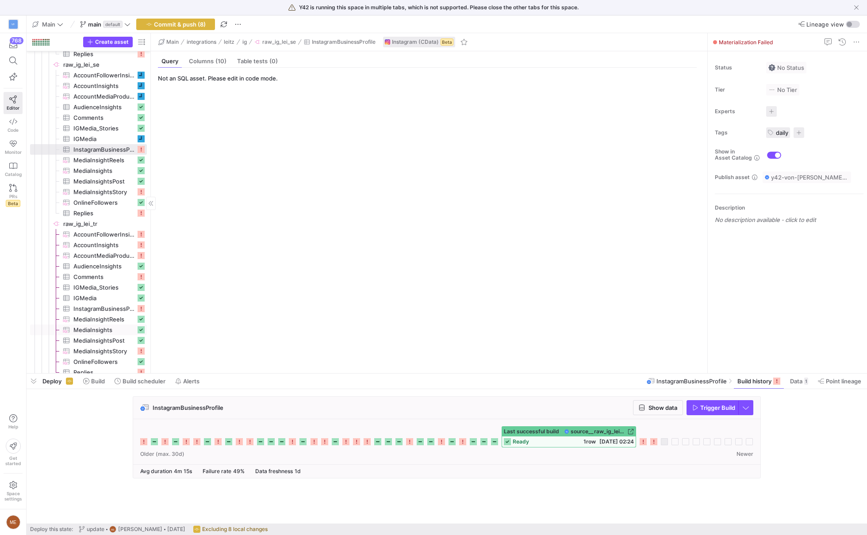
scroll to position [1825, 0]
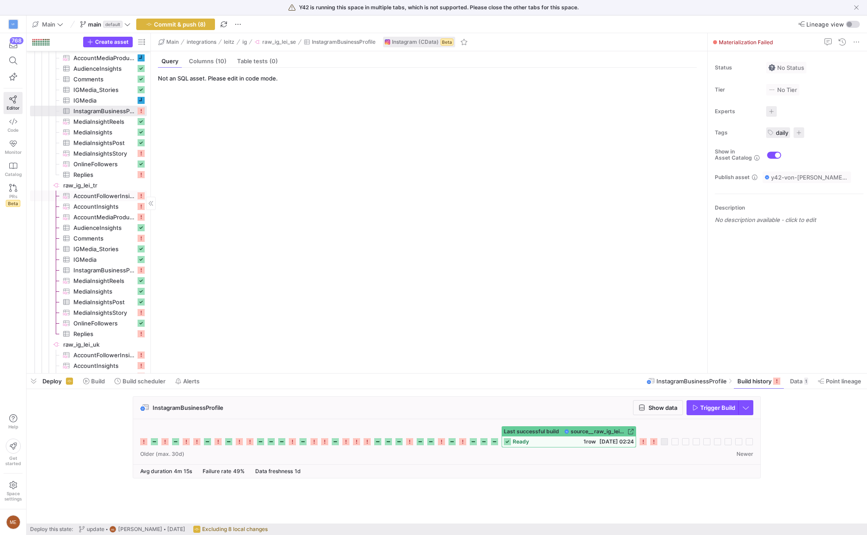
click at [104, 192] on span "AccountFollowerInsights​​​​​​​​​" at bounding box center [104, 196] width 62 height 10
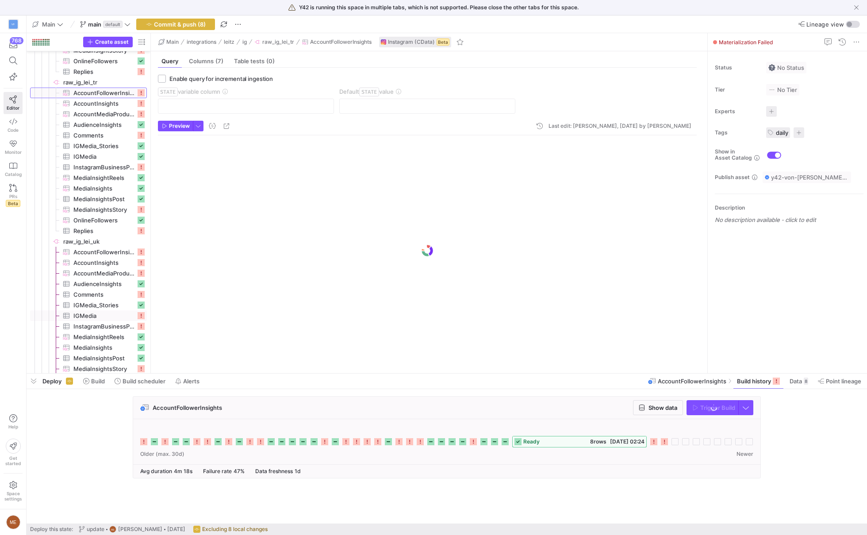
scroll to position [1928, 0]
click at [713, 403] on span "button" at bounding box center [712, 408] width 51 height 14
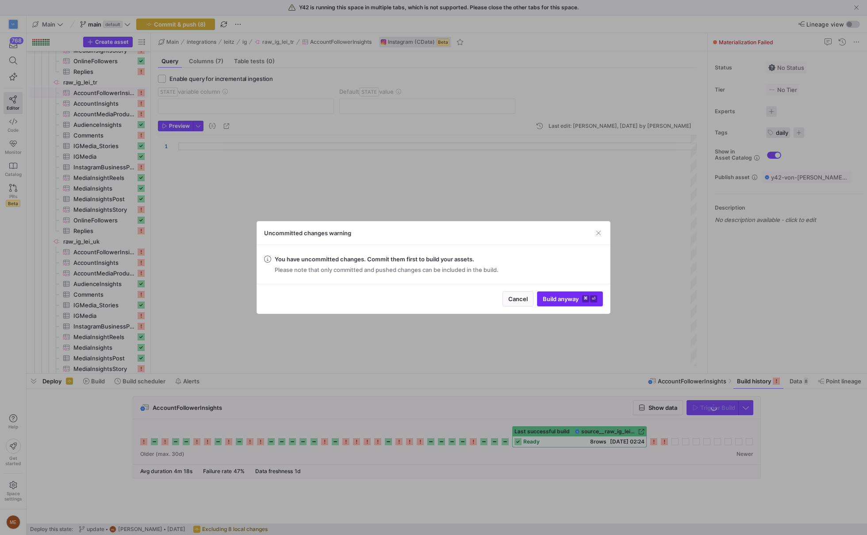
click at [577, 300] on span "Build anyway ⌘ ⏎" at bounding box center [570, 299] width 54 height 7
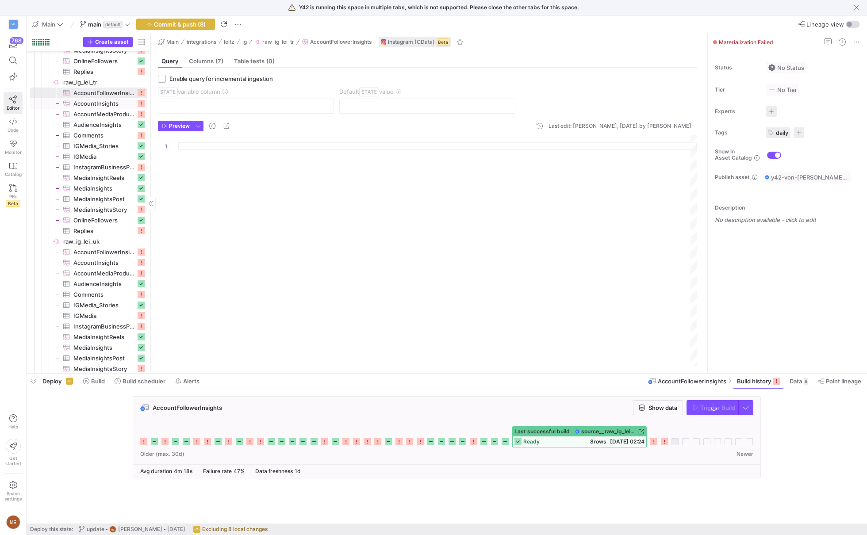
click at [123, 103] on span "AccountInsights​​​​​​​​​" at bounding box center [104, 104] width 62 height 10
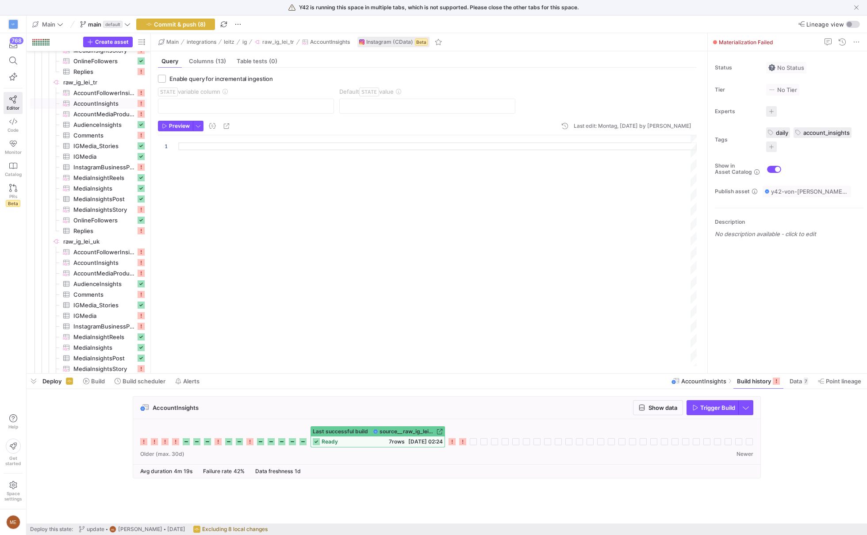
click at [703, 404] on span "Trigger Build" at bounding box center [717, 407] width 35 height 7
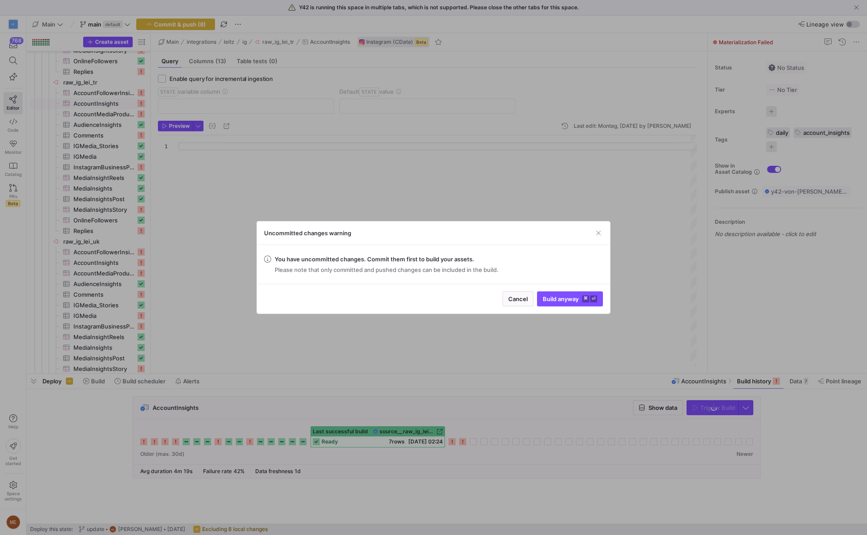
click at [565, 289] on div "Cancel Build anyway ⌘ ⏎" at bounding box center [433, 299] width 353 height 30
click at [565, 298] on span "Build anyway ⌘ ⏎" at bounding box center [570, 299] width 54 height 7
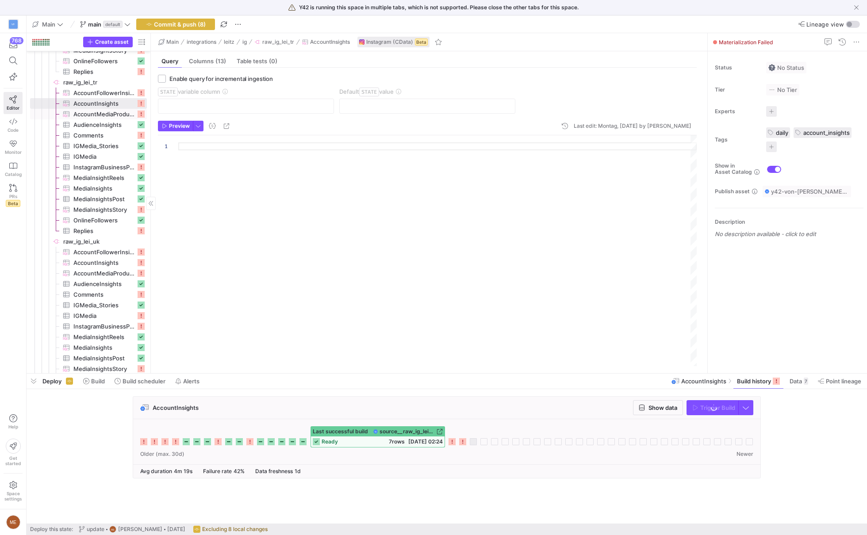
click at [110, 113] on span "AccountMediaProductType​​​​​​​​​" at bounding box center [104, 114] width 62 height 10
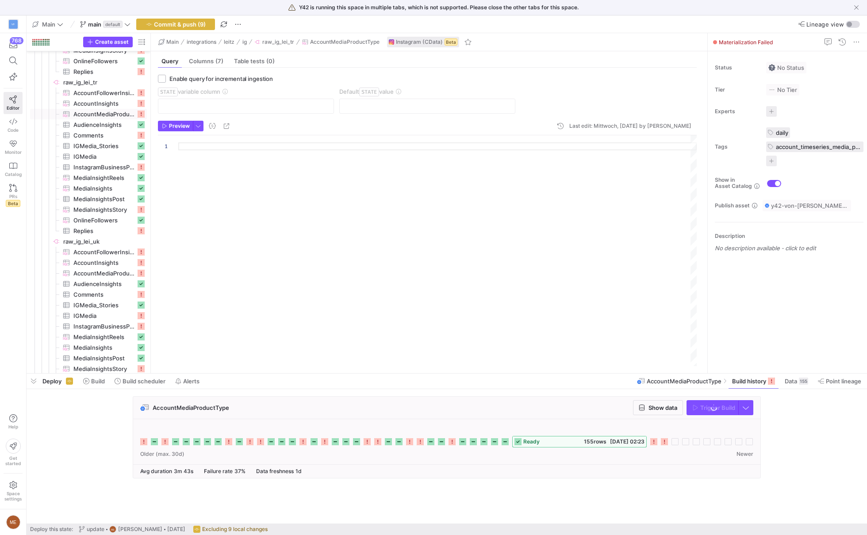
click at [715, 407] on div "Trigger Build" at bounding box center [720, 407] width 67 height 15
click at [715, 407] on span "Trigger Build" at bounding box center [717, 407] width 35 height 7
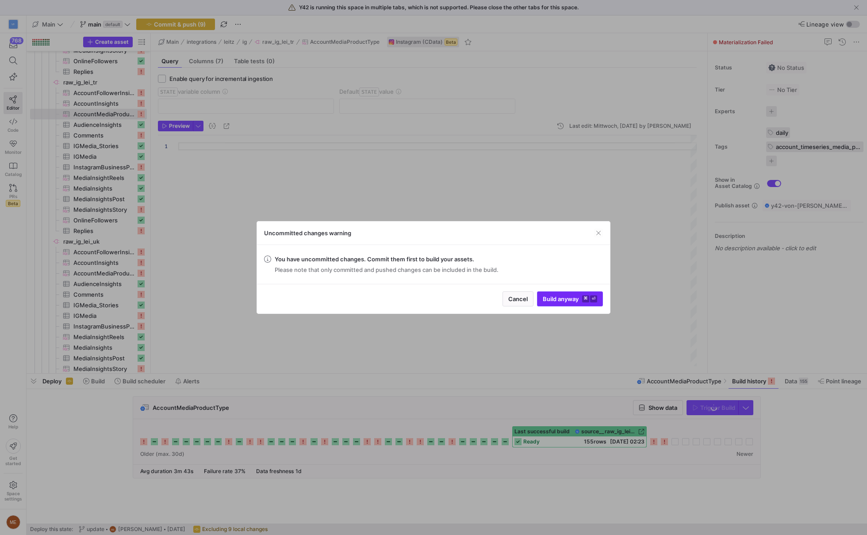
click at [569, 300] on span "Build anyway ⌘ ⏎" at bounding box center [570, 299] width 54 height 7
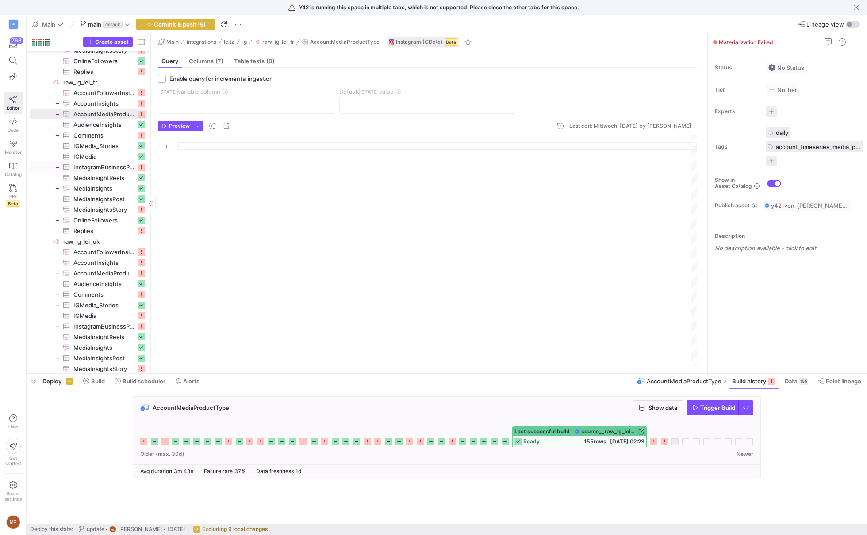
click at [122, 168] on span "InstagramBusinessProfile​​​​​​​​​" at bounding box center [104, 167] width 62 height 10
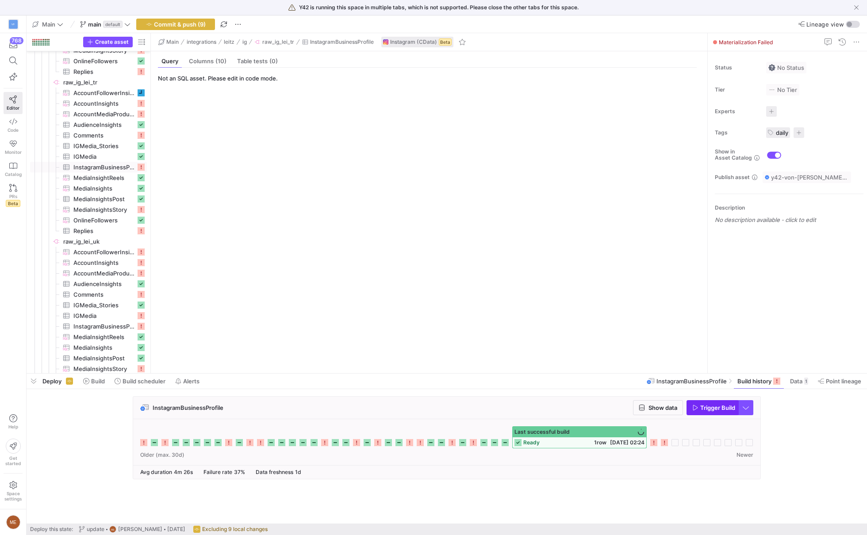
click at [710, 407] on span "Trigger Build" at bounding box center [717, 407] width 35 height 7
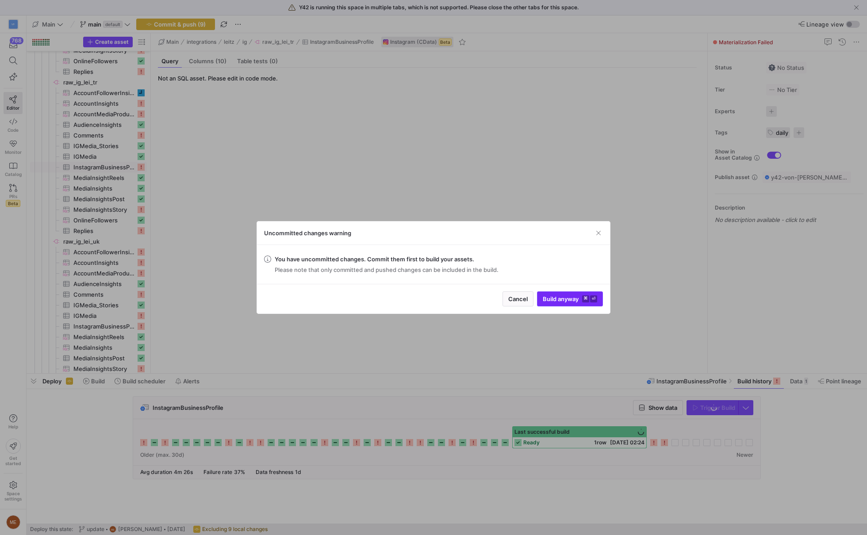
click at [573, 306] on span "submit" at bounding box center [570, 299] width 65 height 14
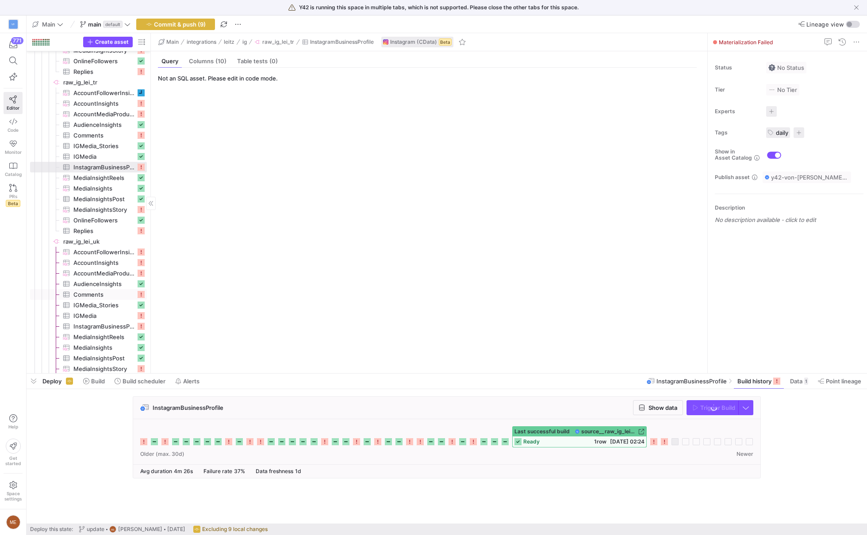
click at [101, 249] on span "AccountFollowerInsights​​​​​​​​​" at bounding box center [104, 252] width 62 height 10
click at [701, 404] on span "Trigger Build" at bounding box center [717, 407] width 35 height 7
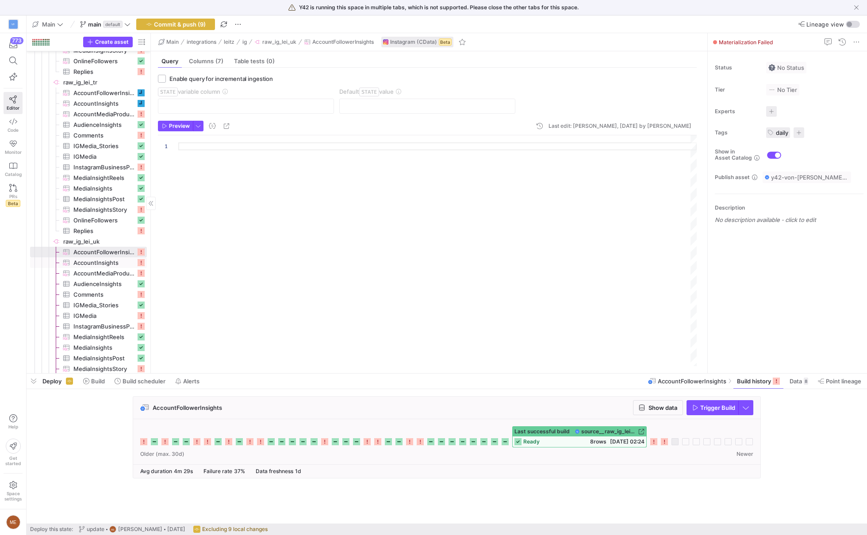
click at [123, 263] on span "AccountInsights​​​​​​​​​" at bounding box center [104, 263] width 62 height 10
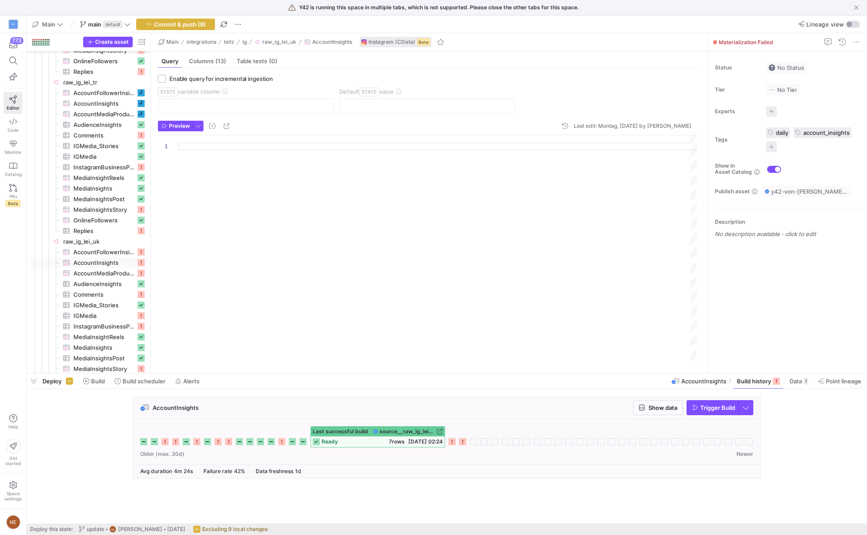
click at [713, 407] on span "Trigger Build" at bounding box center [717, 407] width 35 height 7
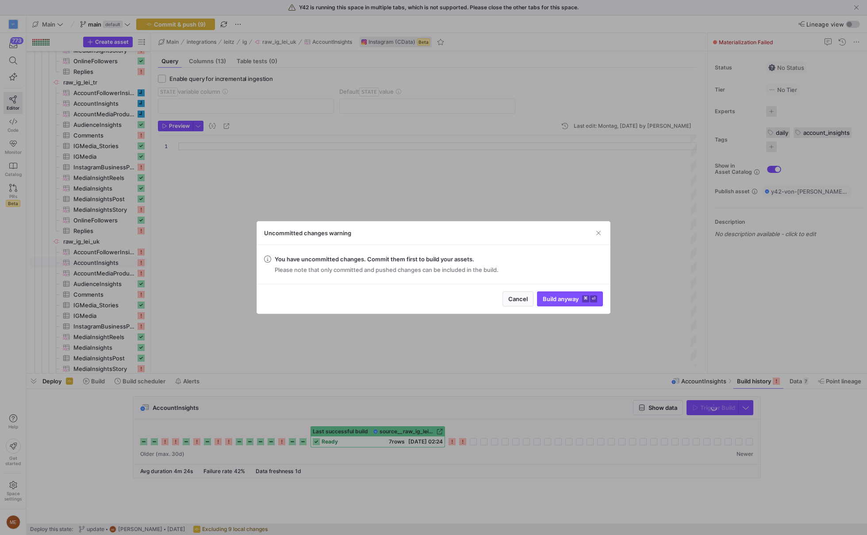
click at [551, 289] on div "Cancel Build anyway ⌘ ⏎" at bounding box center [433, 299] width 353 height 30
click at [554, 299] on span "Build anyway ⌘ ⏎" at bounding box center [570, 299] width 54 height 7
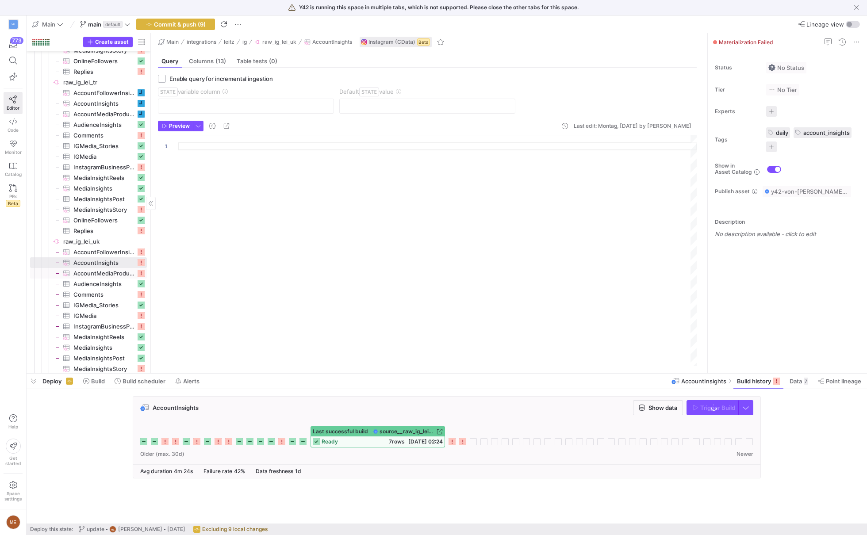
click at [113, 273] on span "AccountMediaProductType​​​​​​​​​" at bounding box center [104, 274] width 62 height 10
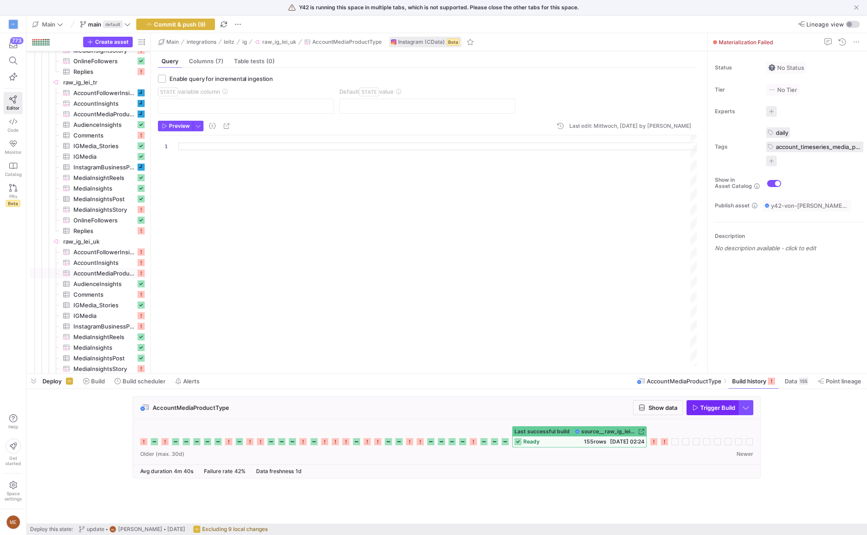
click at [706, 407] on span "Trigger Build" at bounding box center [717, 407] width 35 height 7
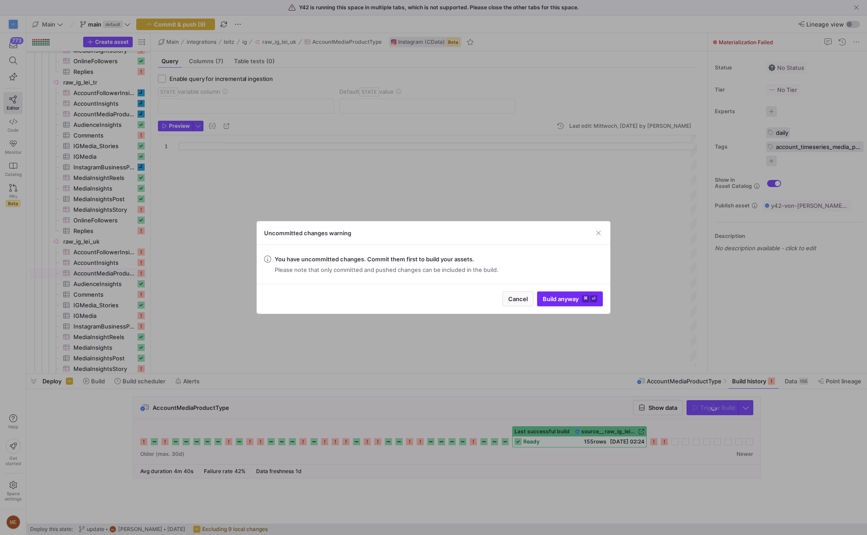
click at [569, 300] on span "Build anyway ⌘ ⏎" at bounding box center [570, 299] width 54 height 7
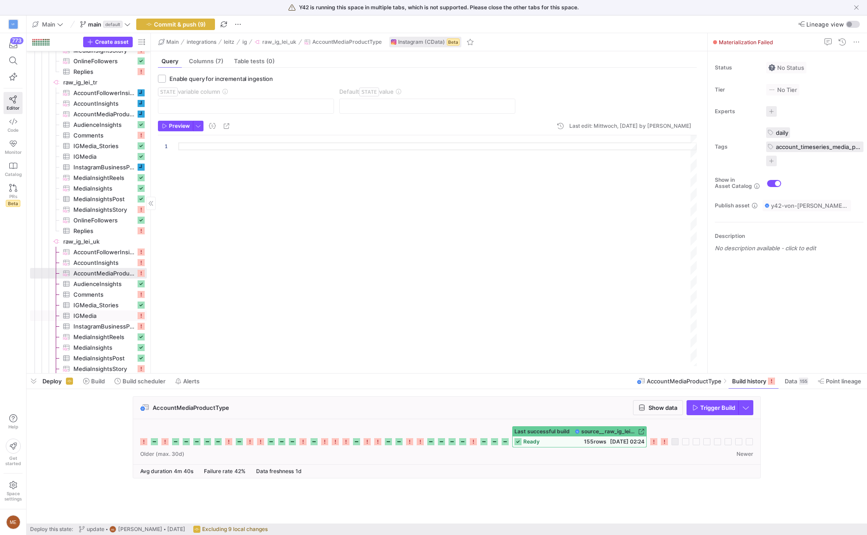
click at [102, 319] on span "IGMedia​​​​​​​​​" at bounding box center [104, 316] width 62 height 10
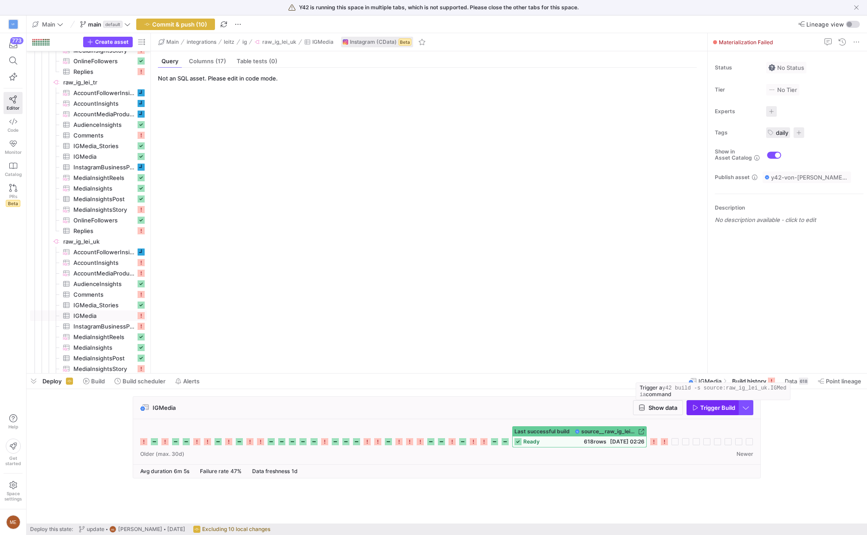
click at [713, 410] on span "Trigger Build" at bounding box center [717, 407] width 35 height 7
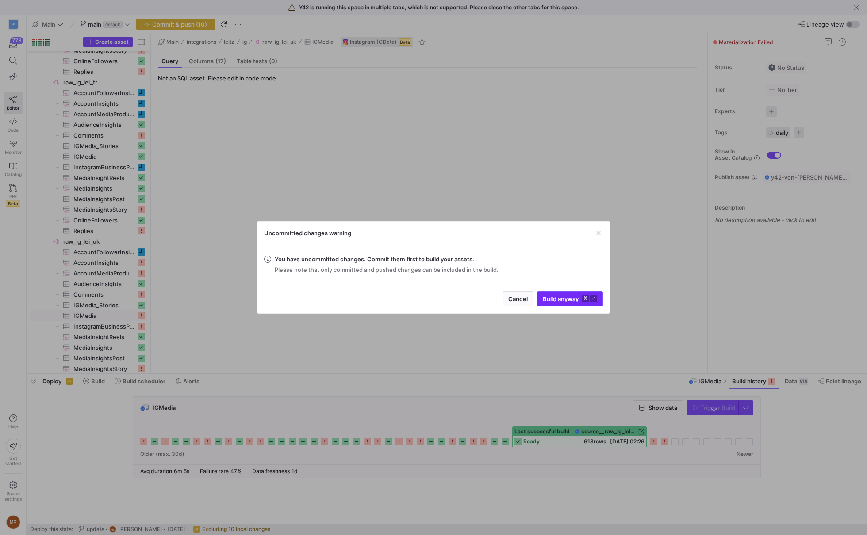
click at [548, 297] on span "Build anyway ⌘ ⏎" at bounding box center [570, 299] width 54 height 7
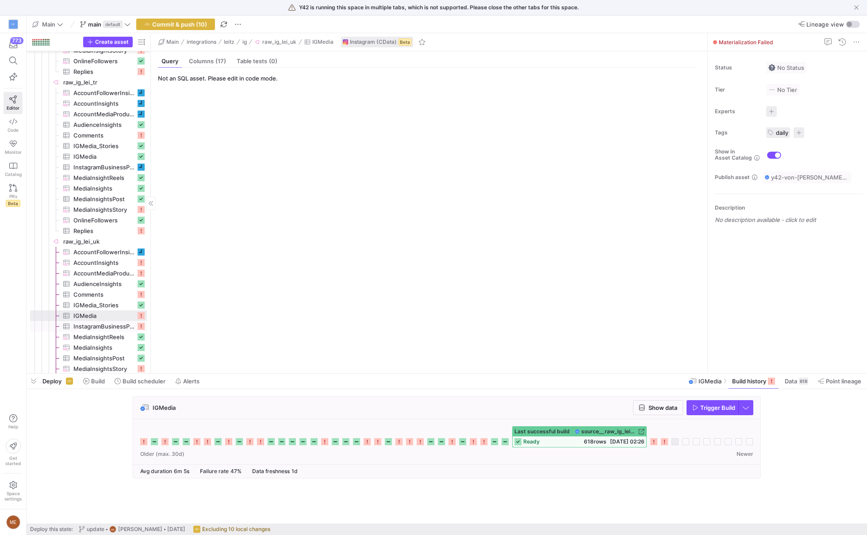
click at [96, 322] on span "InstagramBusinessProfile​​​​​​​​​" at bounding box center [104, 327] width 62 height 10
click at [707, 408] on span "Trigger Build" at bounding box center [717, 407] width 35 height 7
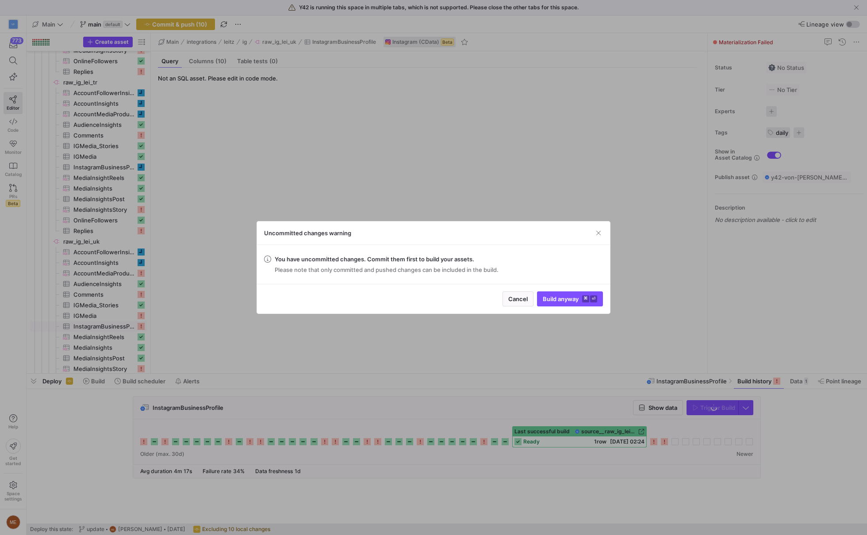
click at [571, 291] on div "Cancel Build anyway ⌘ ⏎" at bounding box center [433, 299] width 353 height 30
click at [571, 311] on div "Cancel Build anyway ⌘ ⏎" at bounding box center [433, 299] width 353 height 30
click at [573, 296] on span "Build anyway ⌘ ⏎" at bounding box center [570, 299] width 54 height 7
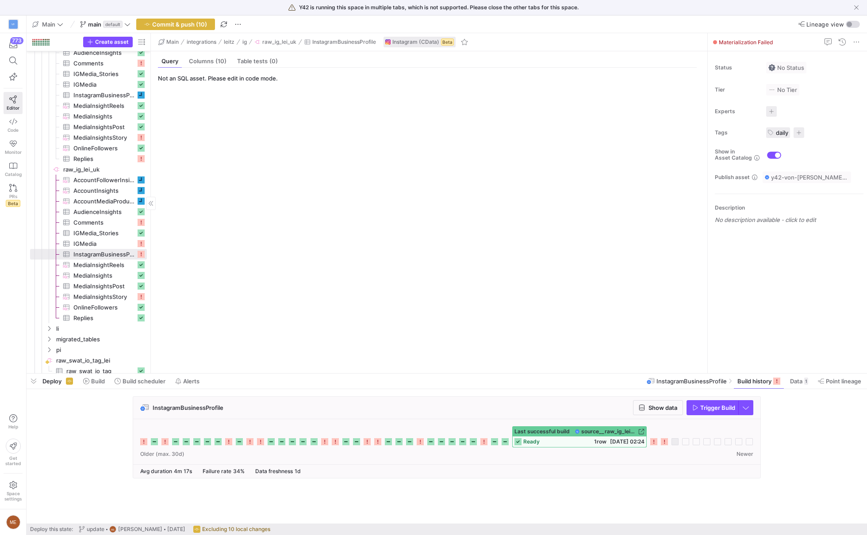
scroll to position [1997, 0]
click at [104, 382] on span "Build" at bounding box center [98, 381] width 14 height 7
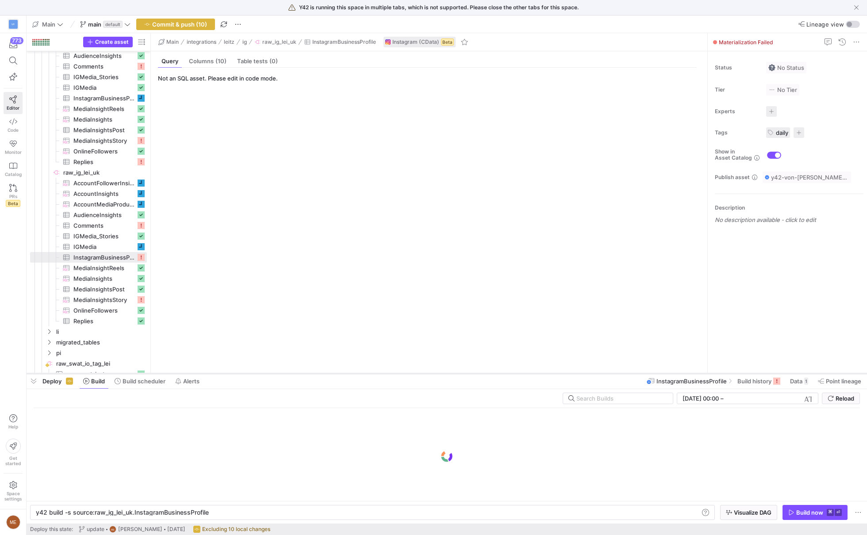
scroll to position [0, 172]
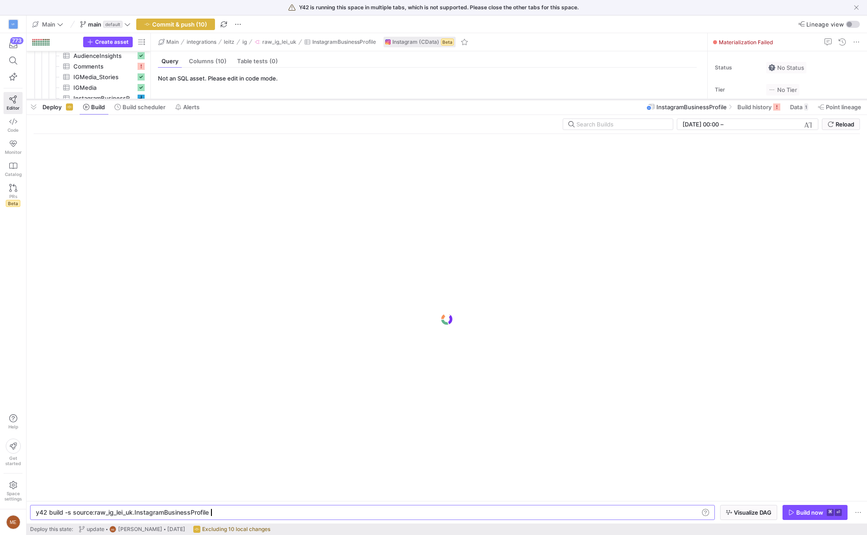
drag, startPoint x: 246, startPoint y: 375, endPoint x: 298, endPoint y: 101, distance: 278.8
click at [298, 101] on div at bounding box center [447, 100] width 841 height 4
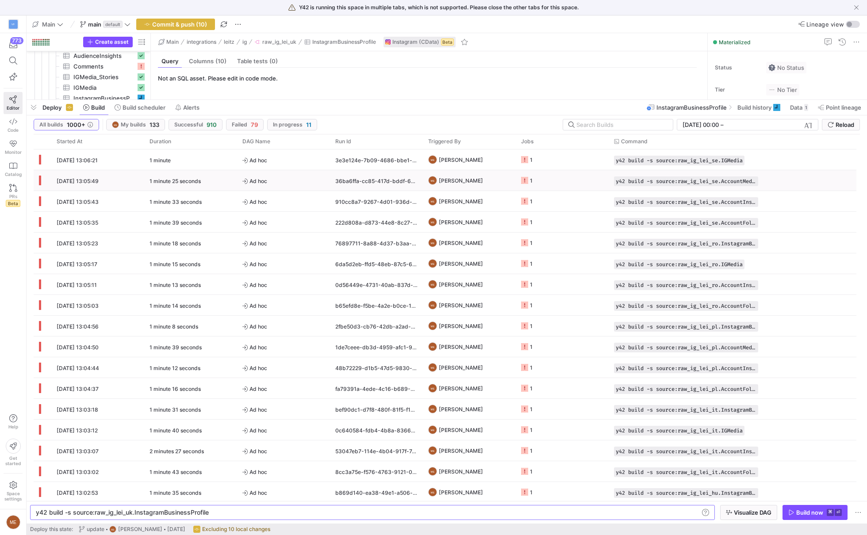
scroll to position [0, 0]
